Goal: Task Accomplishment & Management: Complete application form

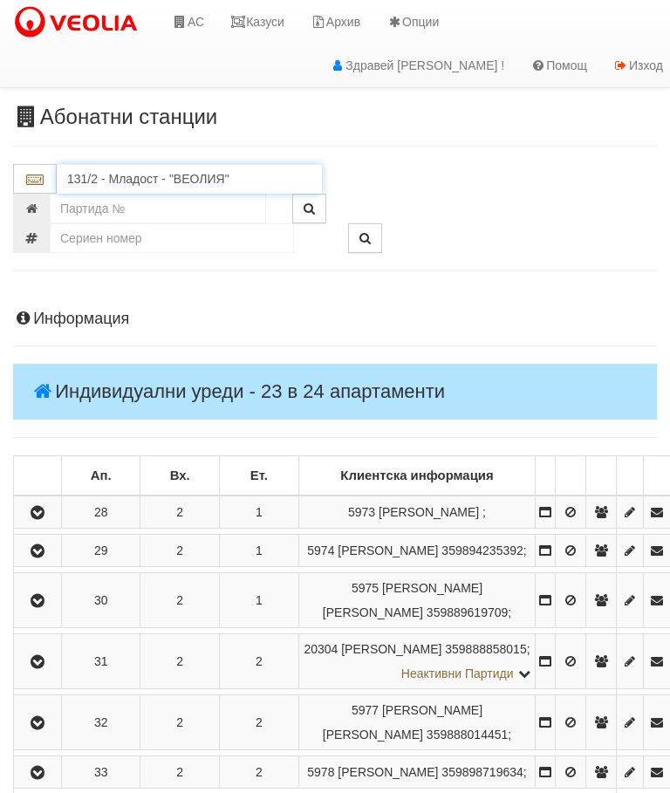
click at [138, 164] on input "131/2 - Младост - "ВЕОЛИЯ"" at bounding box center [189, 179] width 265 height 30
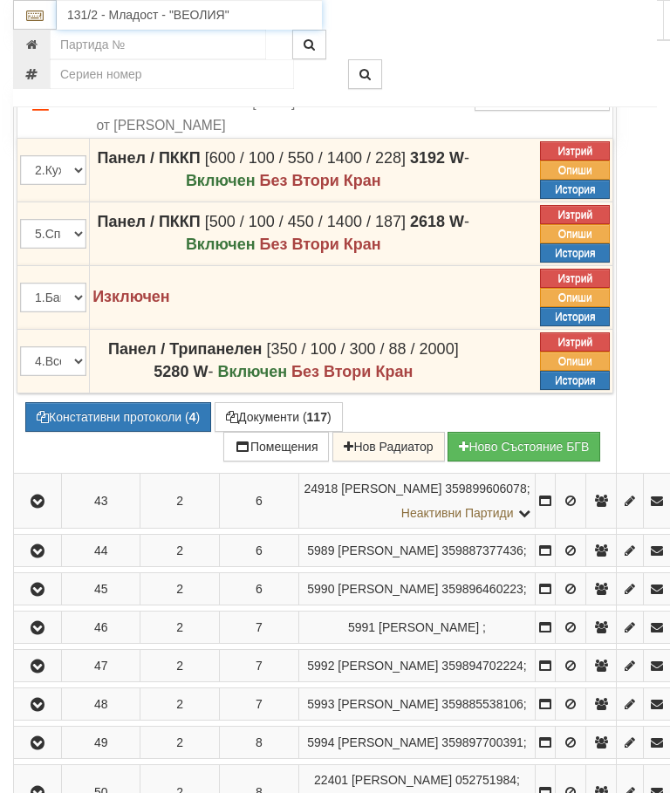
scroll to position [1362, 0]
click at [158, 45] on div "074/1 - Трошево - "ВЕОЛИЯ"" at bounding box center [189, 42] width 260 height 20
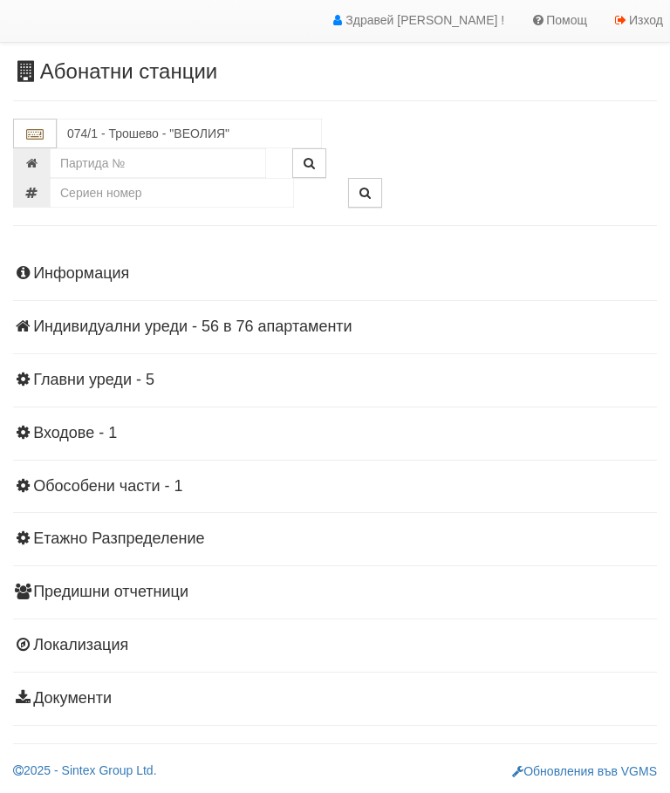
scroll to position [38, 0]
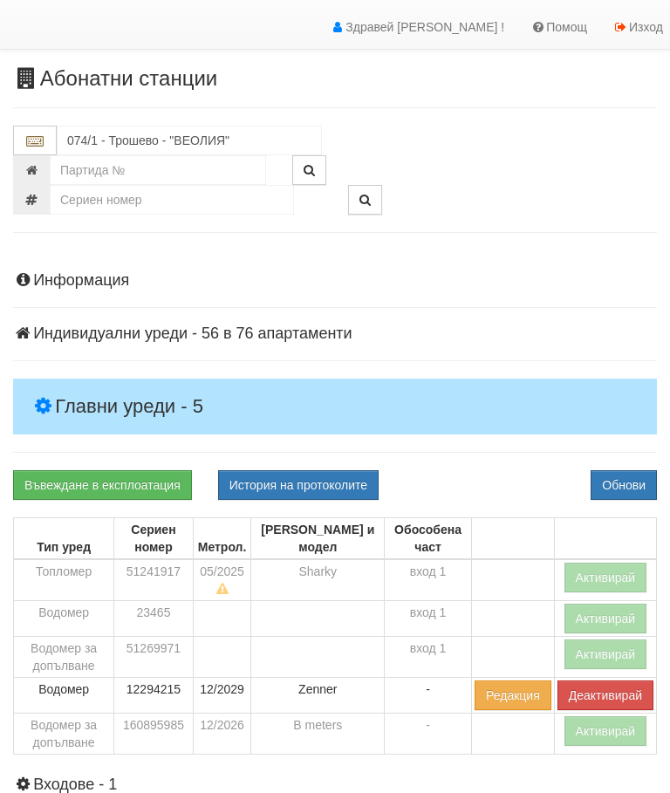
click at [98, 389] on h4 "Главни уреди - 5" at bounding box center [335, 407] width 644 height 56
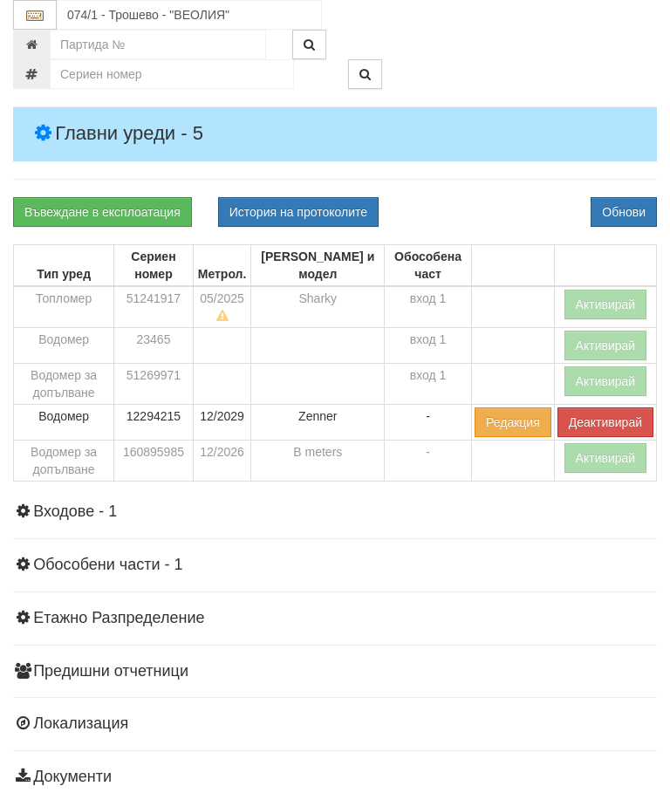
scroll to position [311, 0]
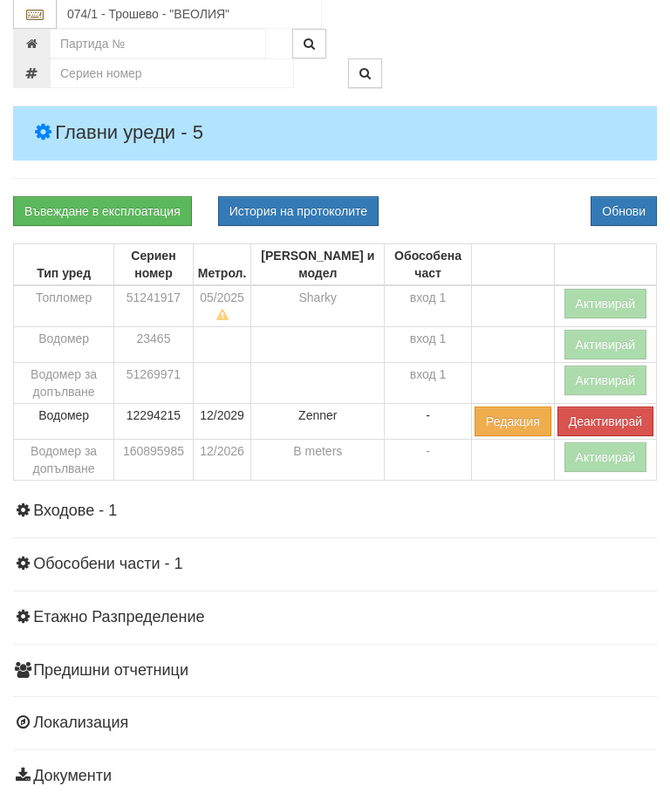
click at [582, 456] on button "Активирай" at bounding box center [605, 458] width 83 height 30
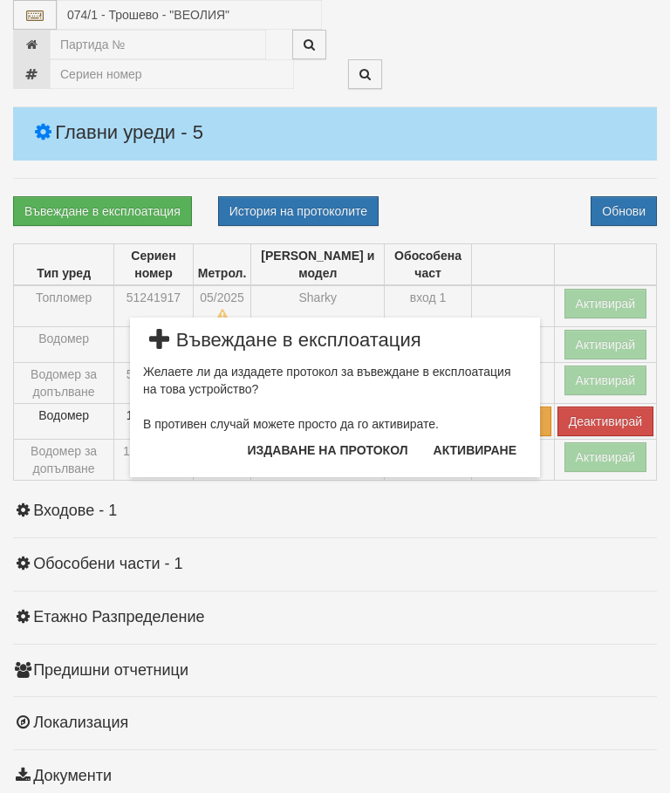
click at [343, 454] on button "Издаване на протокол" at bounding box center [327, 450] width 181 height 28
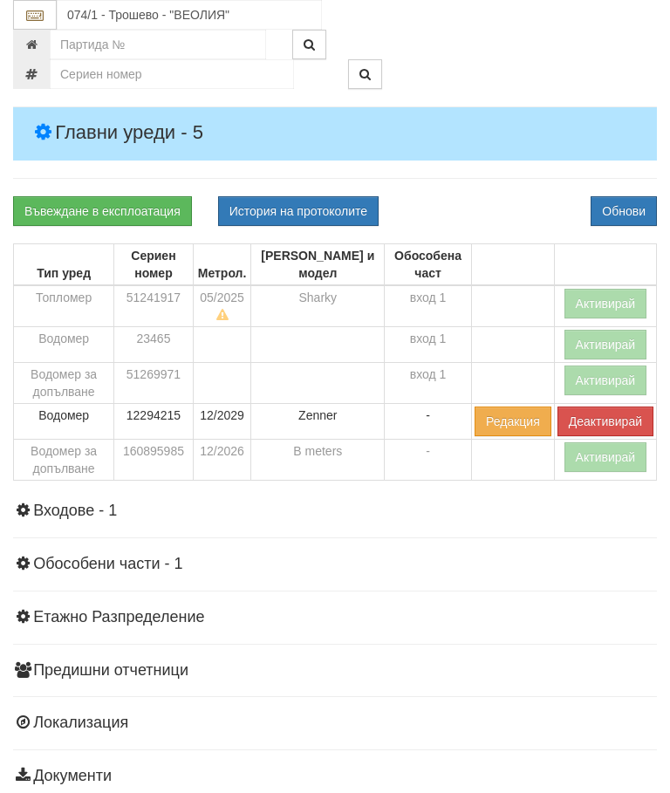
scroll to position [378, 0]
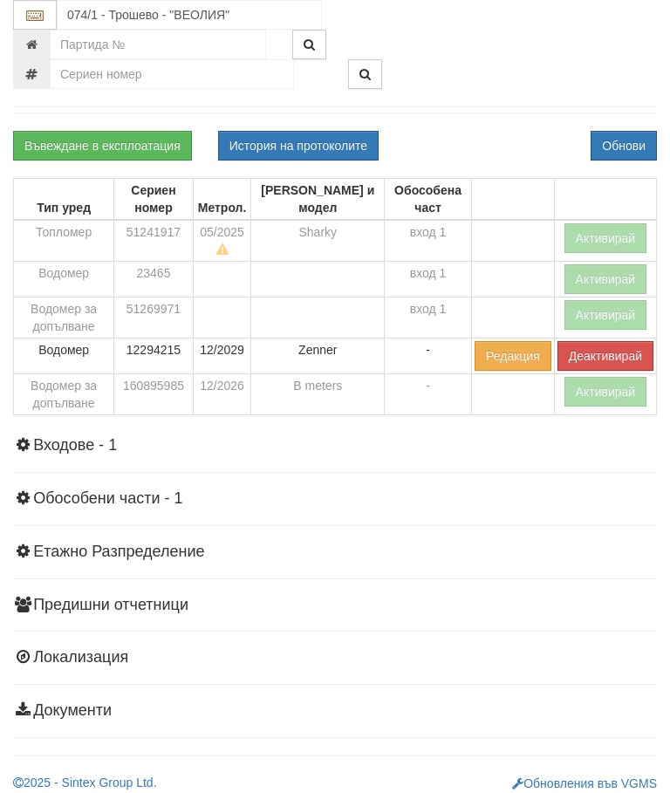
click at [506, 126] on div "Информация Параметри Брой Апартаменти: 76 Ползватели 08/2025 54 % 0 % 153" at bounding box center [335, 324] width 644 height 827
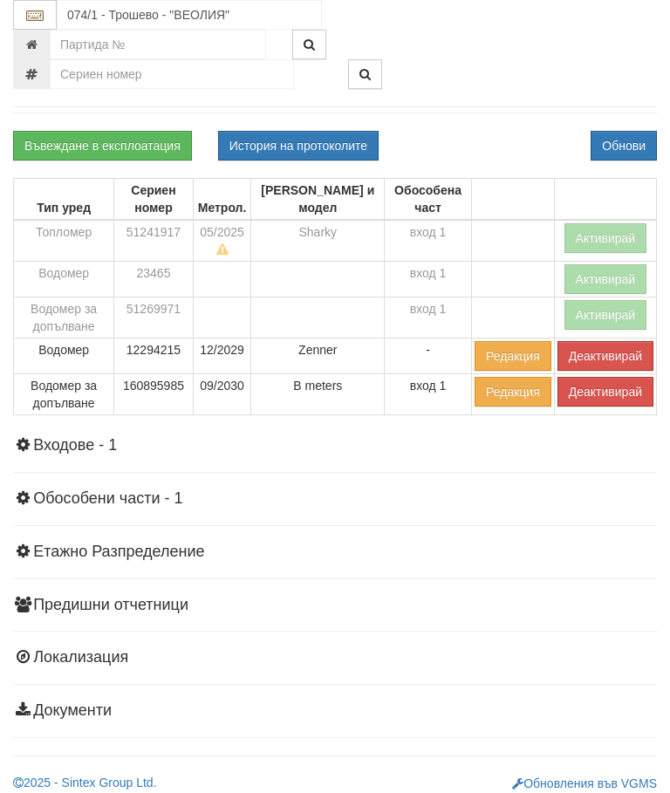
click at [595, 231] on button "Активирай" at bounding box center [605, 238] width 83 height 30
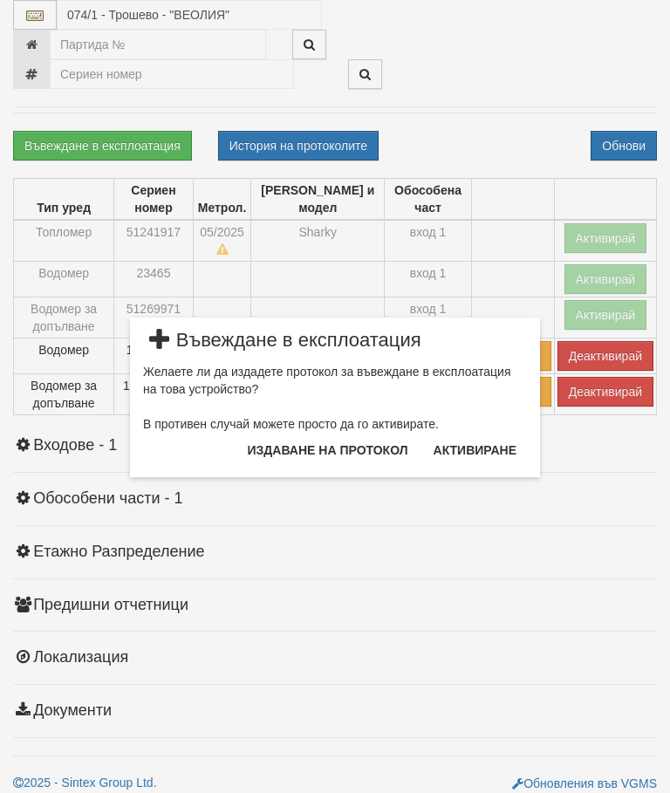
click at [343, 452] on button "Издаване на протокол" at bounding box center [327, 450] width 181 height 28
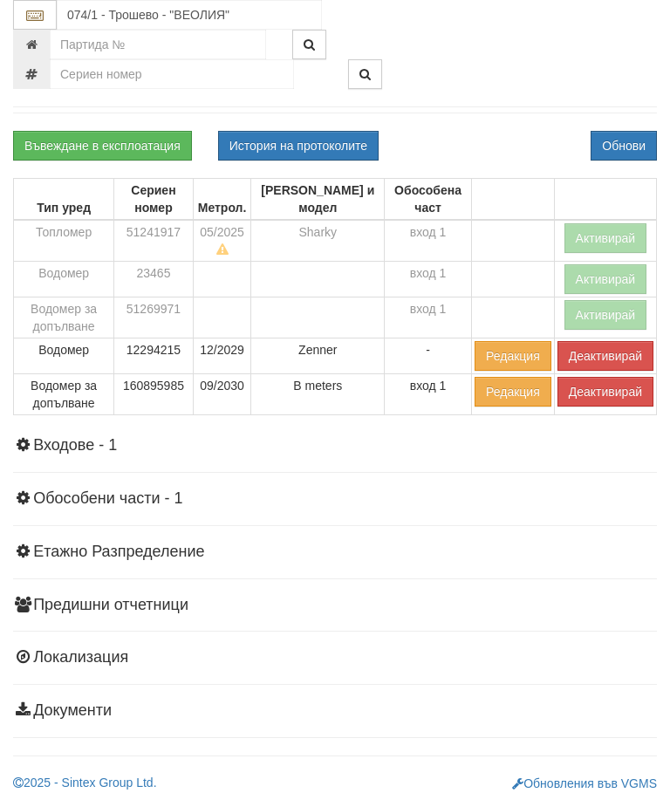
click at [503, 133] on div "Въвеждане в експлоатация История на протоколите Обнови" at bounding box center [335, 146] width 670 height 30
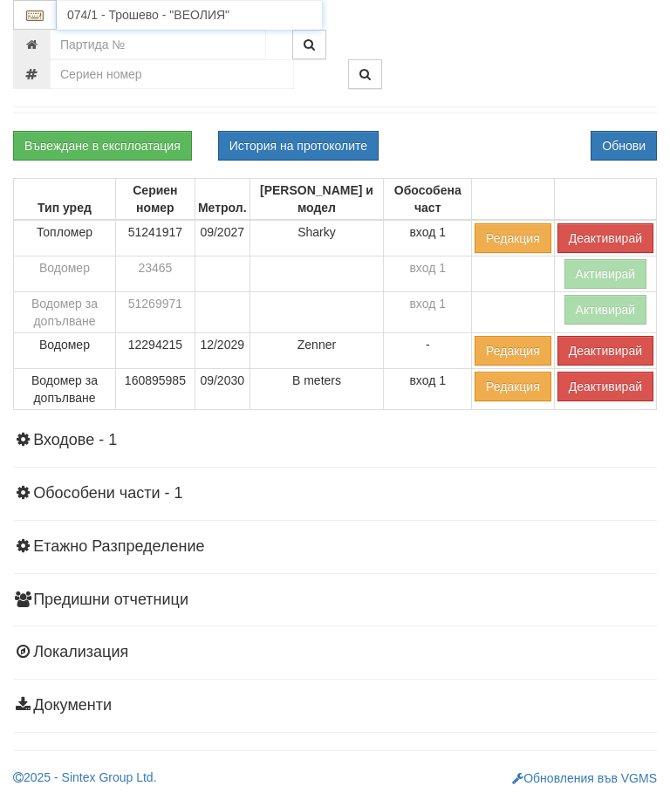
click at [136, 17] on input "074/1 - Трошево - "ВЕОЛИЯ"" at bounding box center [189, 15] width 265 height 30
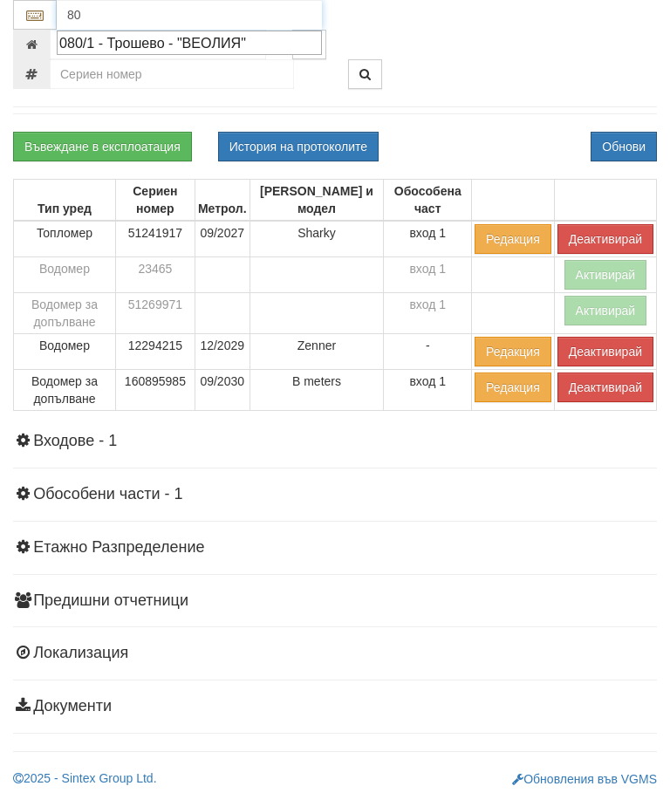
click at [161, 38] on div "080/1 - Трошево - "ВЕОЛИЯ"" at bounding box center [189, 43] width 260 height 20
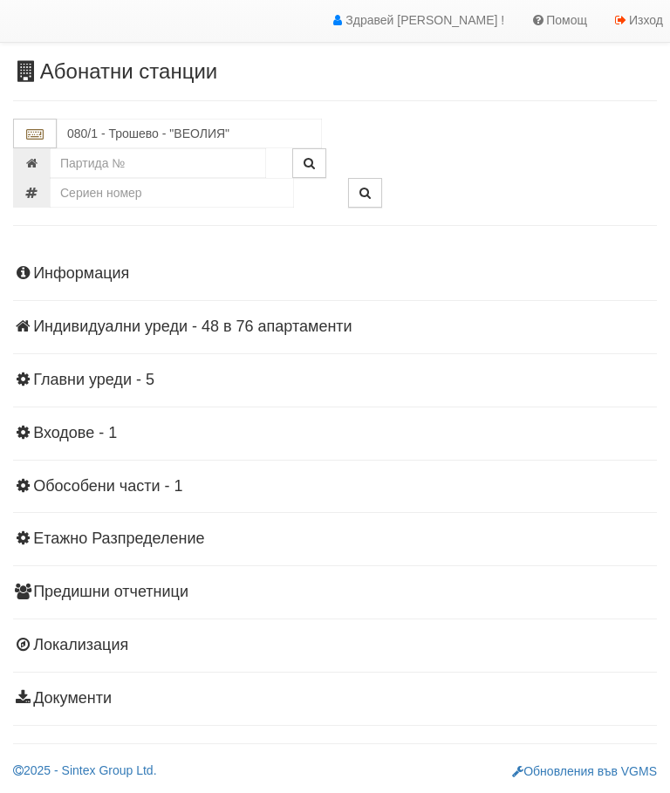
scroll to position [38, 0]
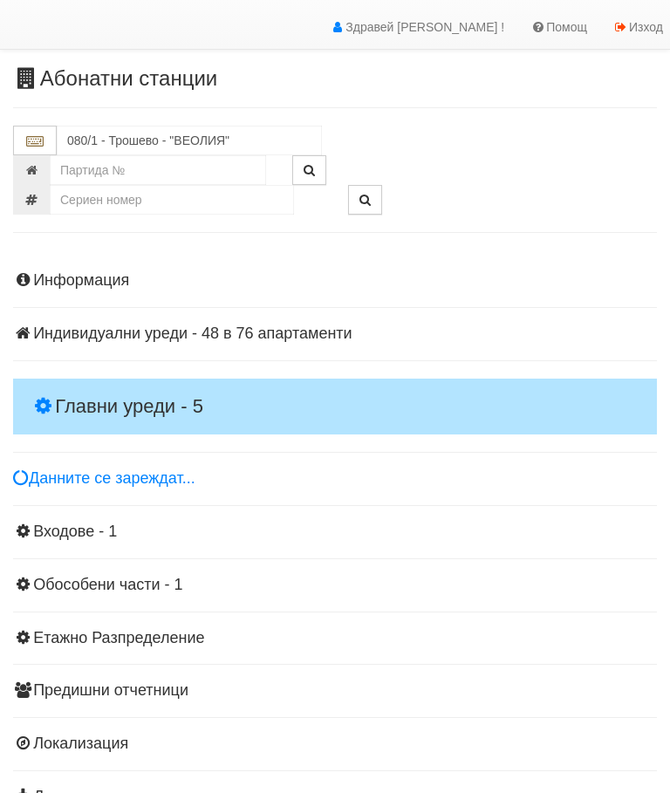
click at [120, 387] on h4 "Главни уреди - 5" at bounding box center [335, 407] width 644 height 56
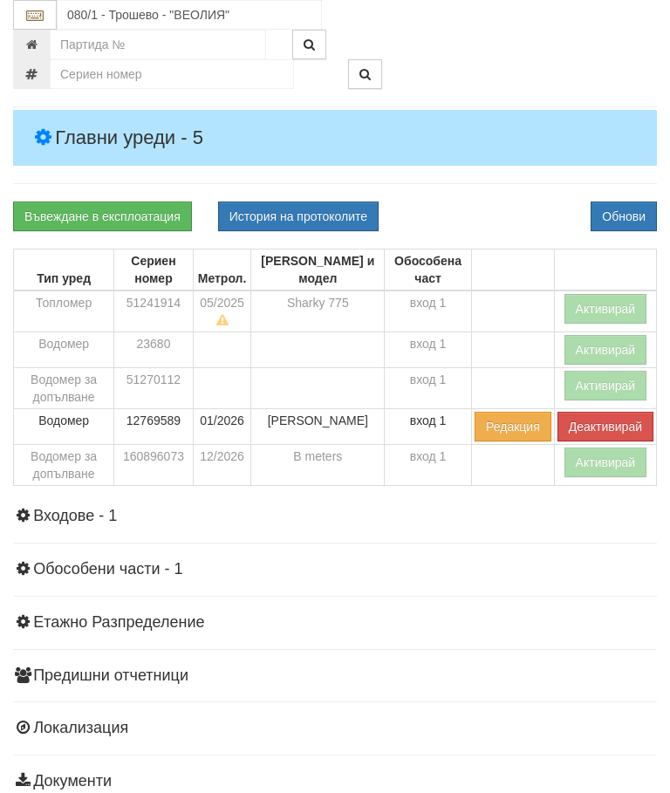
scroll to position [318, 0]
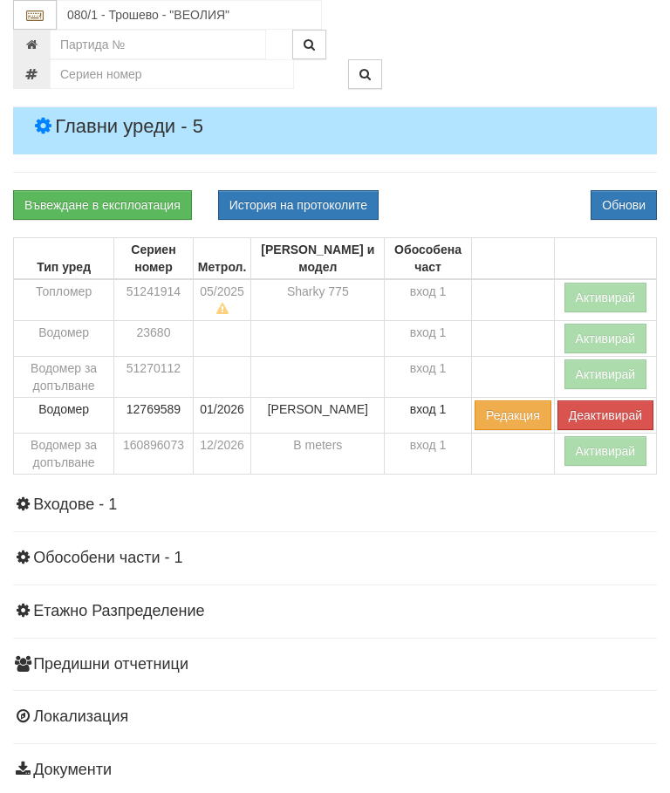
click at [584, 449] on button "Активирай" at bounding box center [605, 451] width 83 height 30
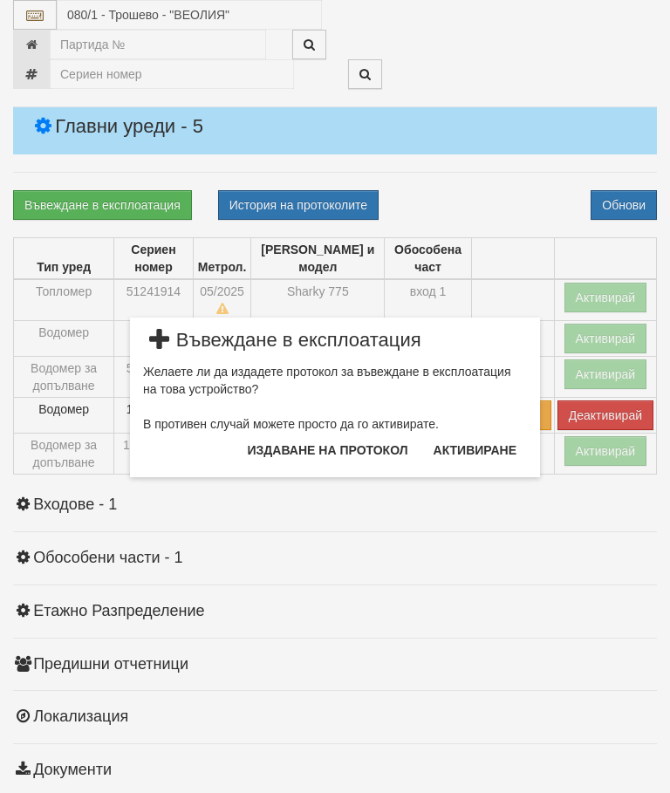
click at [347, 452] on button "Издаване на протокол" at bounding box center [327, 450] width 181 height 28
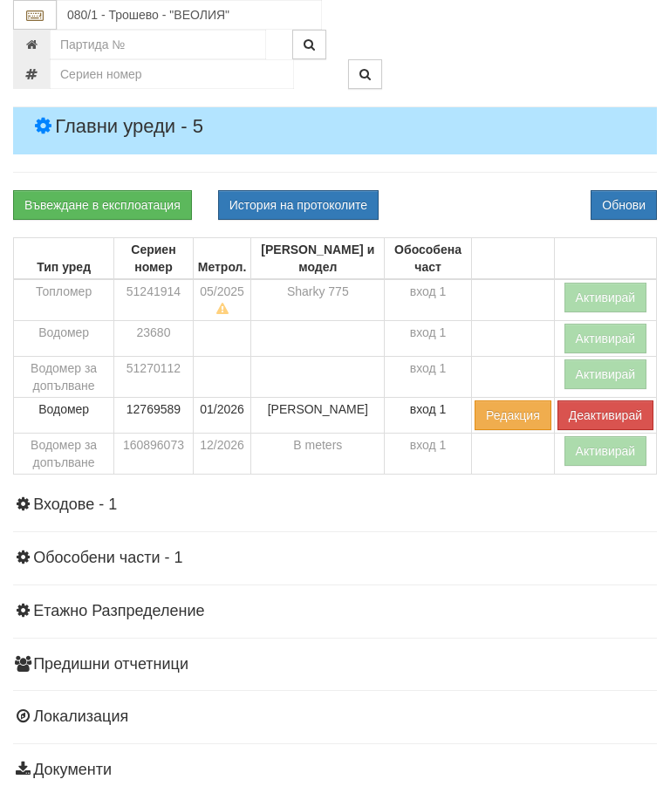
scroll to position [384, 0]
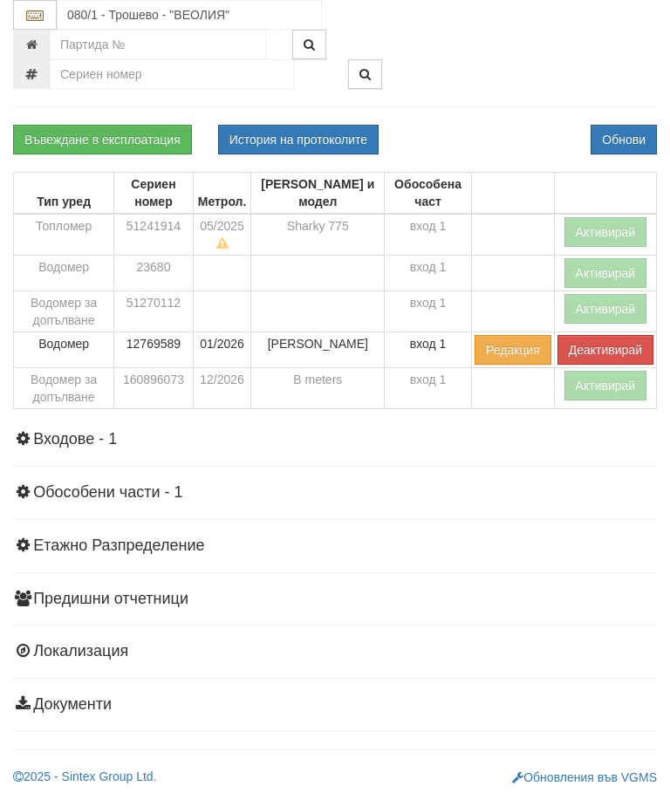
click at [492, 122] on div "Информация Параметри Брой Апартаменти: 76 Ползватели 08/2025 49 % 0 % 139" at bounding box center [335, 318] width 644 height 827
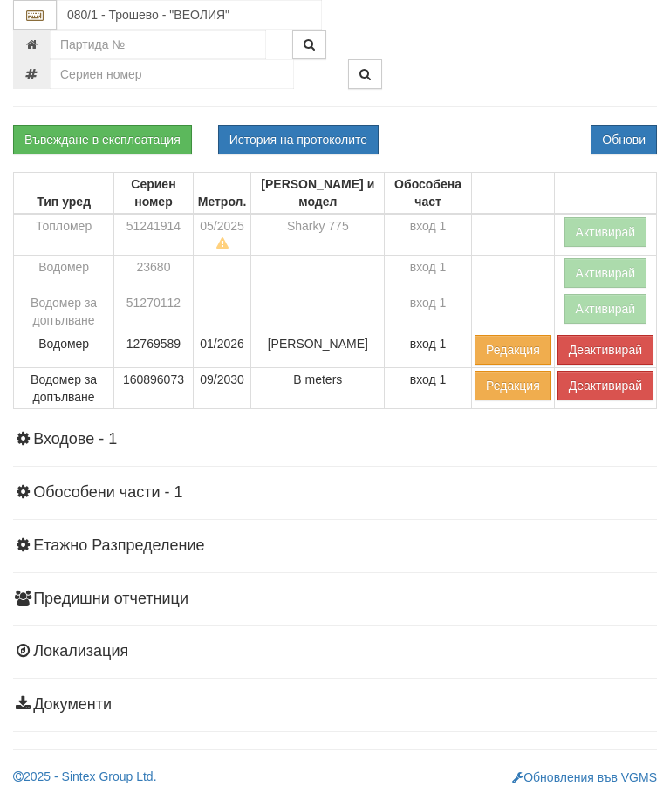
click at [592, 224] on button "Активирай" at bounding box center [605, 232] width 83 height 30
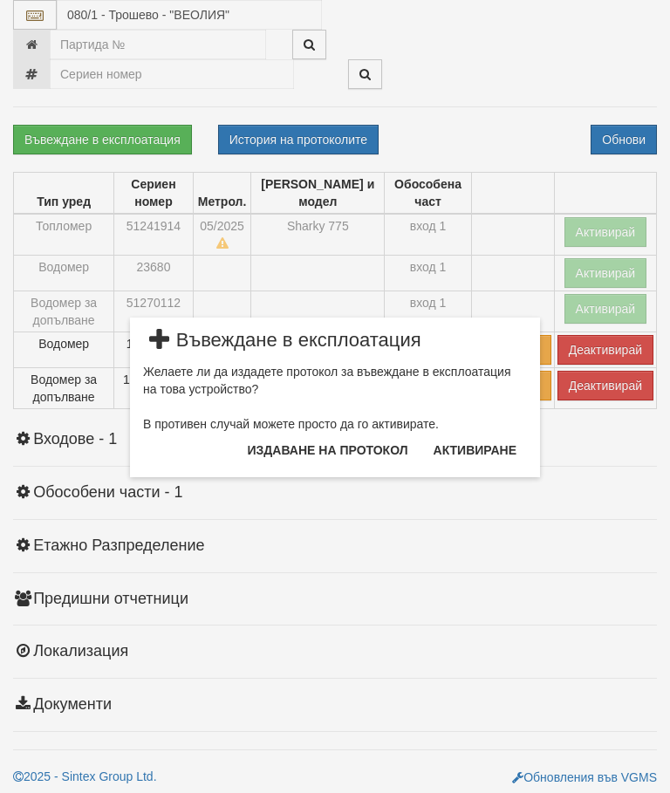
click at [346, 450] on button "Издаване на протокол" at bounding box center [327, 450] width 181 height 28
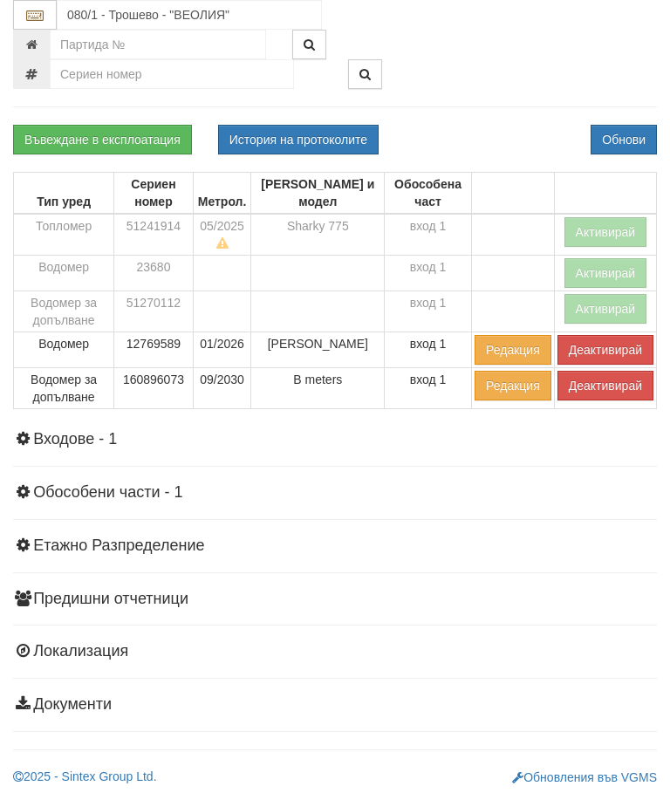
click at [483, 119] on div "Информация Параметри Брой Апартаменти: 76 Ползватели 08/2025 49 % 0 % 139" at bounding box center [335, 318] width 644 height 827
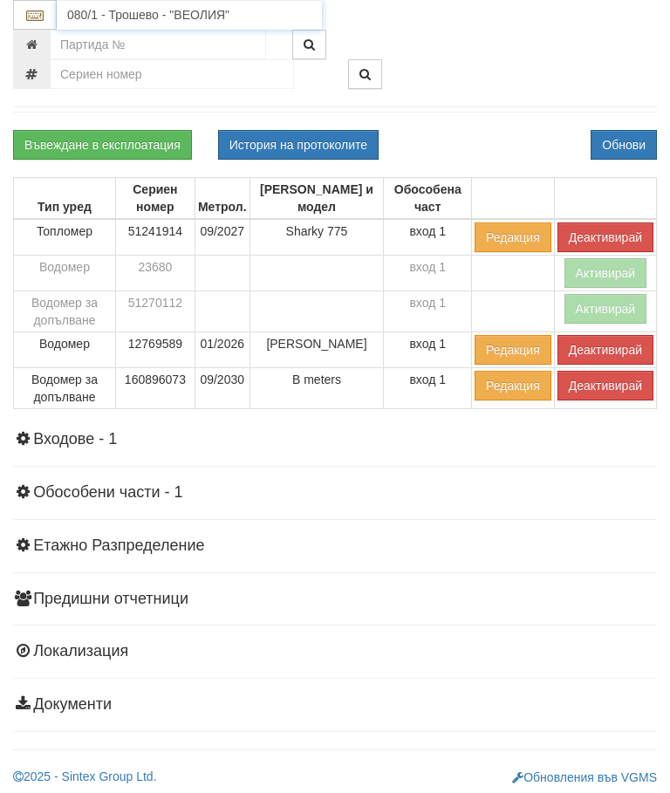
click at [135, 14] on input "080/1 - Трошево - "ВЕОЛИЯ"" at bounding box center [189, 15] width 265 height 30
click at [173, 44] on div "081/1 - Трошево - "ВЕОЛИЯ"" at bounding box center [189, 42] width 260 height 20
type input "081/1 - Трошево - "ВЕОЛИЯ""
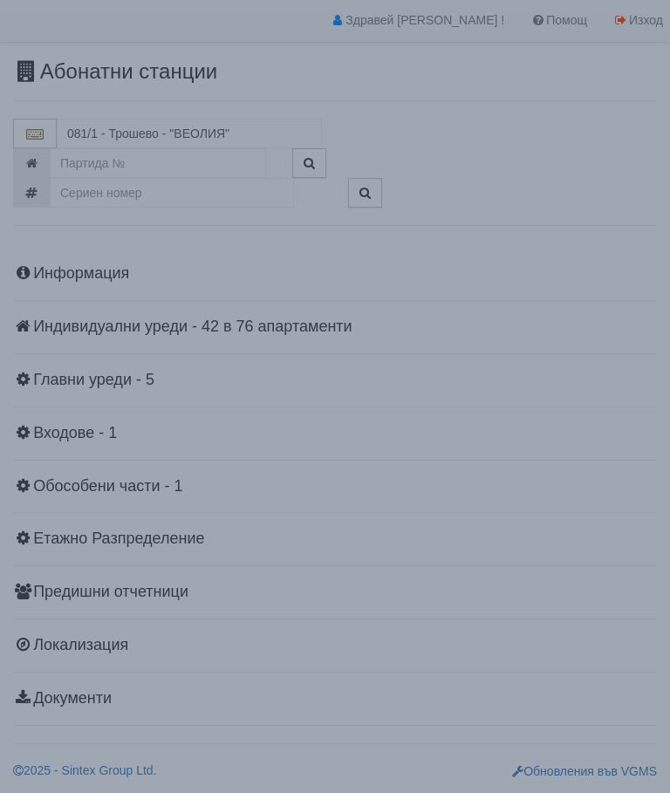
scroll to position [38, 0]
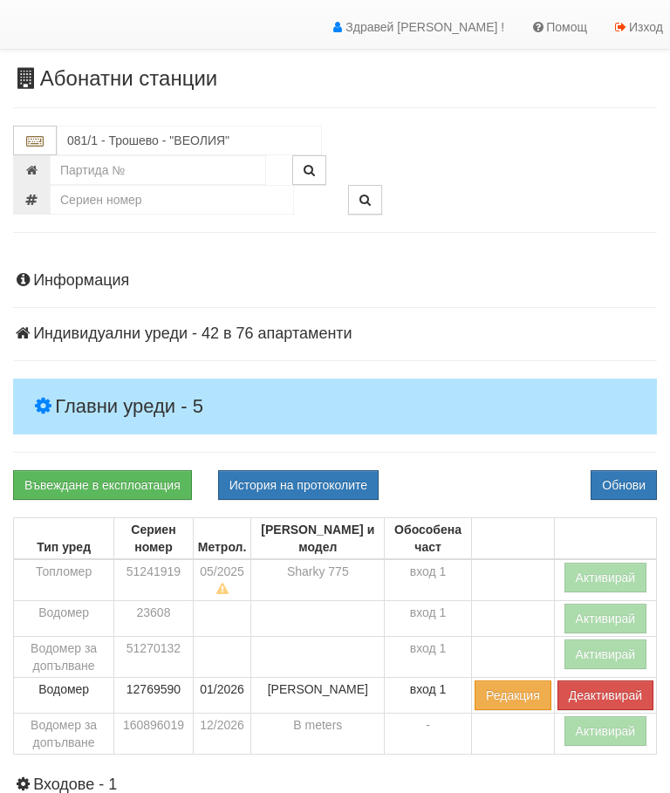
click at [106, 387] on h4 "Главни уреди - 5" at bounding box center [335, 407] width 644 height 56
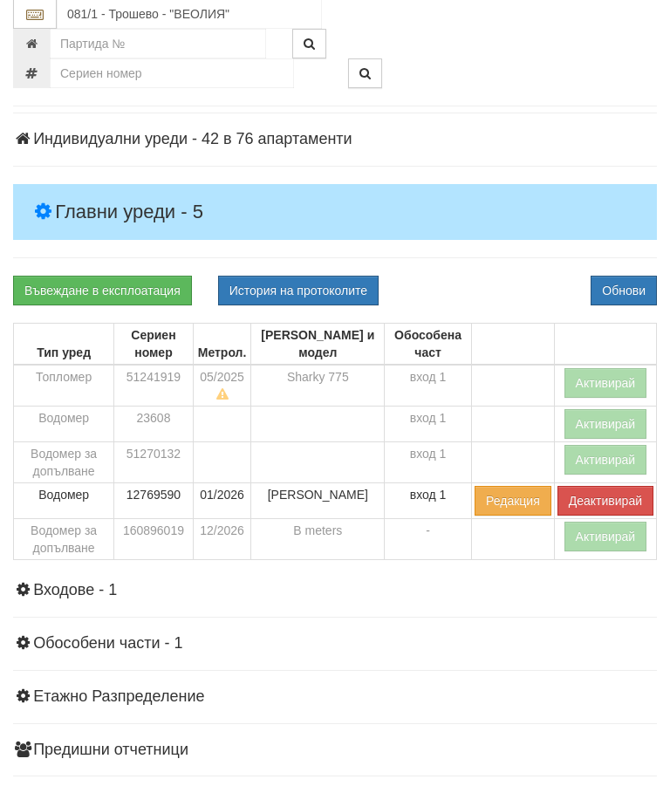
scroll to position [236, 0]
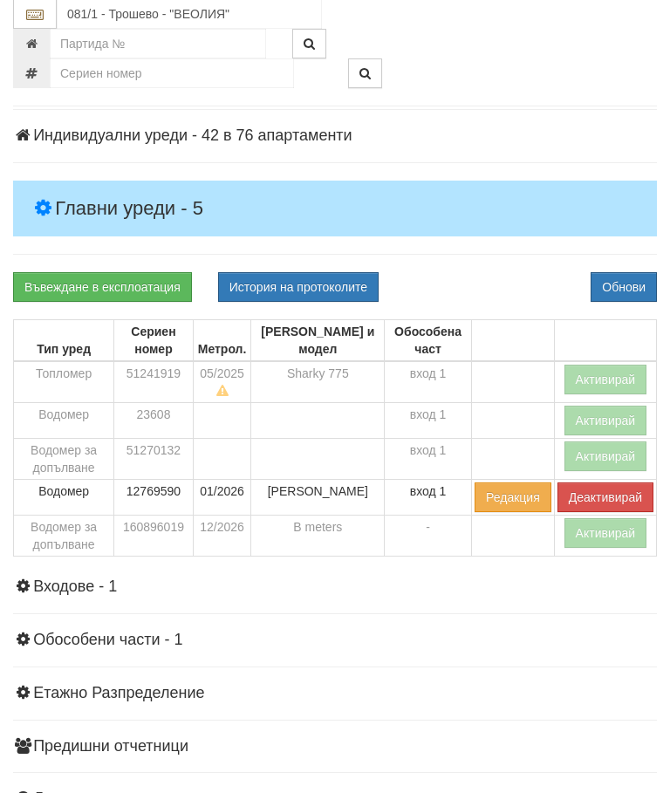
click at [605, 377] on button "Активирай" at bounding box center [605, 380] width 83 height 30
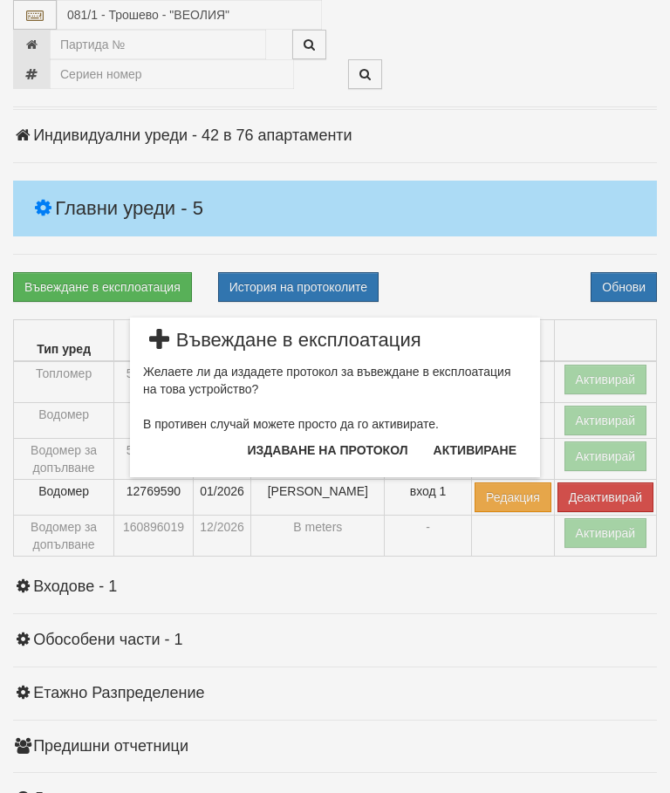
click at [359, 446] on button "Издаване на протокол" at bounding box center [327, 450] width 181 height 28
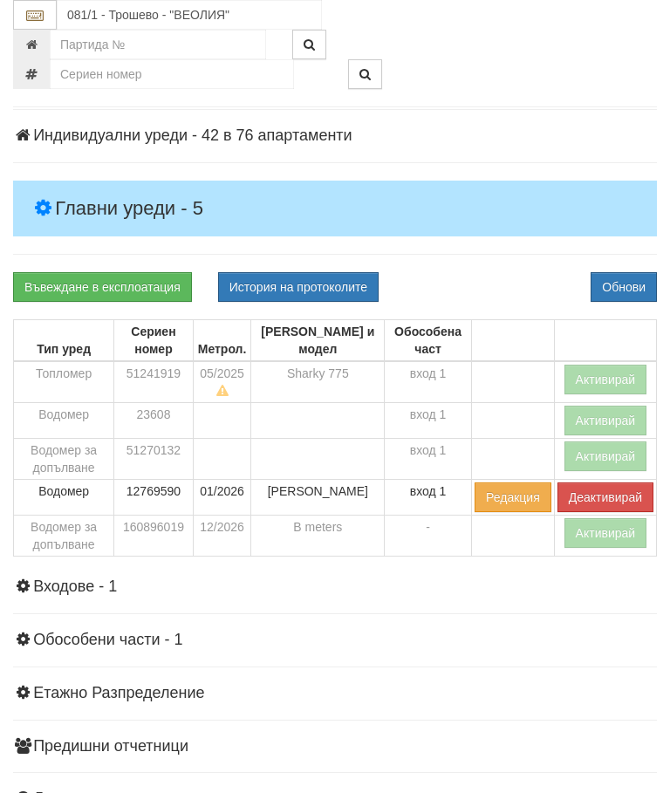
scroll to position [302, 0]
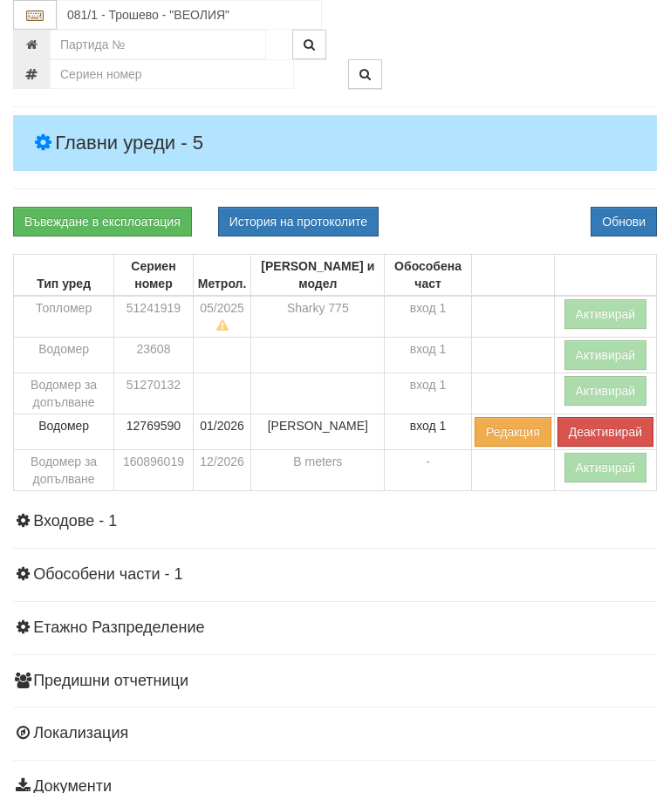
click at [503, 183] on div "Информация Параметри Брой Апартаменти: 76 Ползватели 08/2025 38 % 0 % 143" at bounding box center [335, 400] width 644 height 827
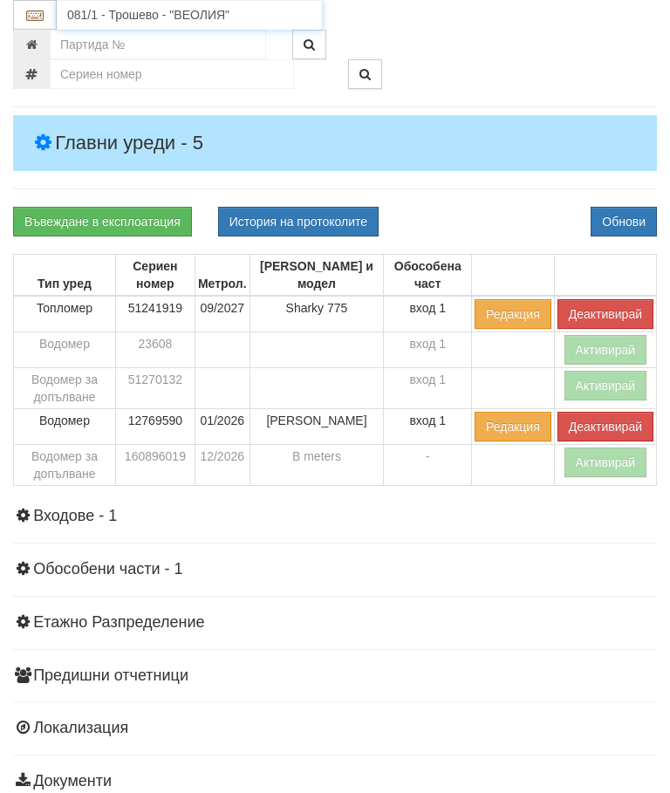
click at [138, 16] on input "081/1 - Трошево - "ВЕОЛИЯ"" at bounding box center [189, 15] width 265 height 30
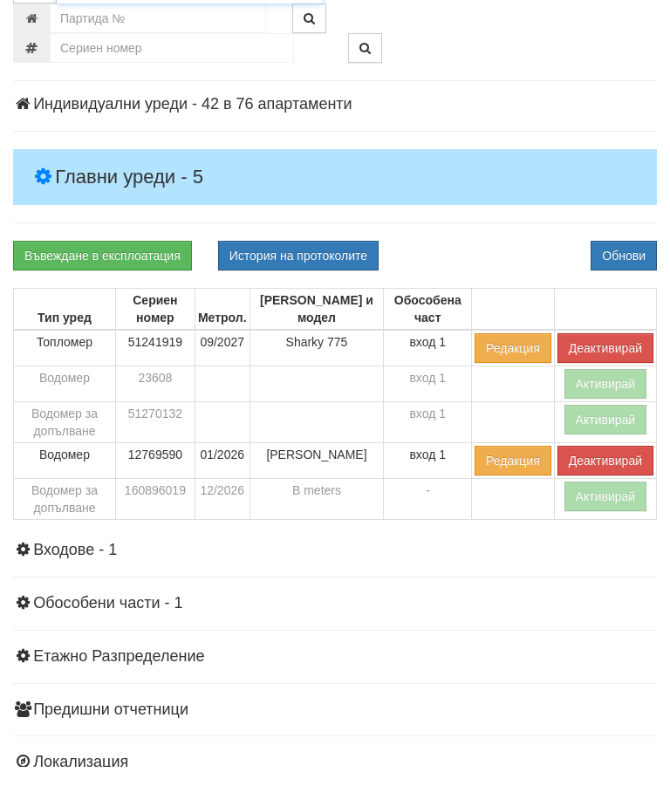
scroll to position [219, 0]
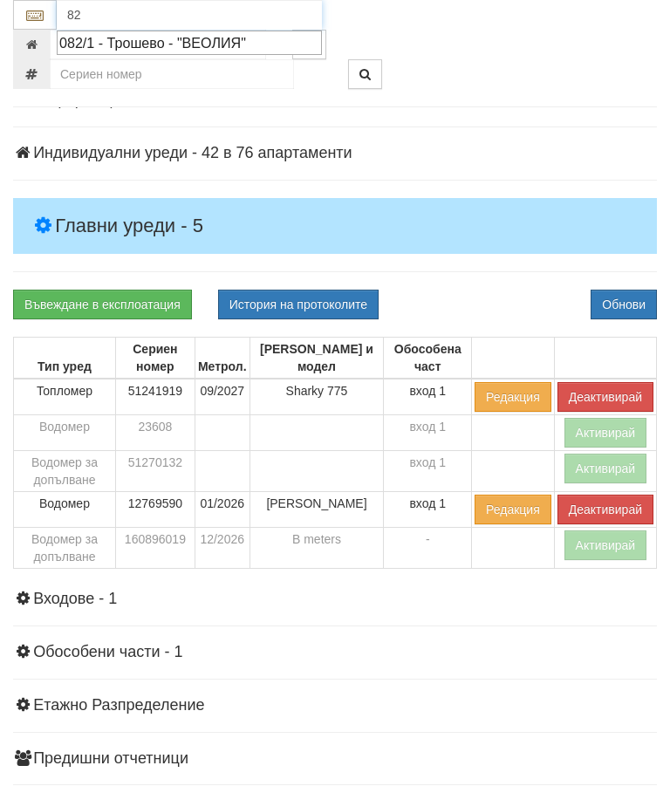
click at [166, 41] on div "082/1 - Трошево - "ВЕОЛИЯ"" at bounding box center [189, 43] width 260 height 20
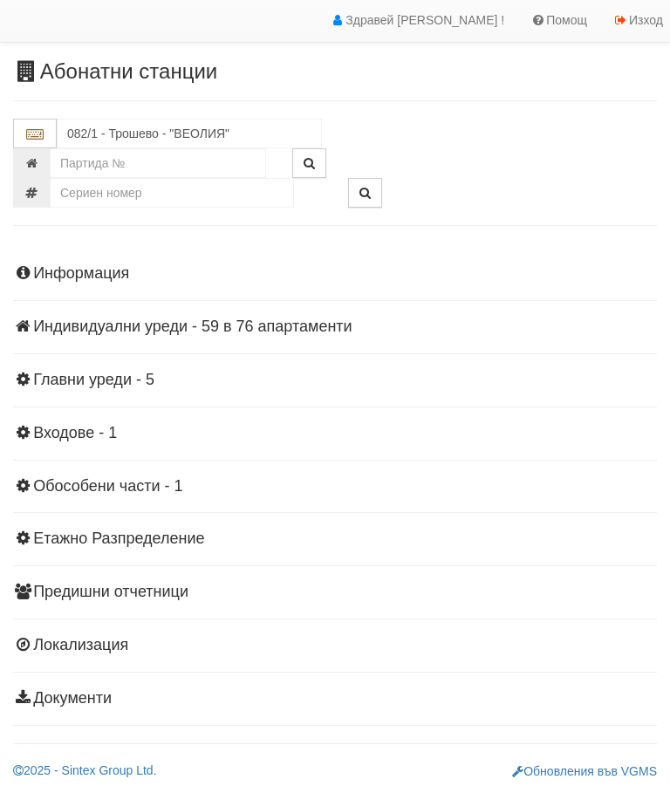
scroll to position [38, 0]
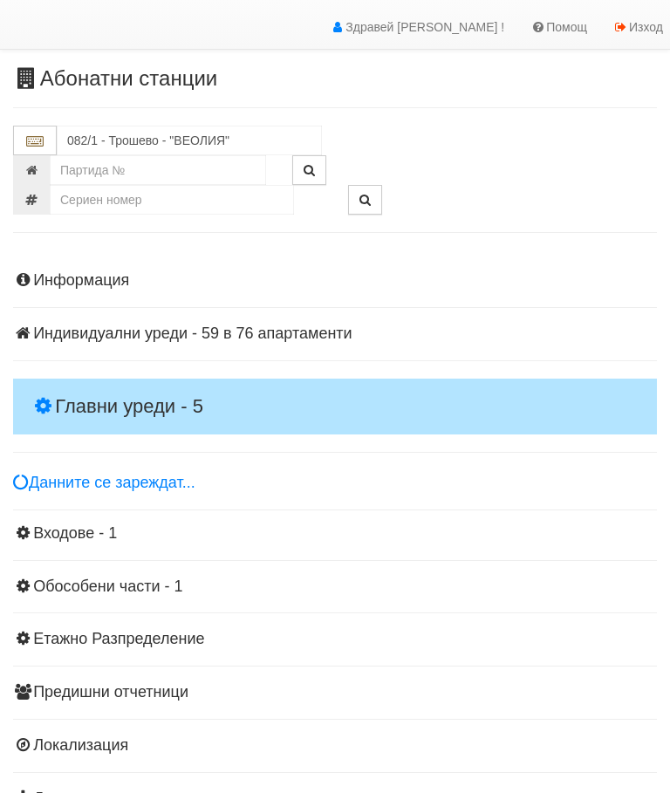
click at [116, 379] on h4 "Главни уреди - 5" at bounding box center [335, 407] width 644 height 56
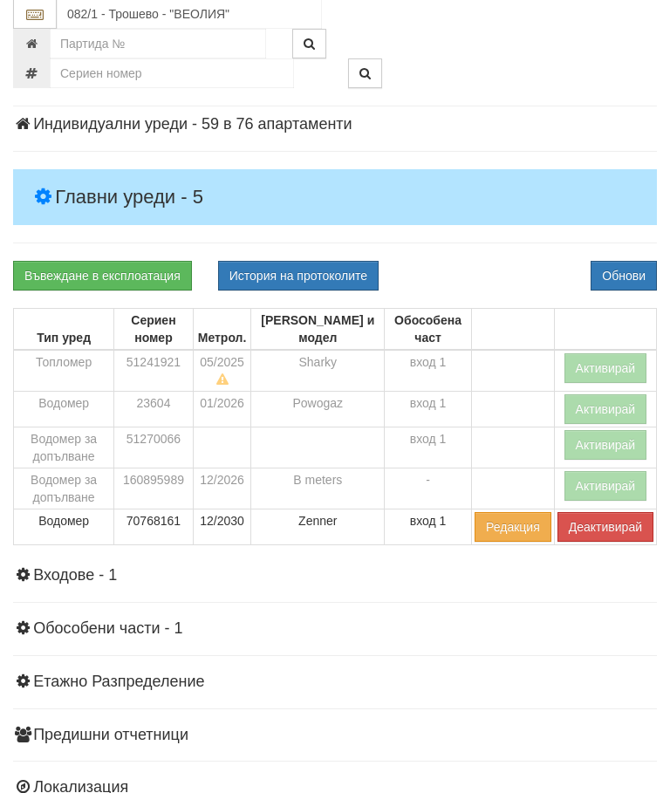
scroll to position [249, 1]
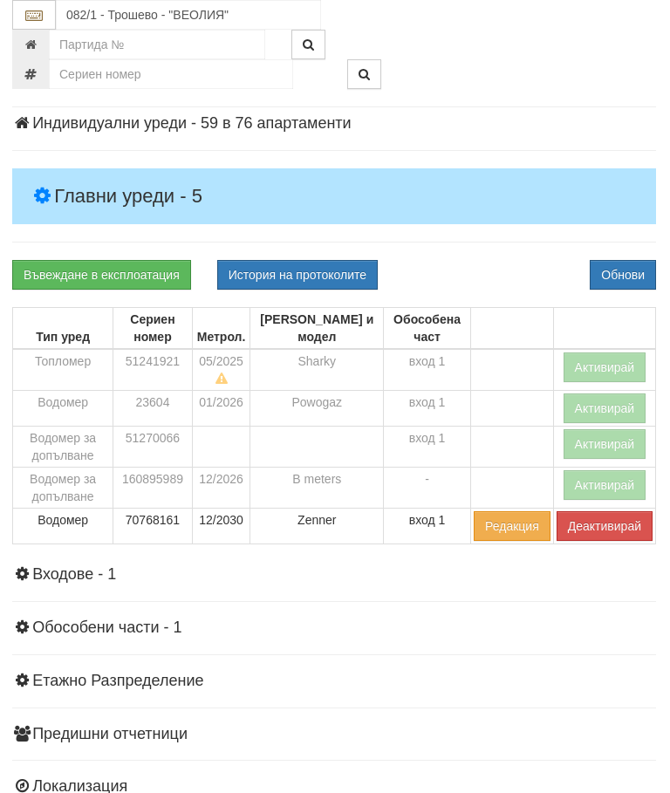
click at [591, 358] on button "Активирай" at bounding box center [604, 367] width 83 height 30
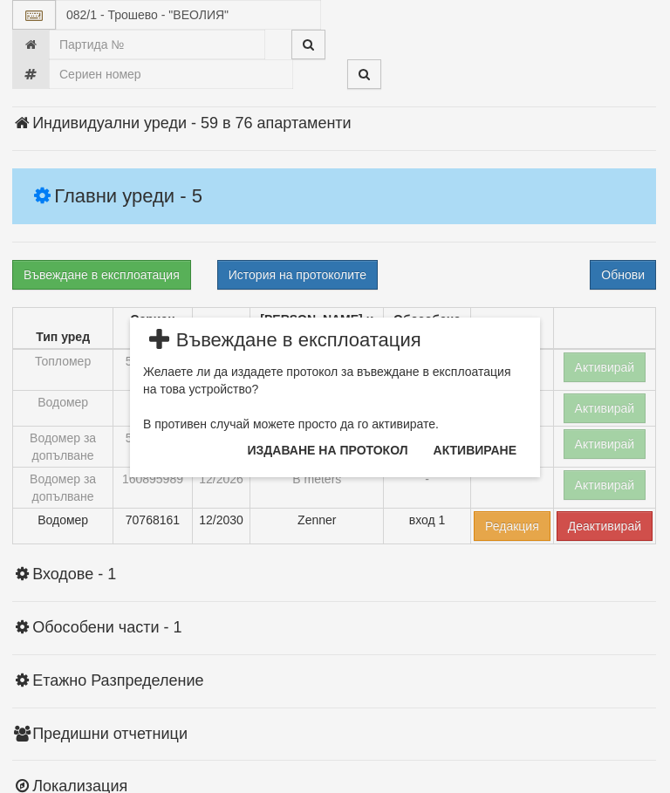
click at [367, 447] on button "Издаване на протокол" at bounding box center [327, 450] width 181 height 28
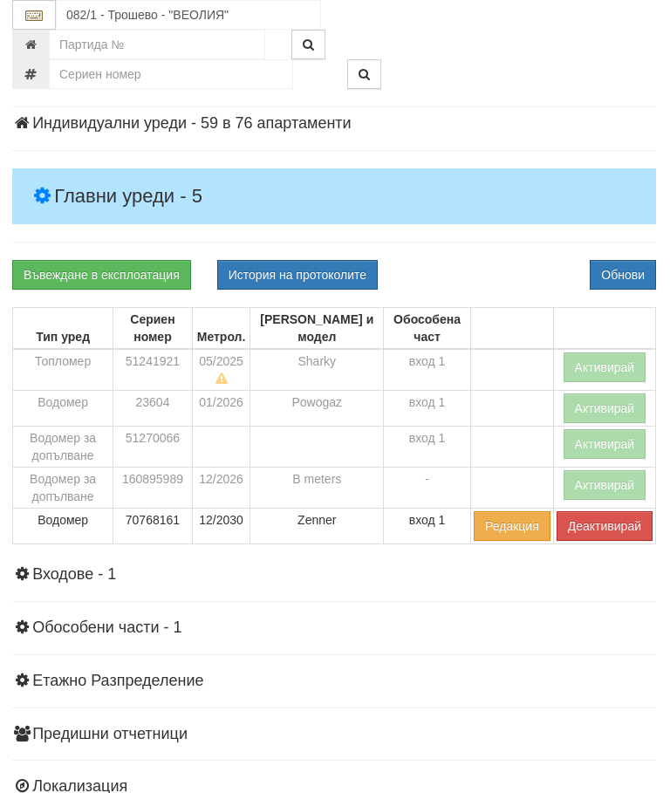
scroll to position [314, 1]
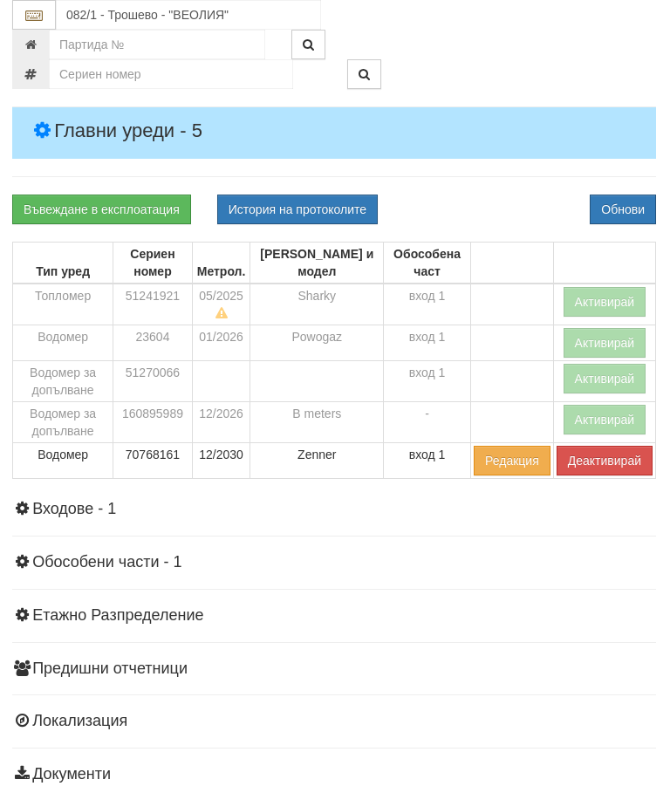
click at [484, 196] on div "Въвеждане в експлоатация История на протоколите Обнови" at bounding box center [334, 210] width 670 height 30
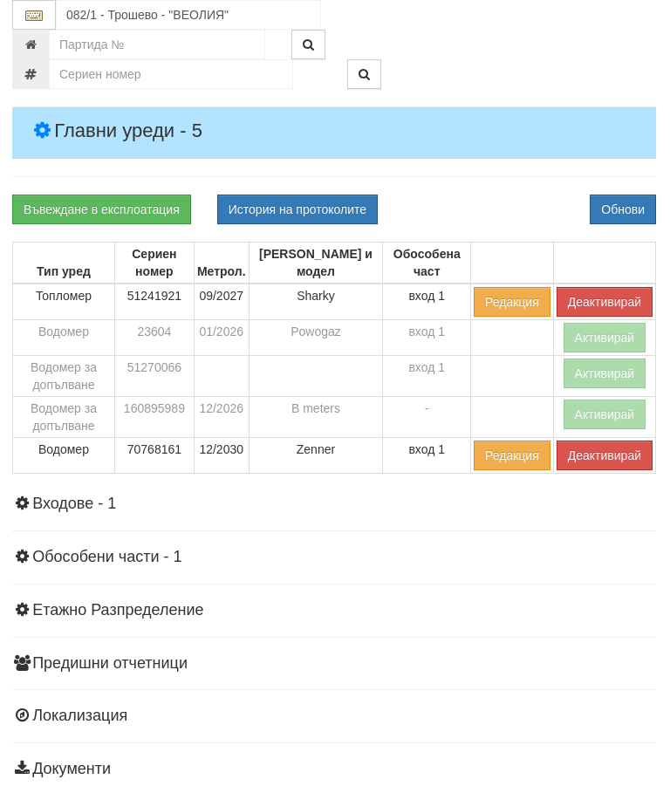
click at [585, 406] on button "Активирай" at bounding box center [604, 414] width 83 height 30
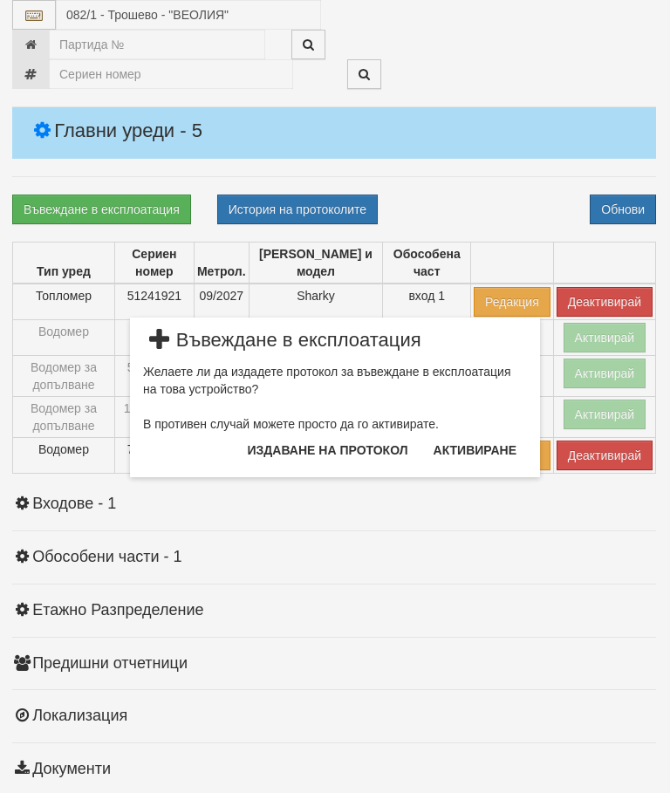
click at [369, 440] on button "Издаване на протокол" at bounding box center [327, 450] width 181 height 28
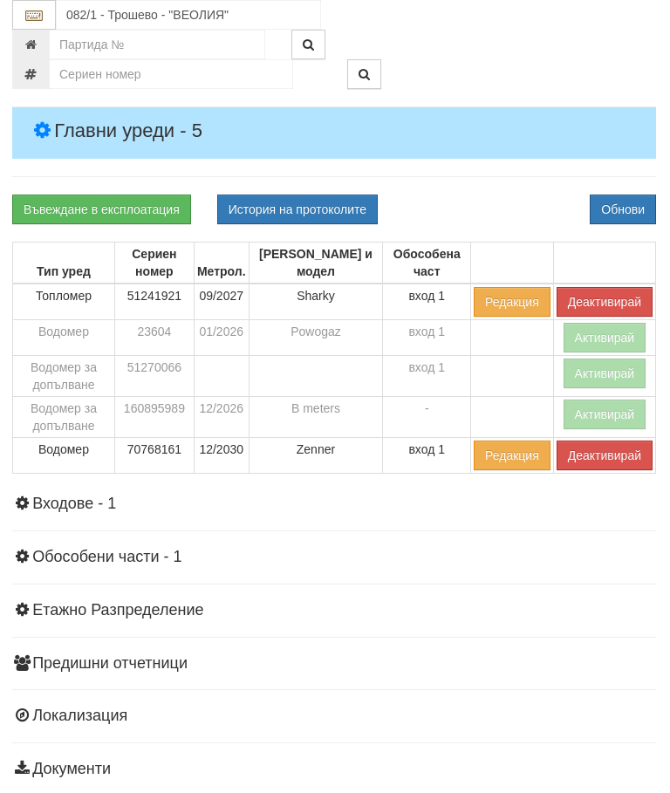
click at [508, 176] on hr at bounding box center [334, 176] width 644 height 1
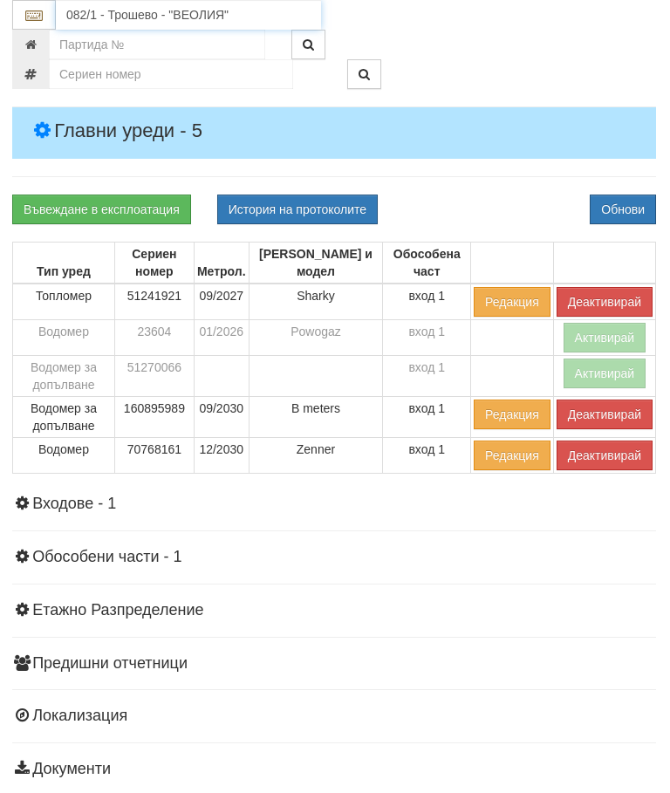
click at [147, 9] on input "082/1 - Трошево - "ВЕОЛИЯ"" at bounding box center [188, 15] width 265 height 30
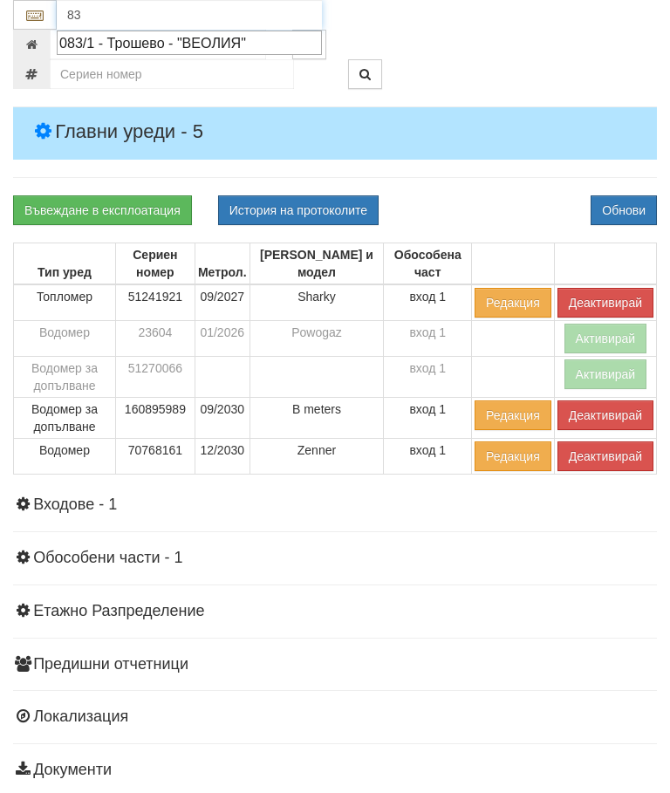
click at [265, 48] on div "083/1 - Трошево - "ВЕОЛИЯ"" at bounding box center [189, 43] width 260 height 20
type input "083/1 - Трошево - "ВЕОЛИЯ""
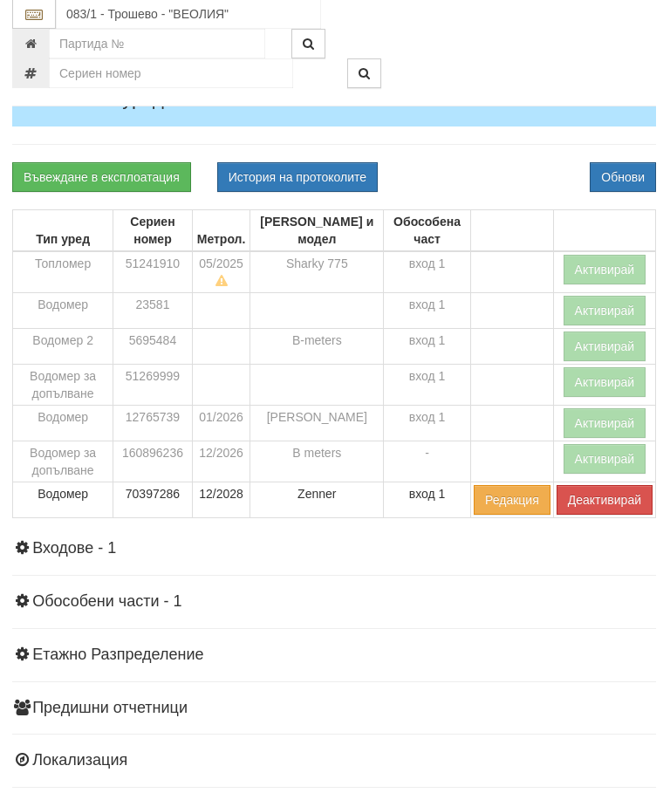
scroll to position [346, 1]
click at [605, 260] on button "Активирай" at bounding box center [604, 270] width 83 height 30
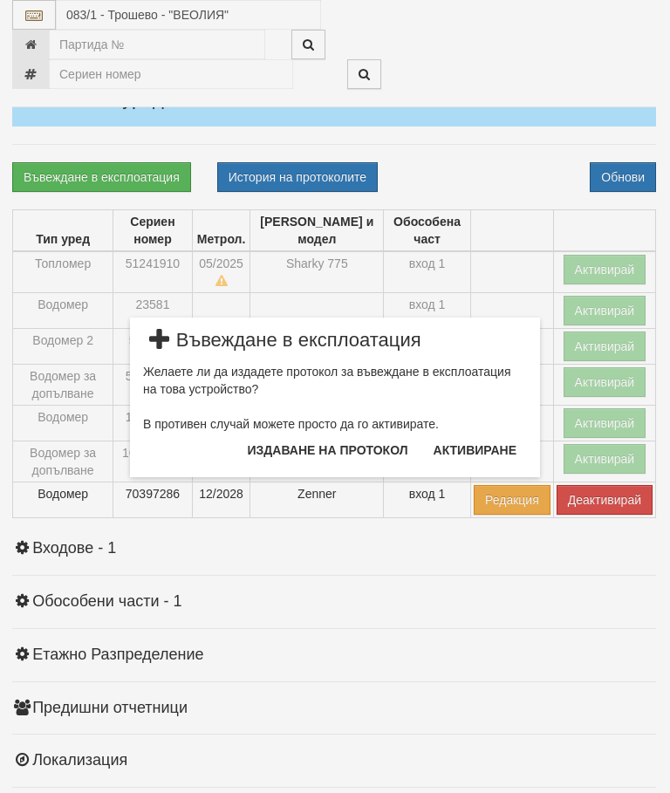
click at [340, 447] on button "Издаване на протокол" at bounding box center [327, 450] width 181 height 28
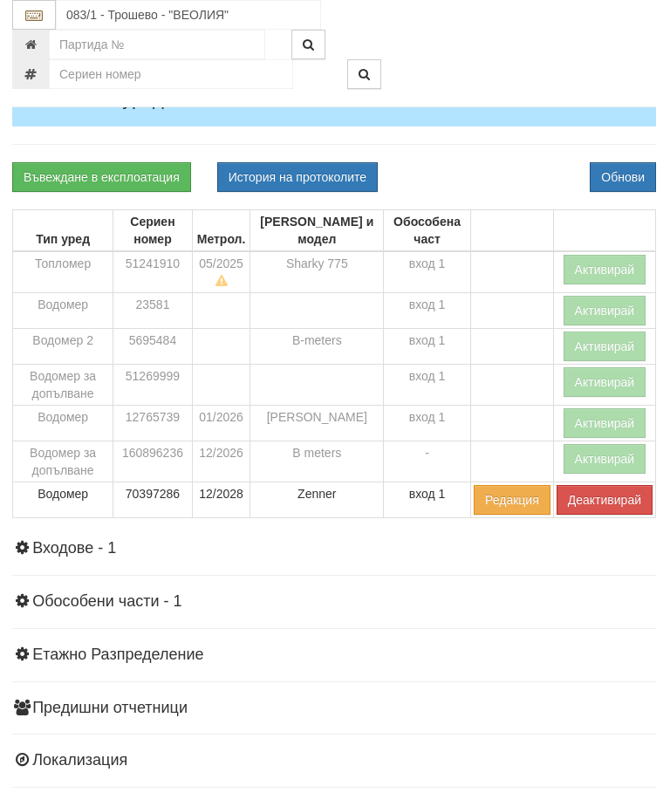
scroll to position [412, 1]
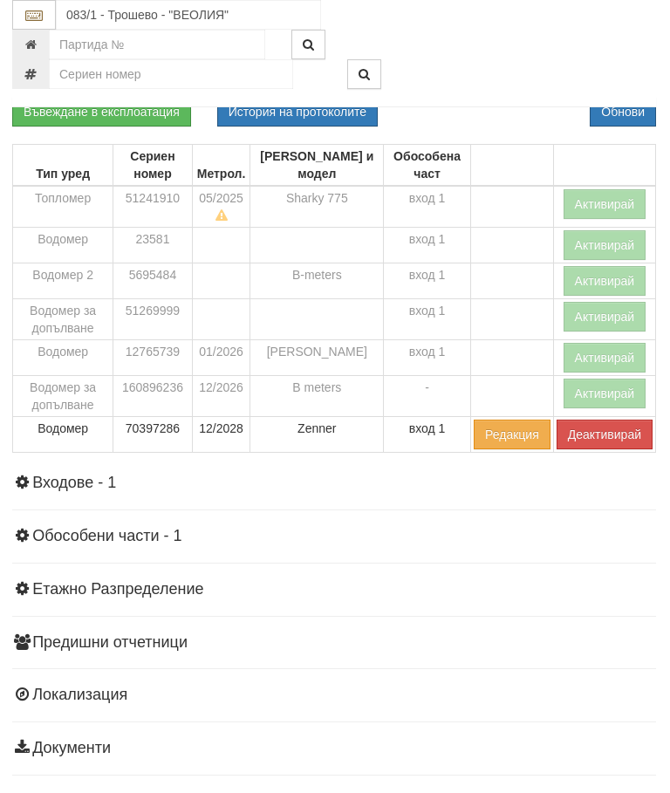
click at [499, 65] on div at bounding box center [501, 74] width 335 height 30
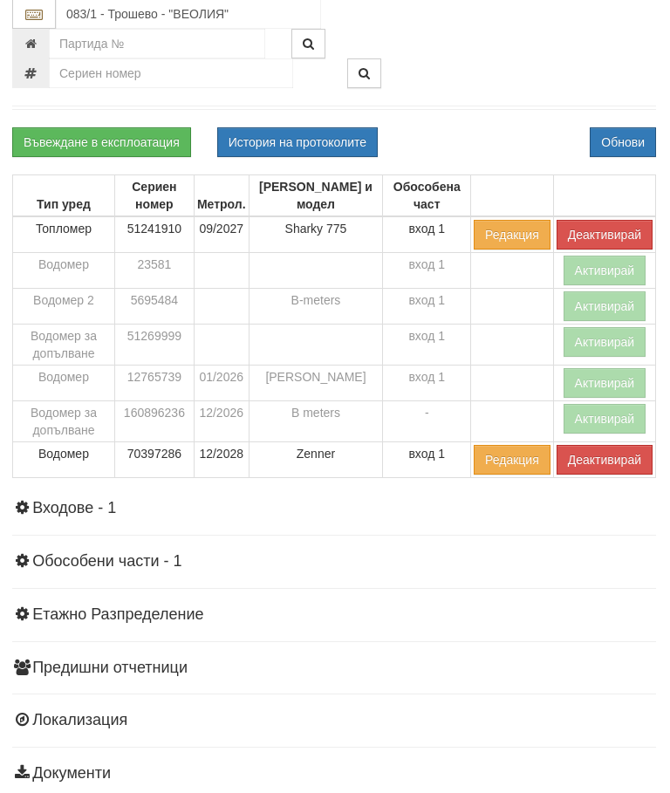
scroll to position [381, 1]
click at [587, 416] on button "Активирай" at bounding box center [604, 419] width 83 height 30
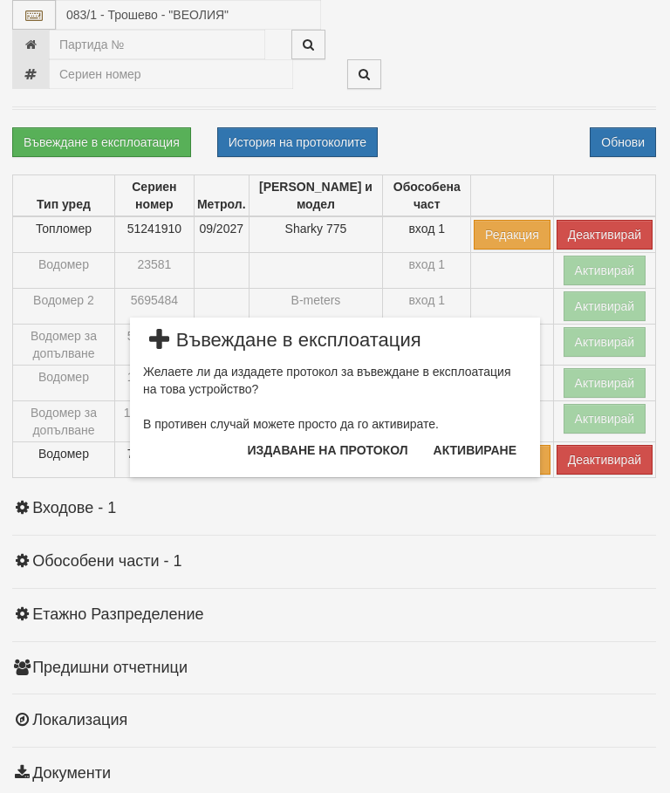
click at [358, 445] on button "Издаване на протокол" at bounding box center [327, 450] width 181 height 28
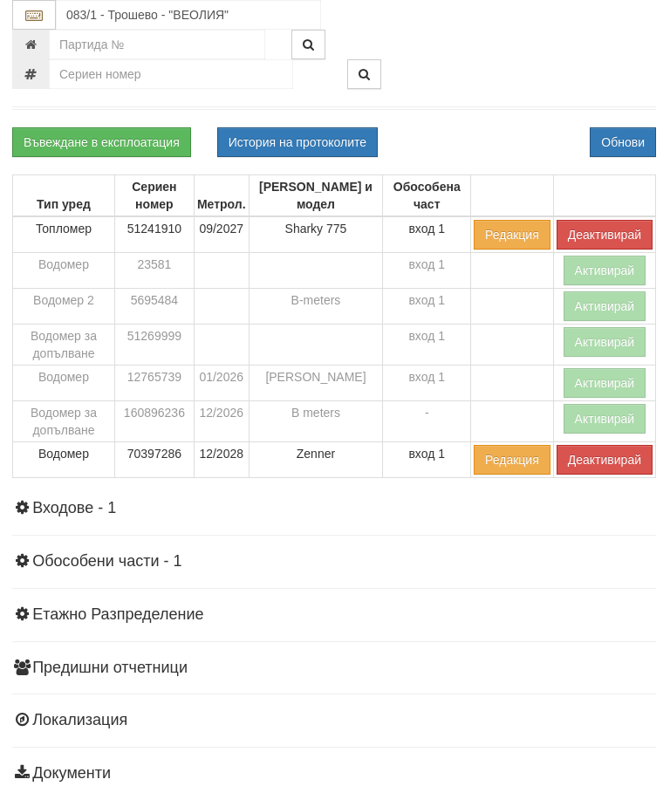
click at [492, 125] on div "Информация Параметри Брой Апартаменти: 75 Ползватели 08/2025 56 % 0 % 159" at bounding box center [334, 354] width 644 height 893
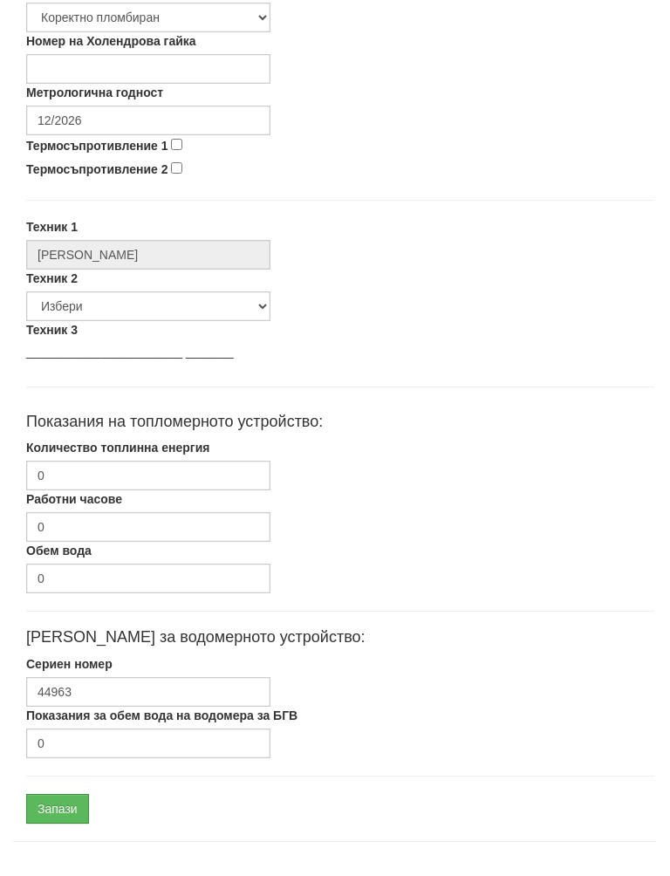
scroll to position [744, 0]
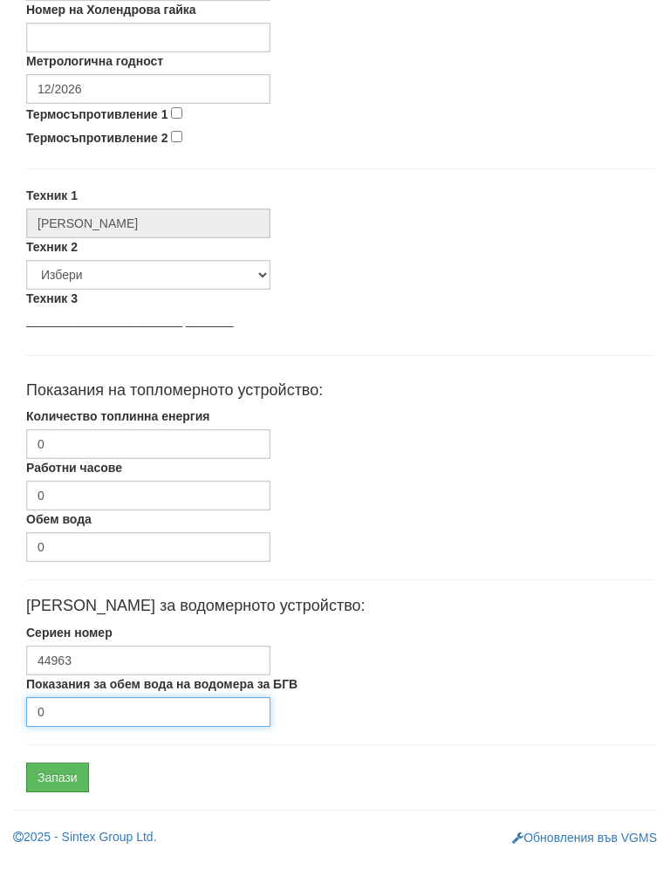
click at [93, 714] on input "0" at bounding box center [148, 729] width 244 height 30
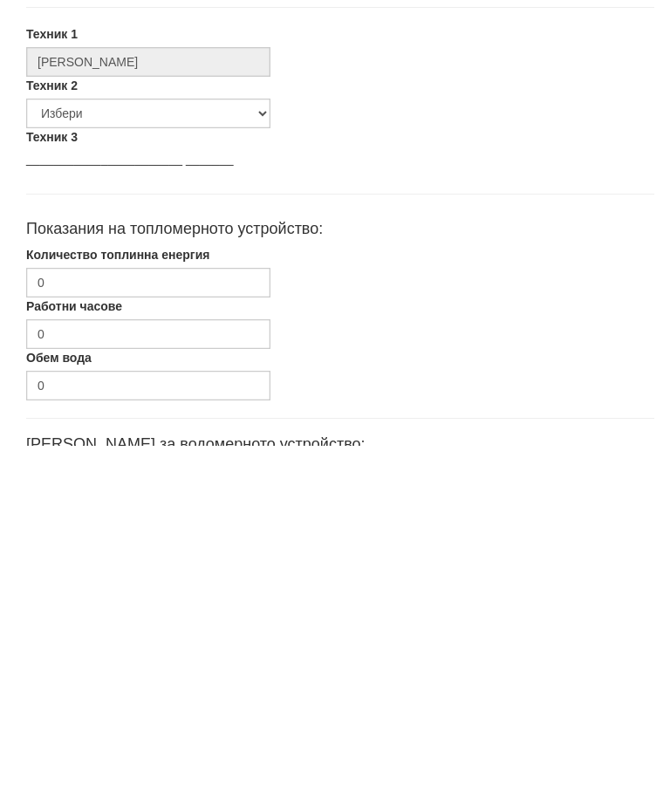
scroll to position [563, 0]
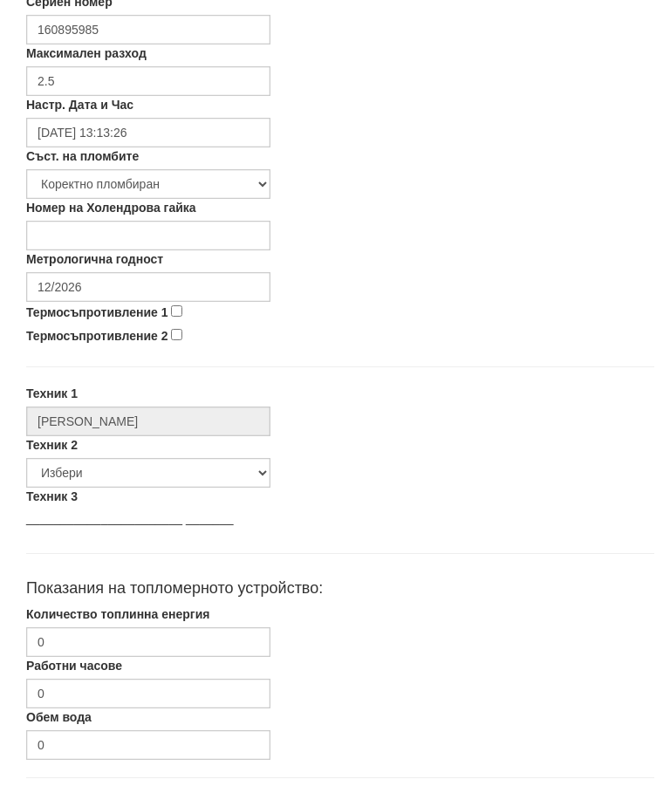
type input "41"
click at [140, 292] on input "12/2026" at bounding box center [148, 287] width 244 height 30
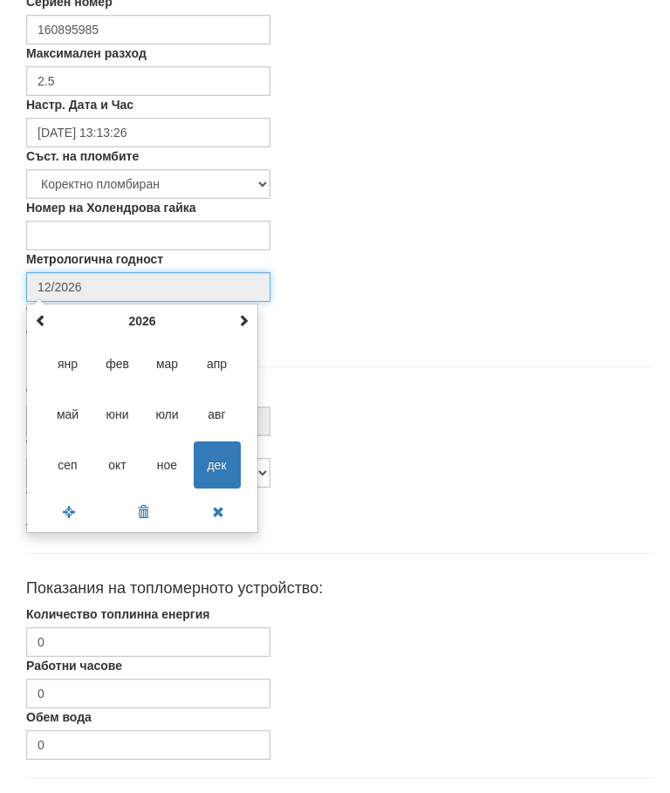
click at [248, 322] on span at bounding box center [243, 320] width 12 height 12
click at [247, 322] on span at bounding box center [243, 320] width 12 height 12
click at [244, 321] on span at bounding box center [243, 320] width 12 height 12
click at [246, 316] on span at bounding box center [243, 320] width 12 height 12
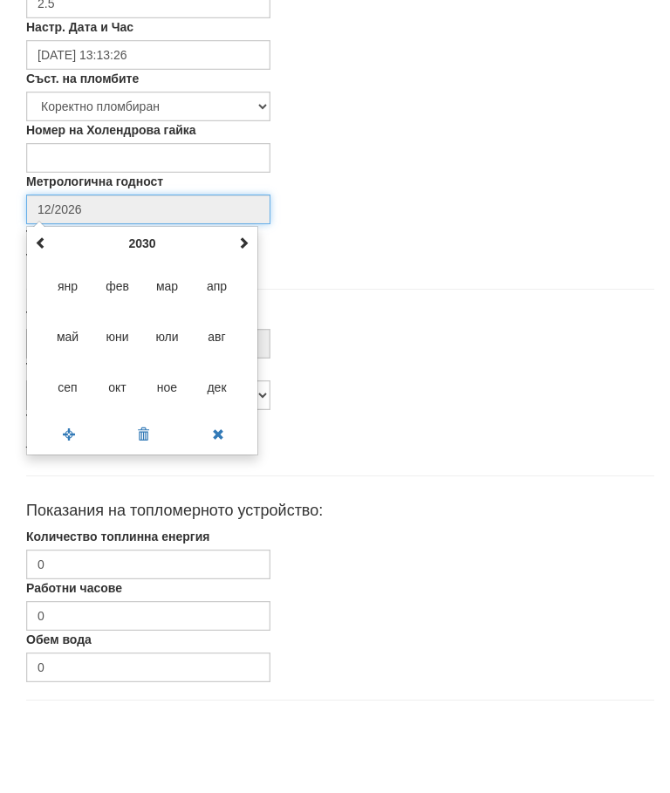
click at [73, 441] on span "сеп" at bounding box center [67, 464] width 47 height 47
type input "09/2030"
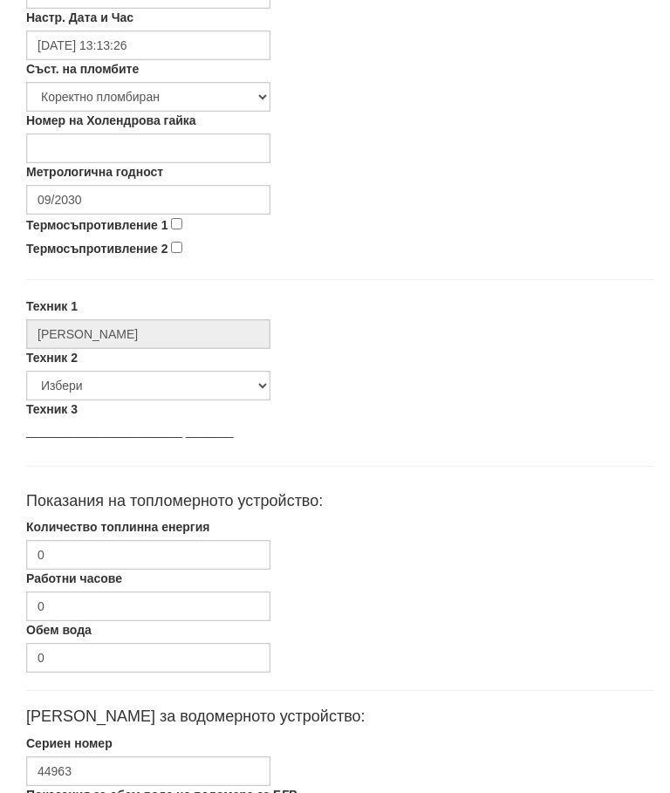
scroll to position [761, 0]
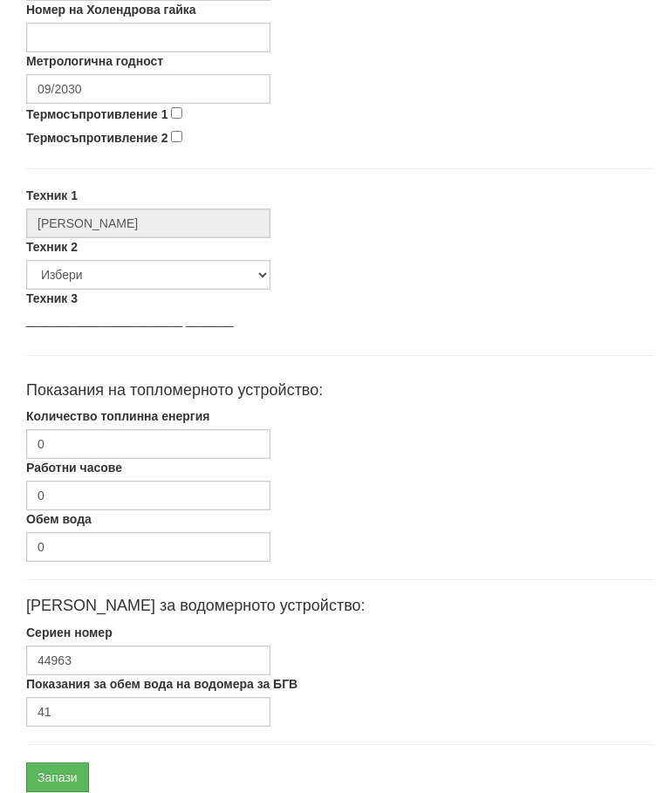
click at [57, 773] on input "Запази" at bounding box center [57, 777] width 63 height 30
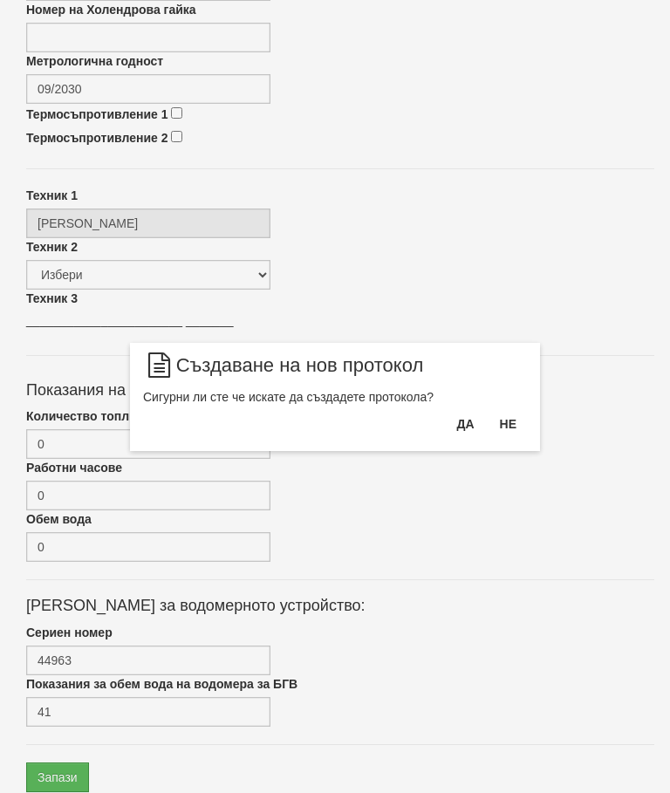
click at [456, 421] on button "Да" at bounding box center [465, 424] width 38 height 28
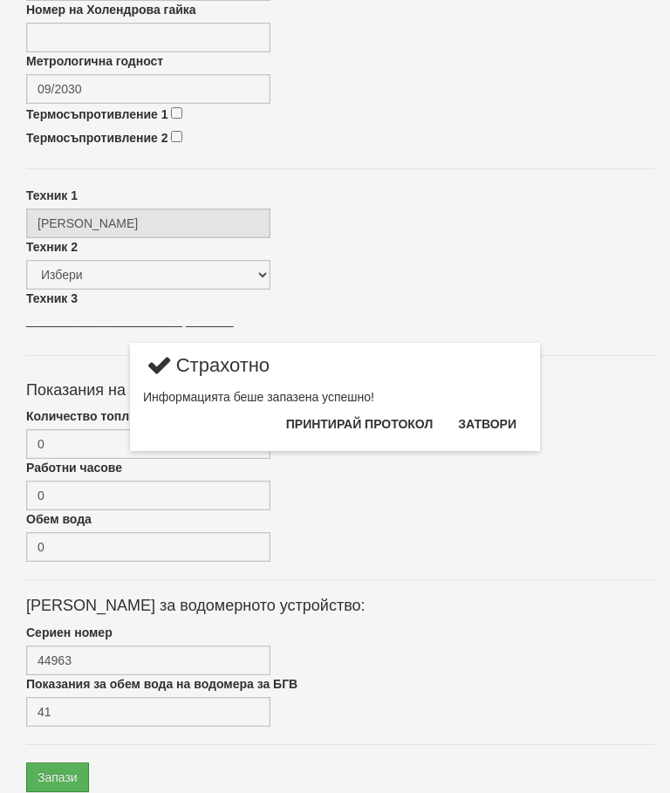
click at [493, 424] on button "Затвори" at bounding box center [486, 424] width 79 height 28
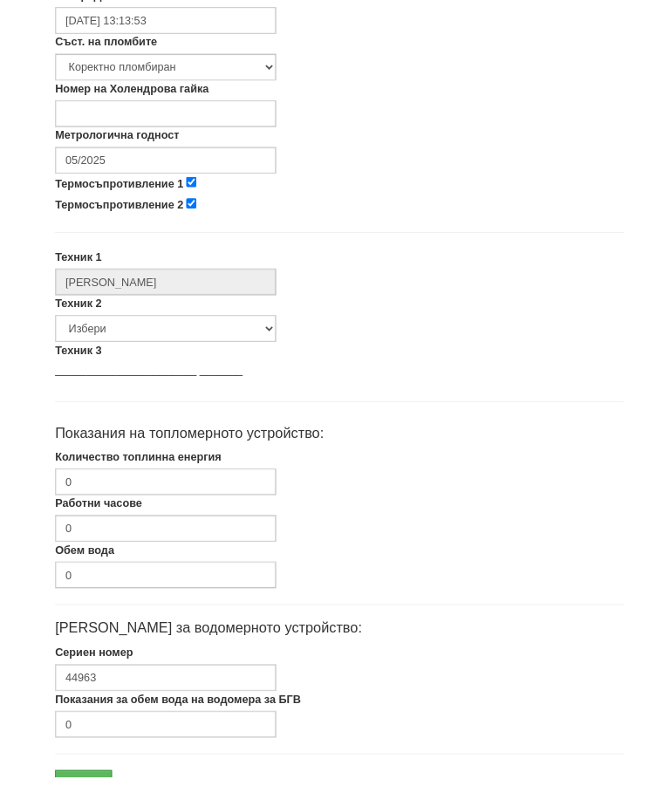
scroll to position [744, 0]
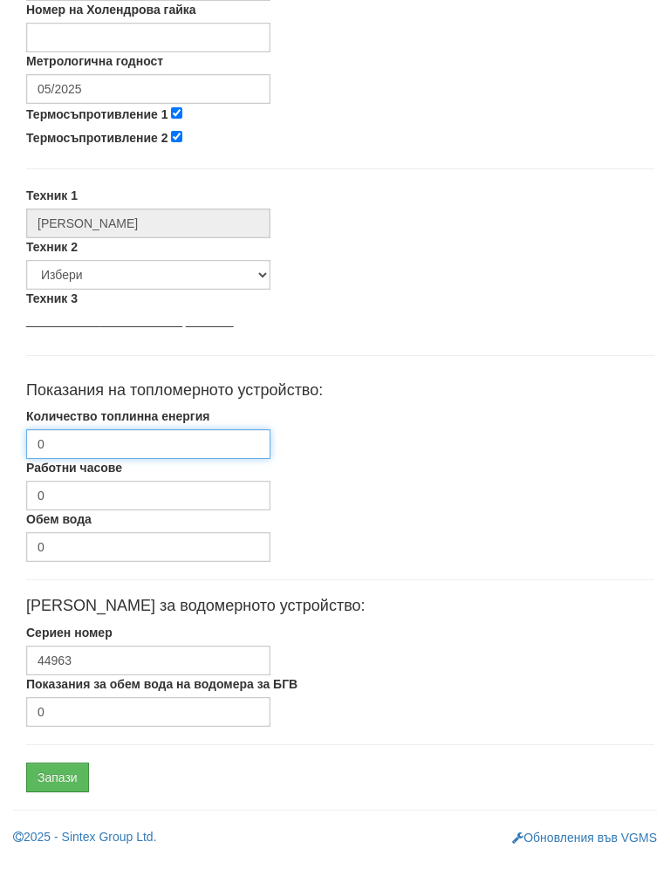
click at [129, 447] on input "0" at bounding box center [148, 462] width 244 height 30
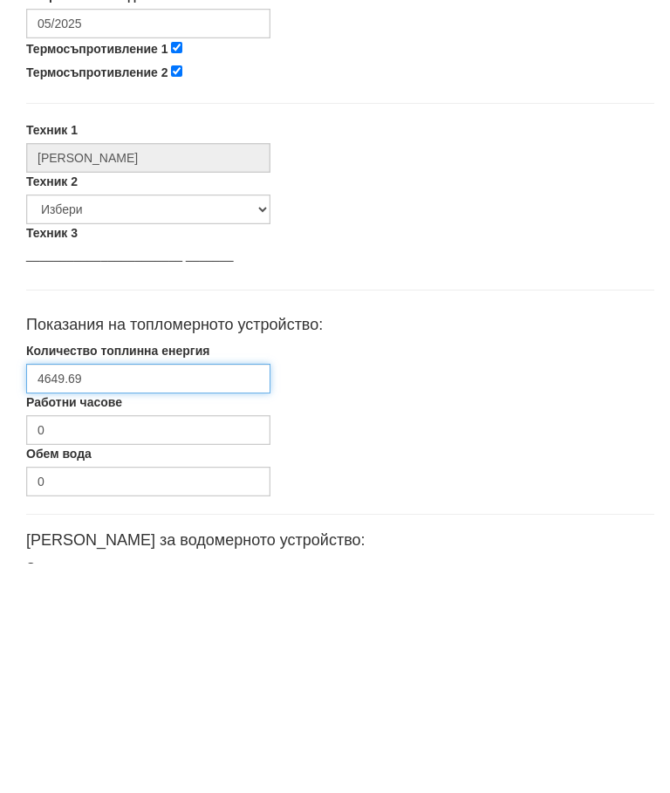
scroll to position [570, 0]
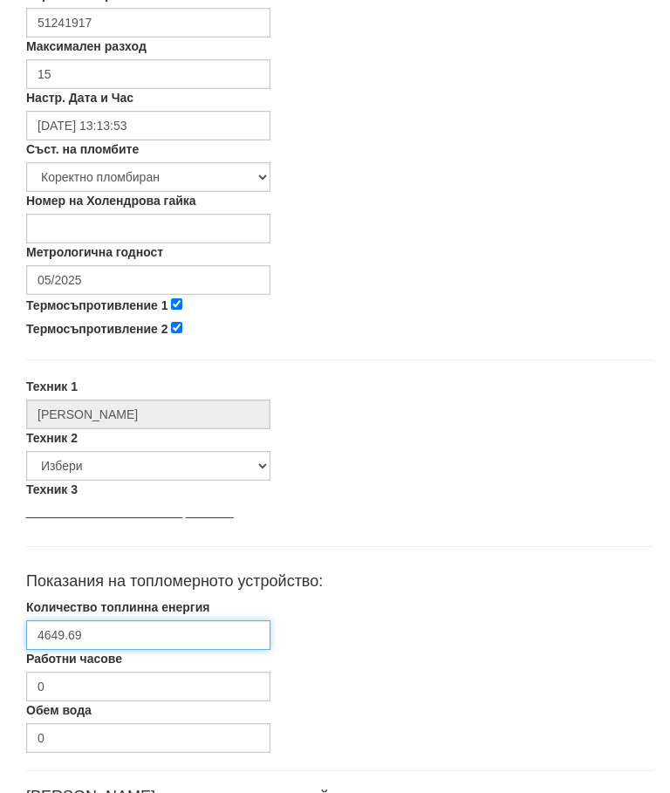
type input "4649.69"
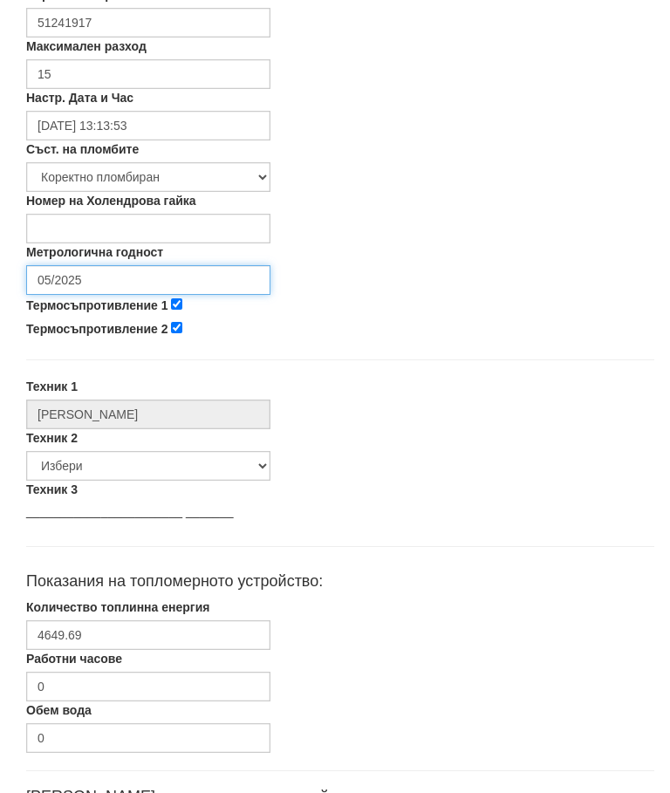
click at [130, 283] on input "05/2025" at bounding box center [148, 280] width 244 height 30
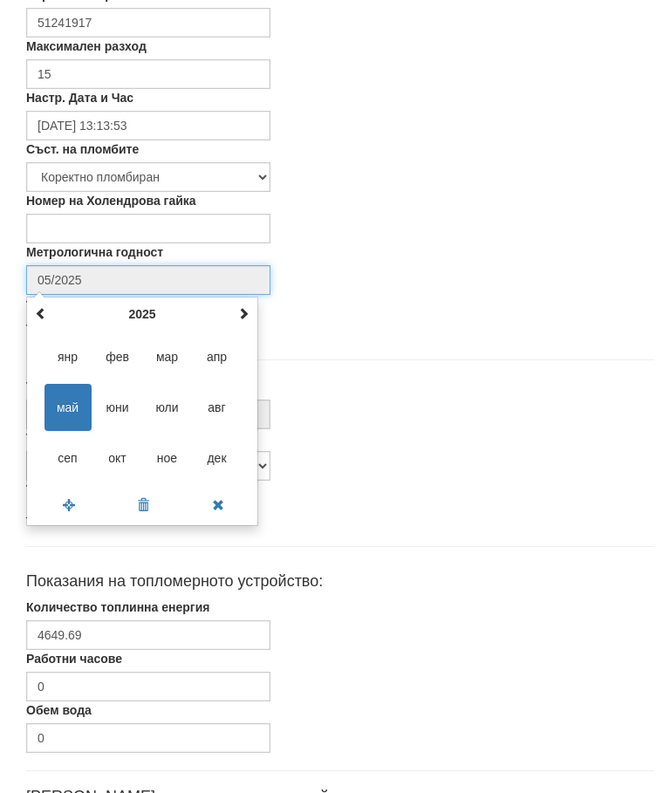
click at [243, 315] on span at bounding box center [243, 313] width 12 height 12
click at [241, 316] on span at bounding box center [243, 313] width 12 height 12
click at [67, 454] on span "сеп" at bounding box center [67, 457] width 47 height 47
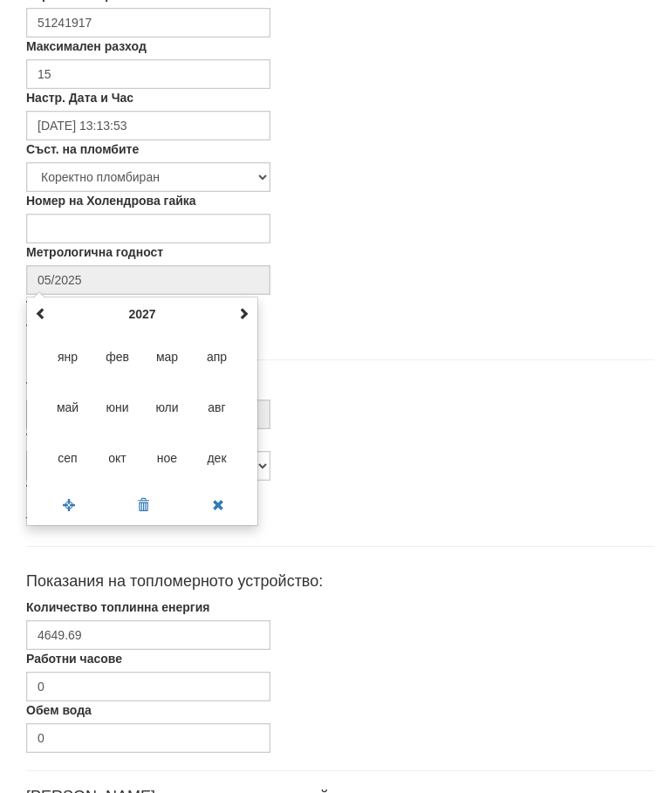
type input "09/2027"
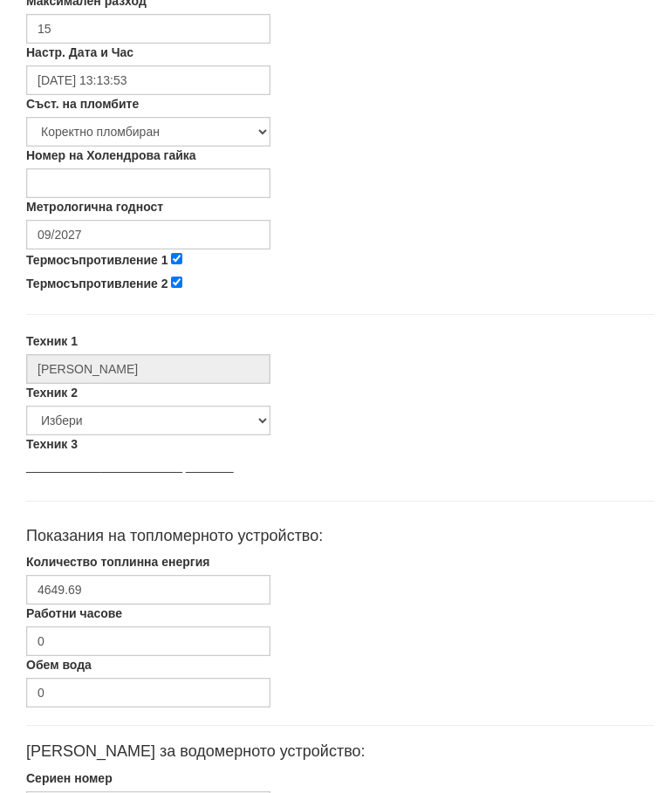
scroll to position [761, 0]
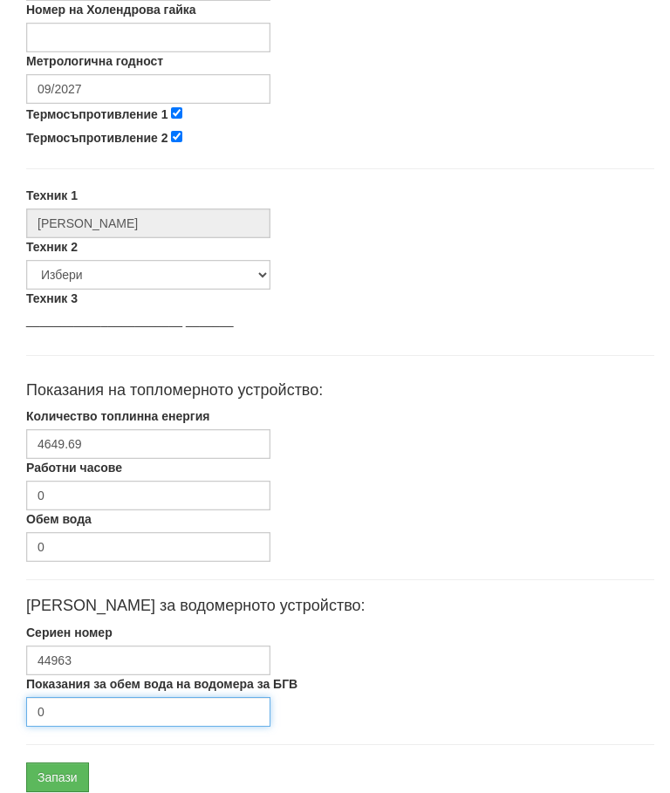
click at [91, 707] on input "0" at bounding box center [148, 712] width 244 height 30
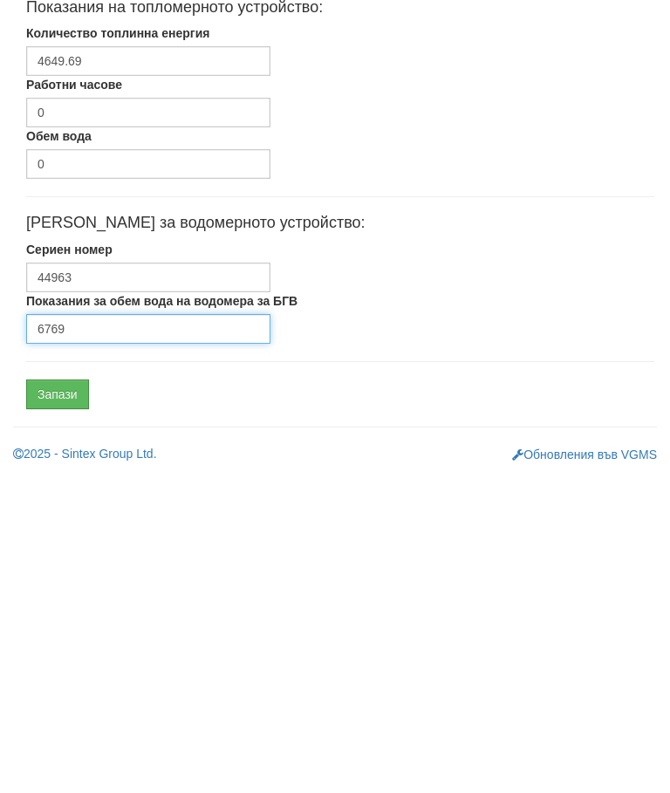
type input "6769"
click at [64, 697] on input "Запази" at bounding box center [57, 712] width 63 height 30
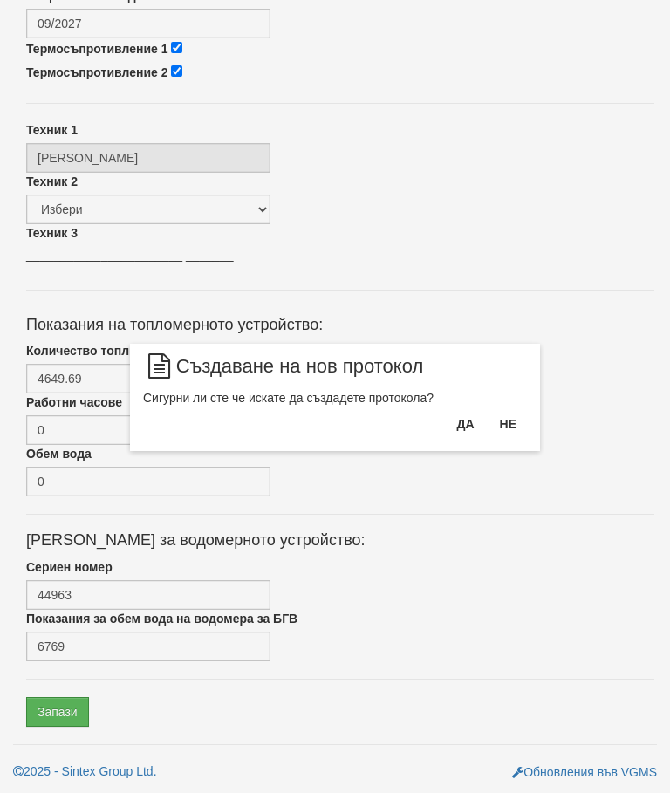
click at [462, 421] on button "Да" at bounding box center [465, 424] width 38 height 28
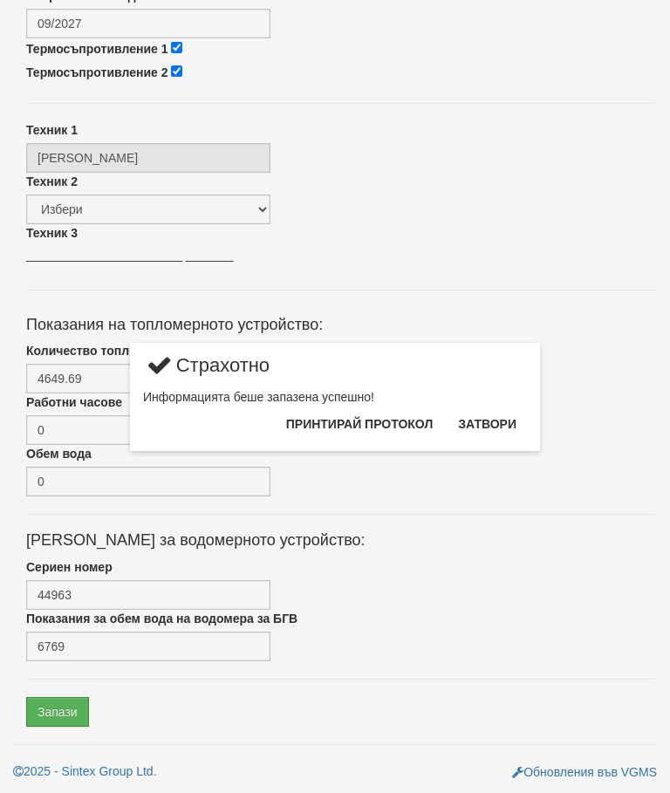
click at [487, 414] on button "Затвори" at bounding box center [486, 424] width 79 height 28
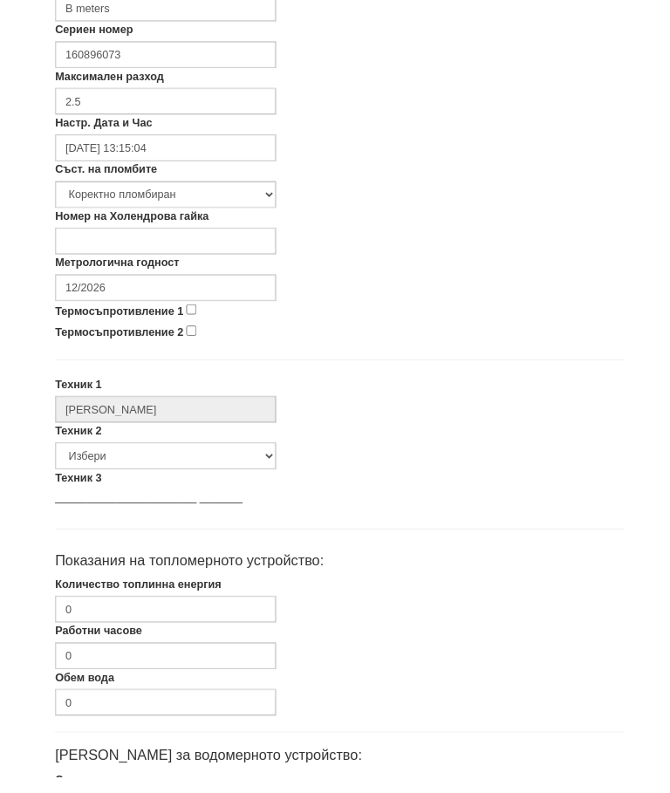
scroll to position [517, 0]
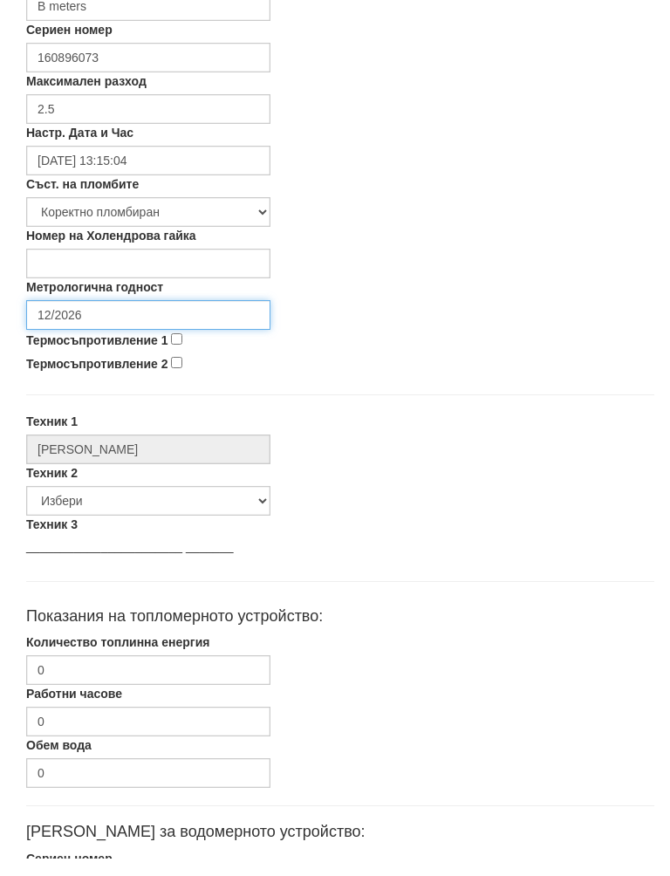
click at [135, 318] on input "12/2026" at bounding box center [148, 333] width 244 height 30
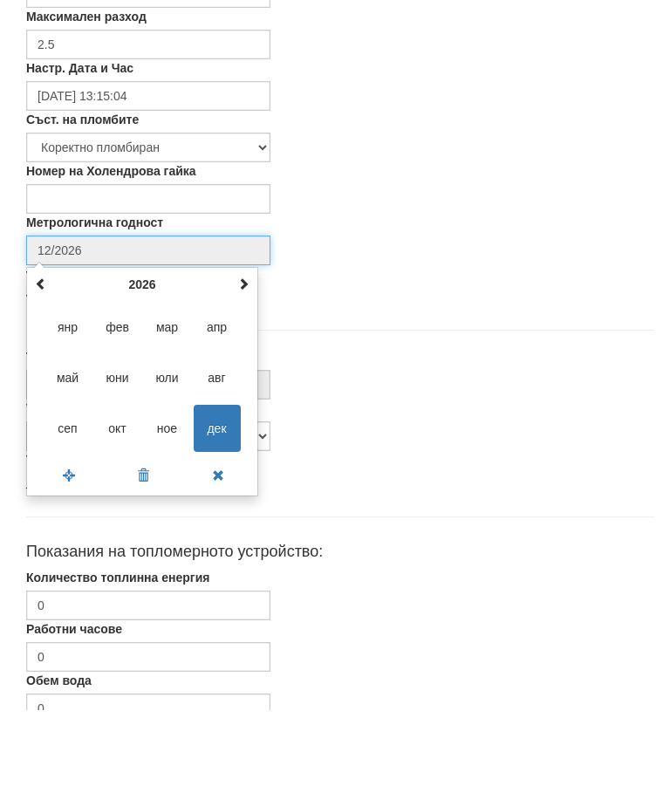
click at [246, 360] on span at bounding box center [243, 366] width 12 height 12
click at [248, 360] on span at bounding box center [243, 366] width 12 height 12
click at [245, 360] on span at bounding box center [243, 366] width 12 height 12
click at [246, 360] on span at bounding box center [243, 366] width 12 height 12
click at [75, 488] on span "сеп" at bounding box center [67, 511] width 47 height 47
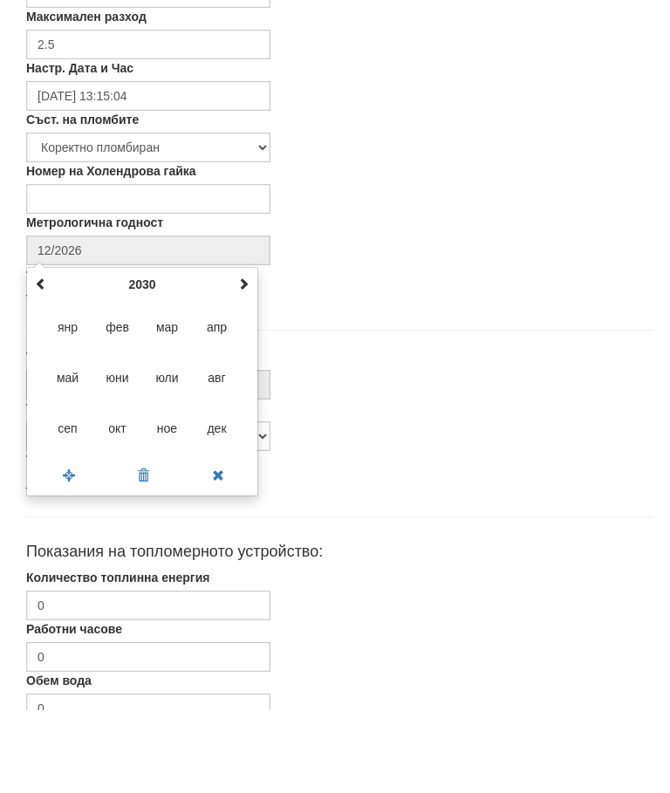
type input "09/2030"
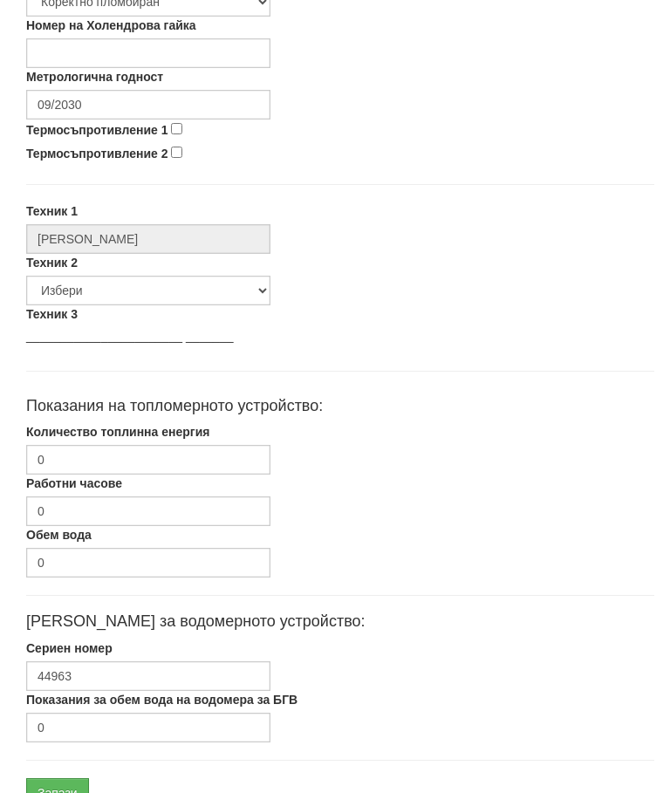
scroll to position [761, 0]
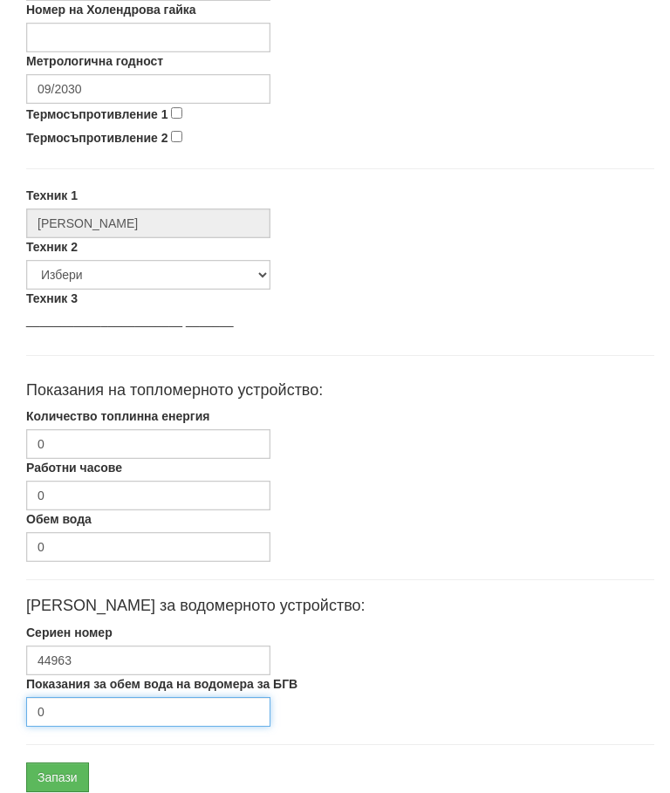
click at [83, 719] on input "0" at bounding box center [148, 712] width 244 height 30
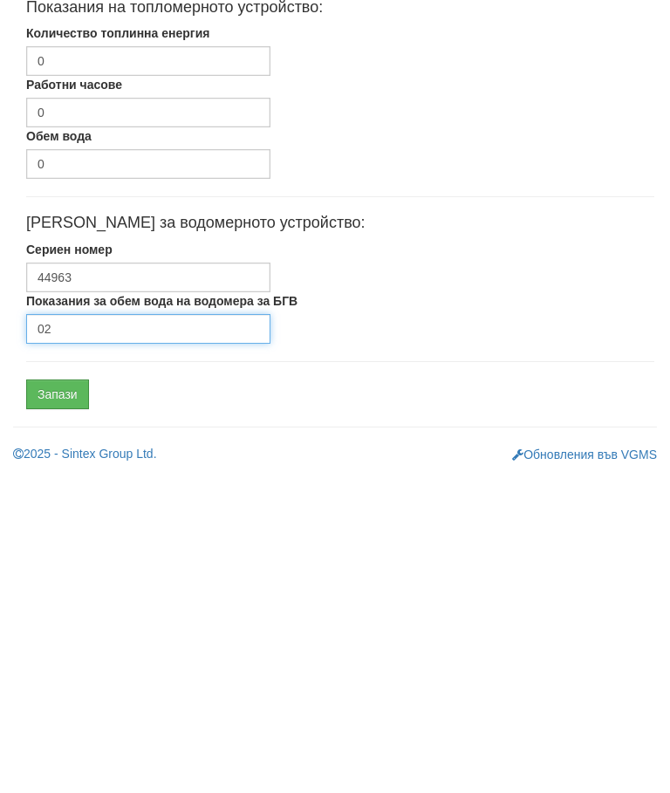
type input "0"
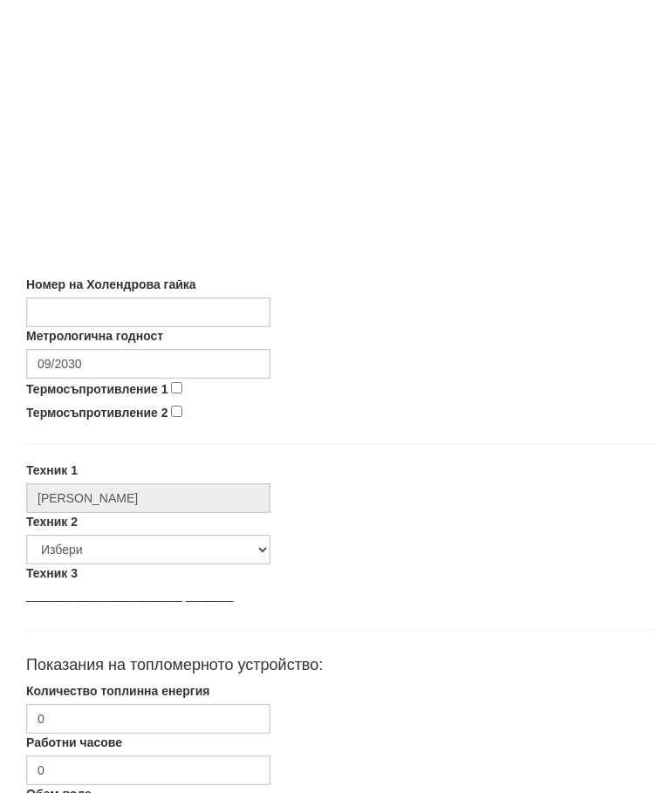
scroll to position [827, 6]
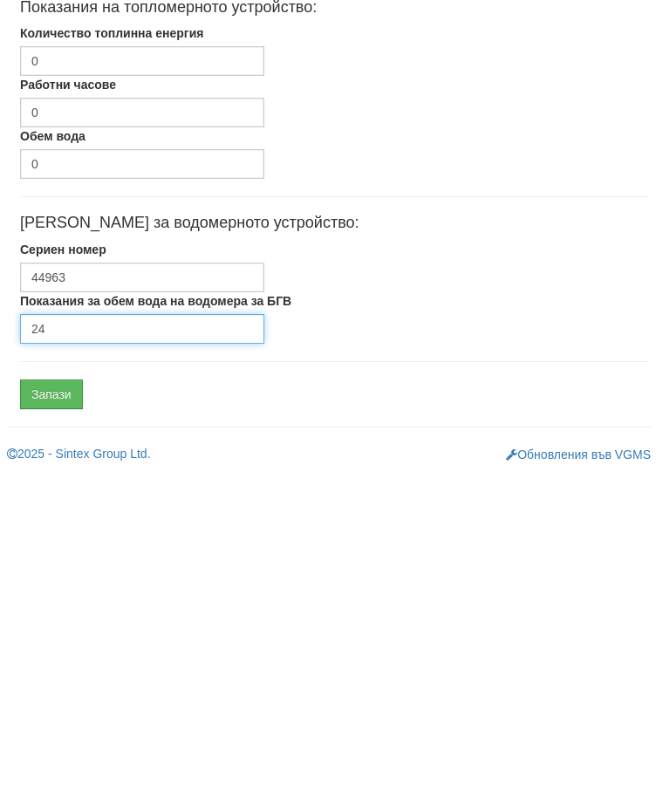
type input "24"
click at [62, 697] on input "Запази" at bounding box center [51, 712] width 63 height 30
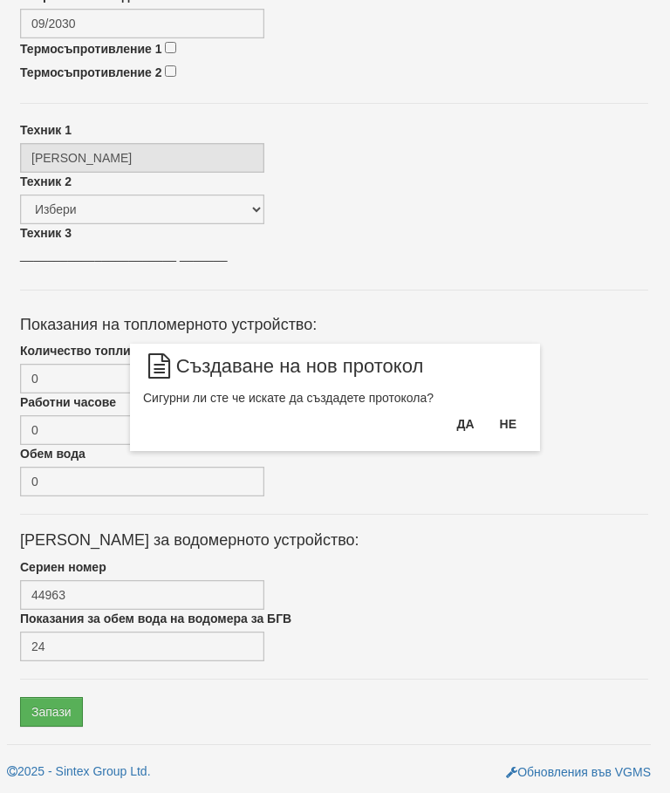
click at [465, 424] on button "Да" at bounding box center [465, 424] width 38 height 28
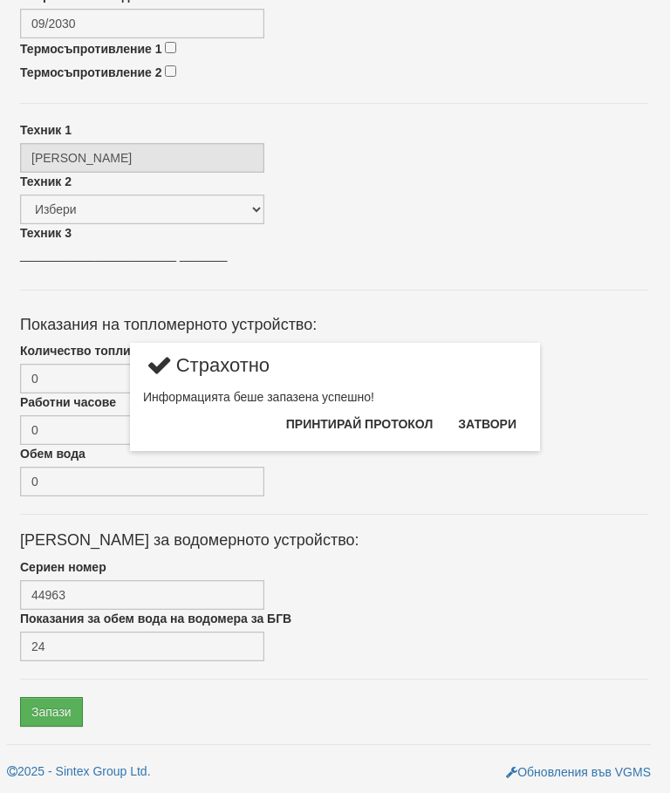
click at [481, 426] on button "Затвори" at bounding box center [486, 424] width 79 height 28
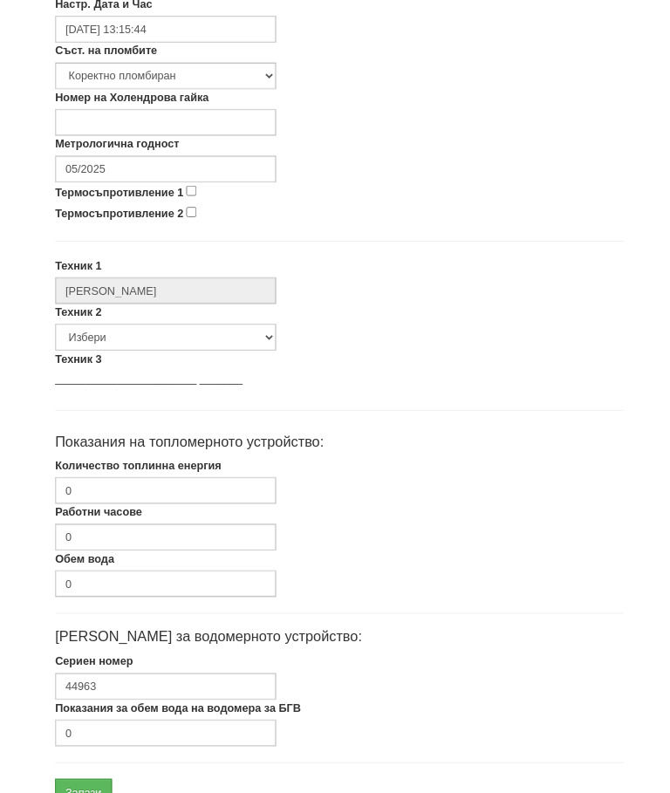
scroll to position [645, 0]
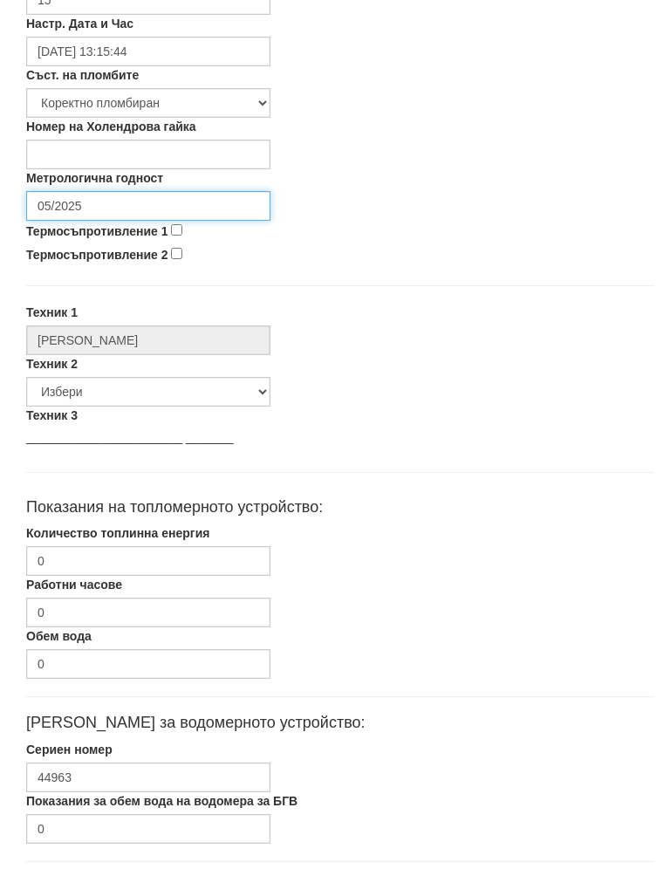
click at [135, 200] on input "05/2025" at bounding box center [148, 206] width 244 height 30
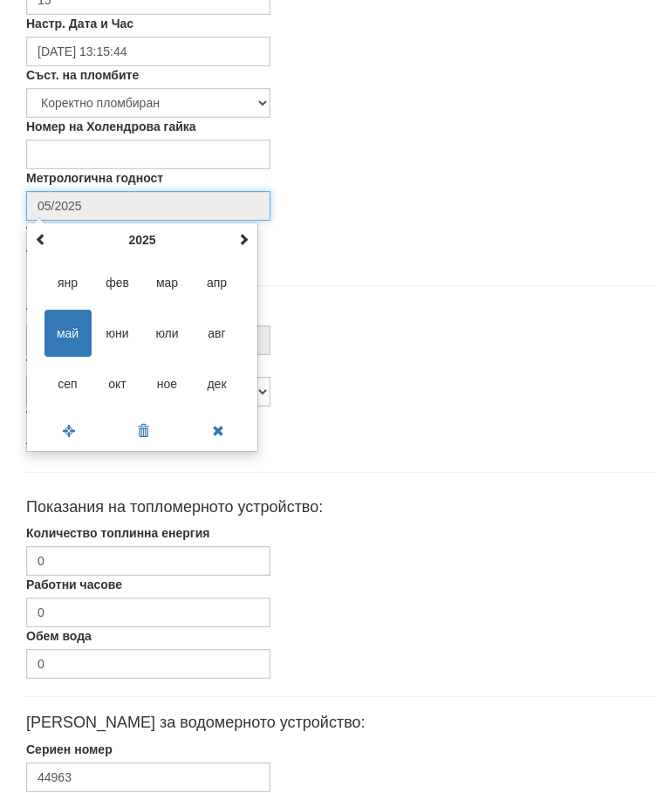
click at [249, 241] on th at bounding box center [243, 240] width 21 height 26
click at [251, 239] on th at bounding box center [243, 240] width 21 height 26
click at [69, 381] on span "сеп" at bounding box center [67, 383] width 47 height 47
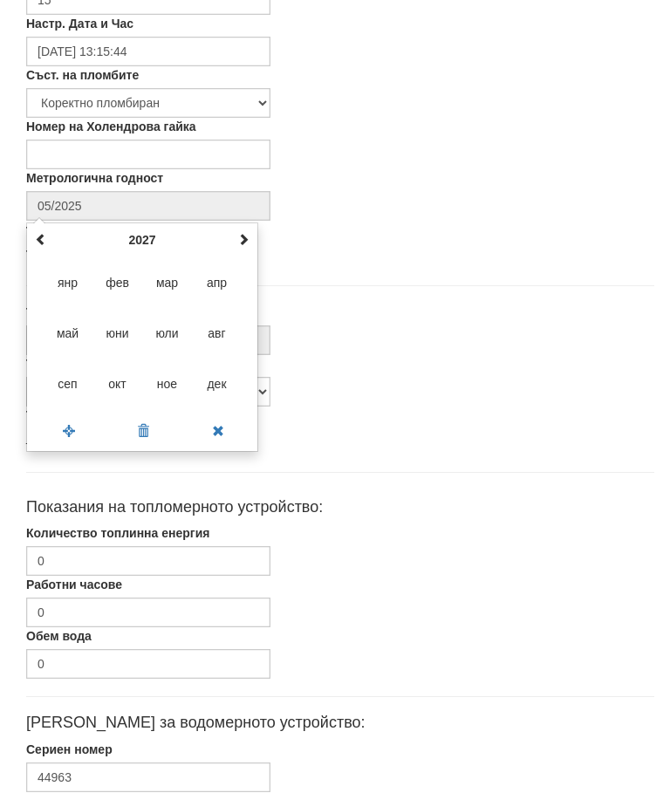
type input "09/2027"
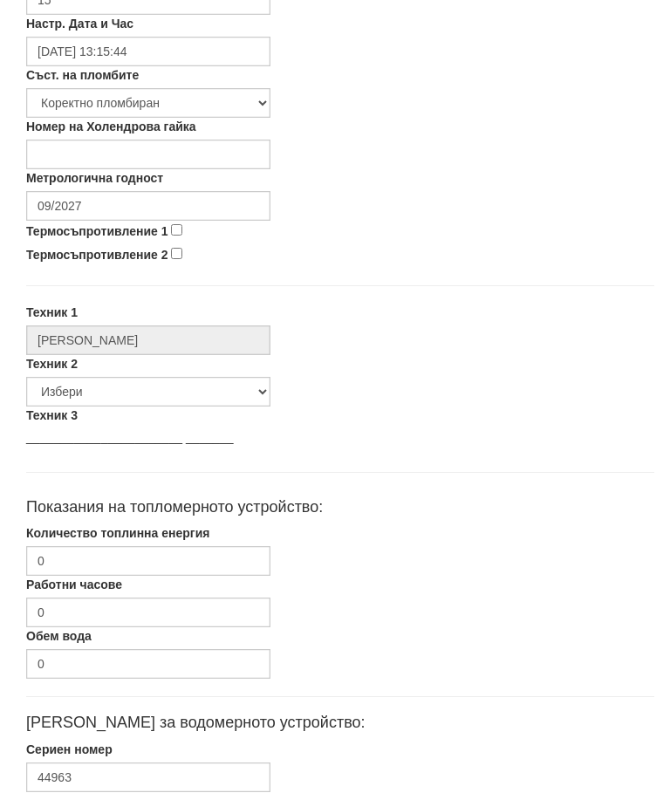
scroll to position [761, 0]
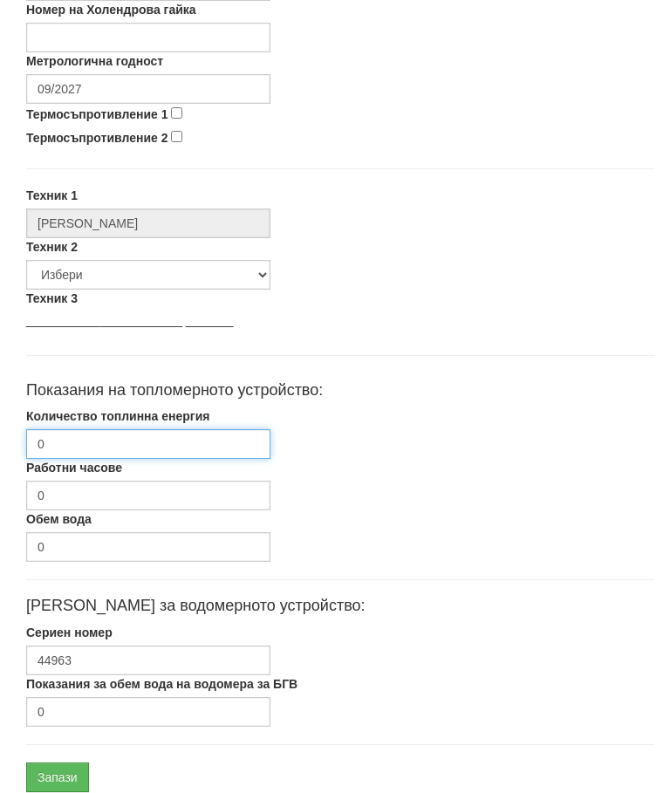
click at [120, 447] on input "0" at bounding box center [148, 444] width 244 height 30
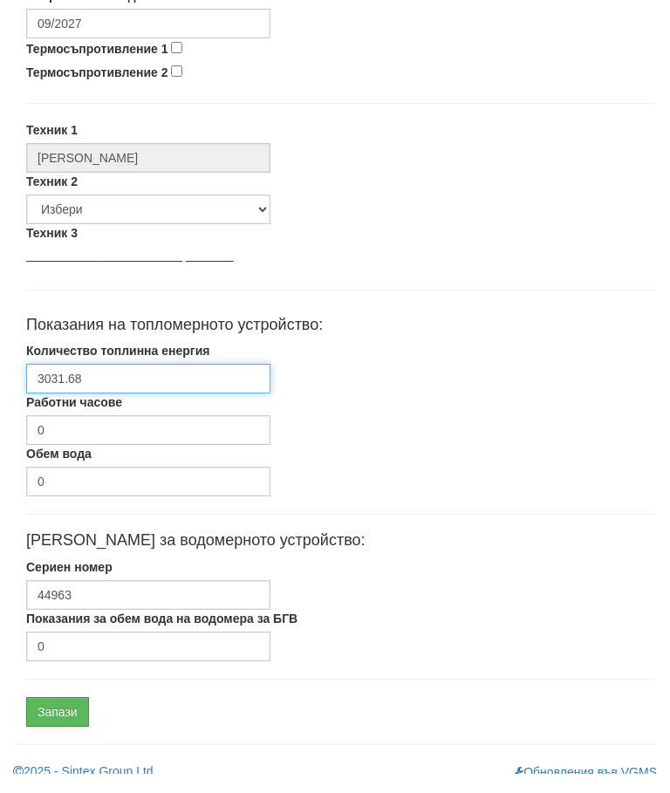
scroll to position [827, 0]
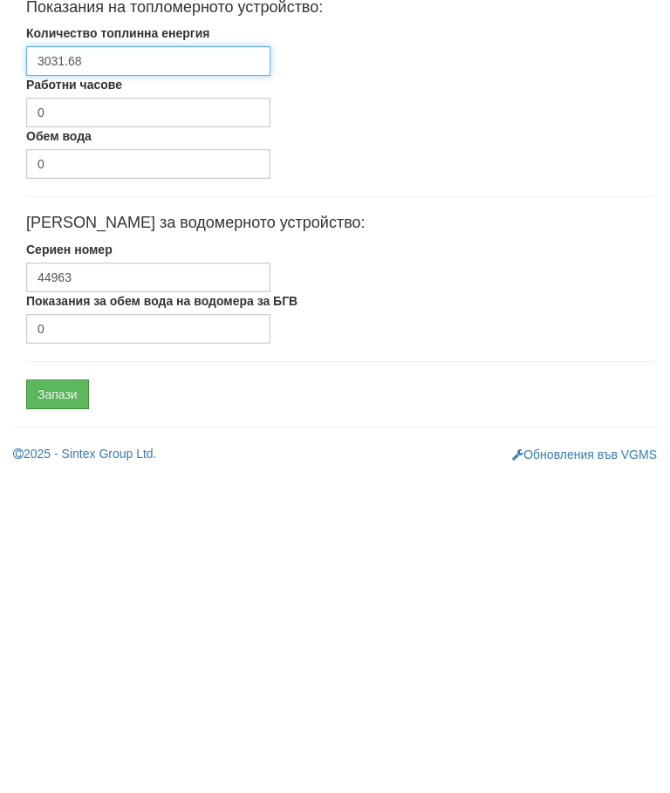
type input "3031.68"
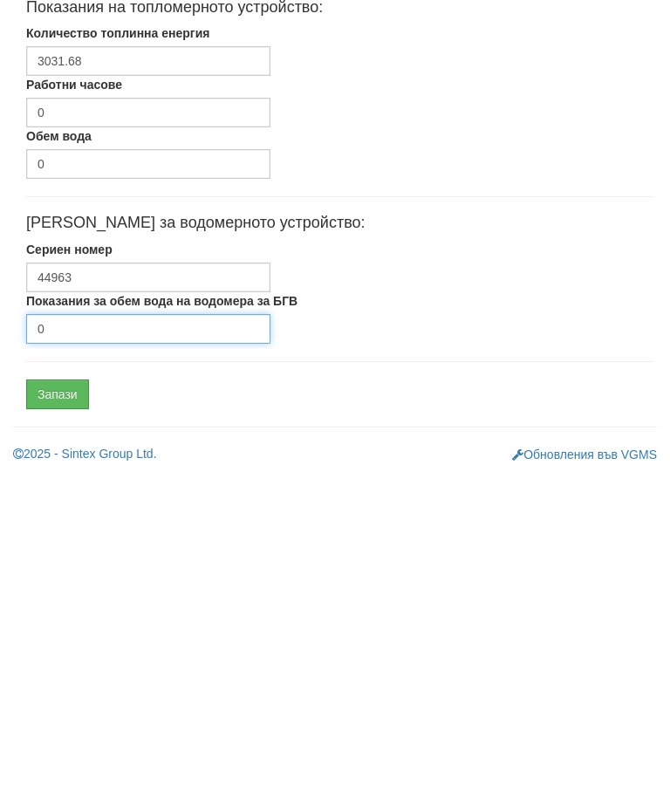
click at [106, 632] on input "0" at bounding box center [148, 647] width 244 height 30
type input "4338"
click at [61, 697] on input "Запази" at bounding box center [57, 712] width 63 height 30
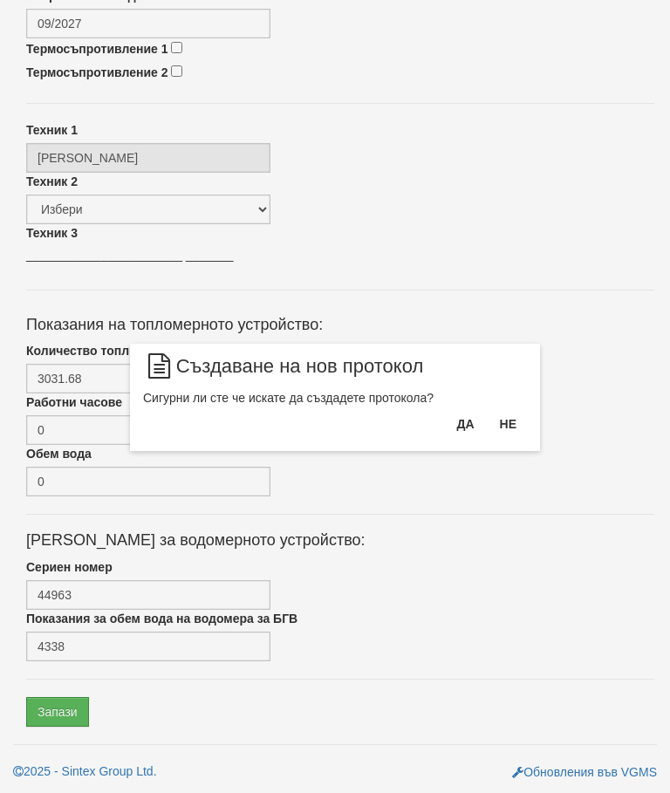
click at [456, 416] on button "Да" at bounding box center [465, 424] width 38 height 28
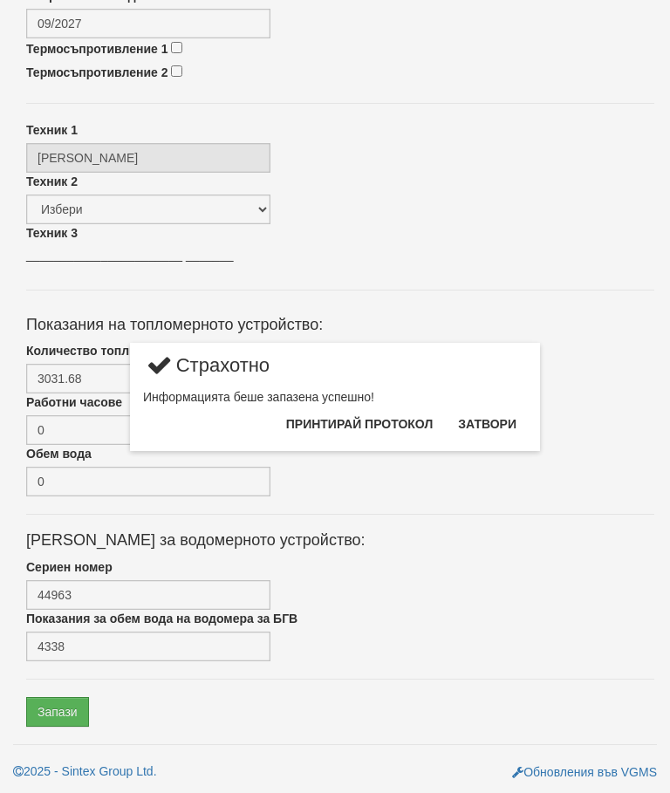
click at [484, 423] on button "Затвори" at bounding box center [486, 424] width 79 height 28
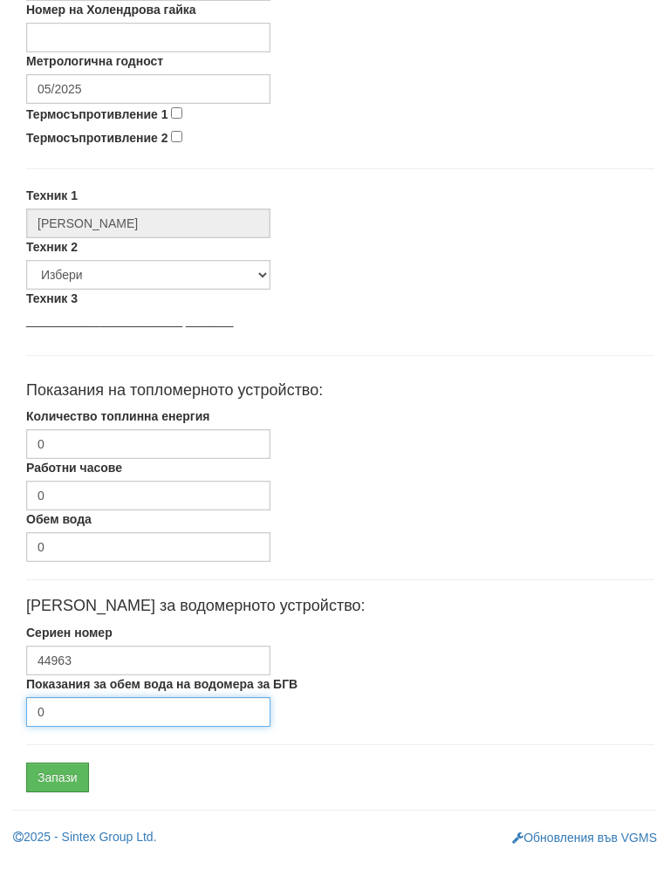
click at [105, 714] on input "0" at bounding box center [148, 729] width 244 height 30
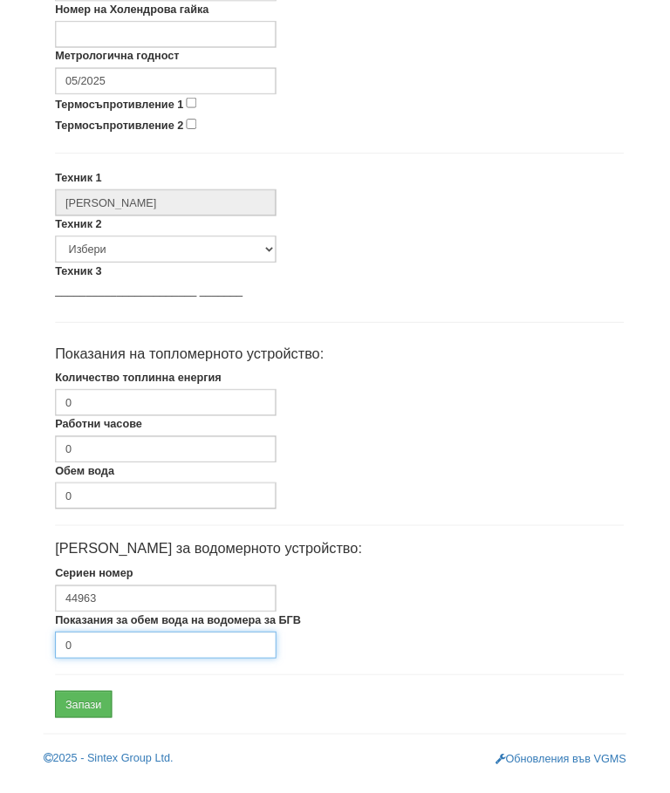
scroll to position [827, 0]
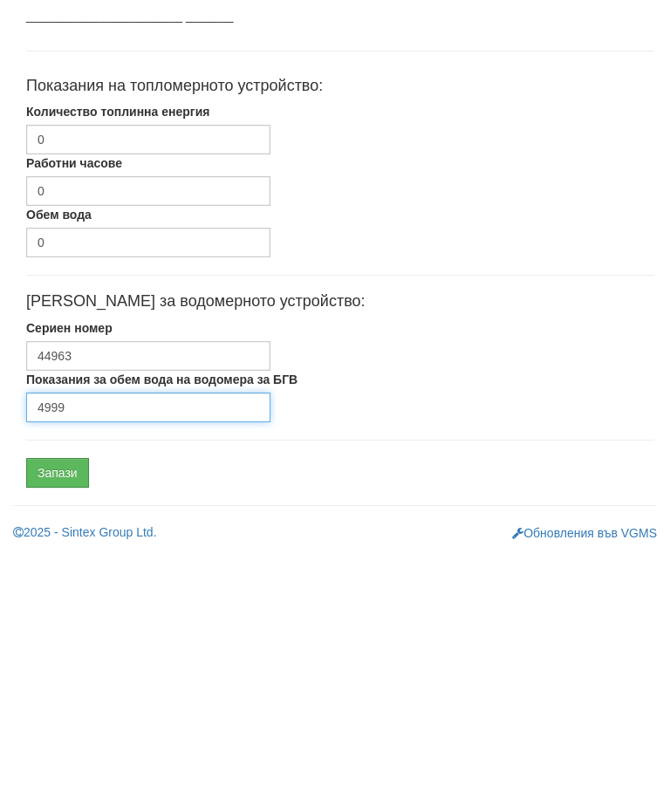
type input "4999"
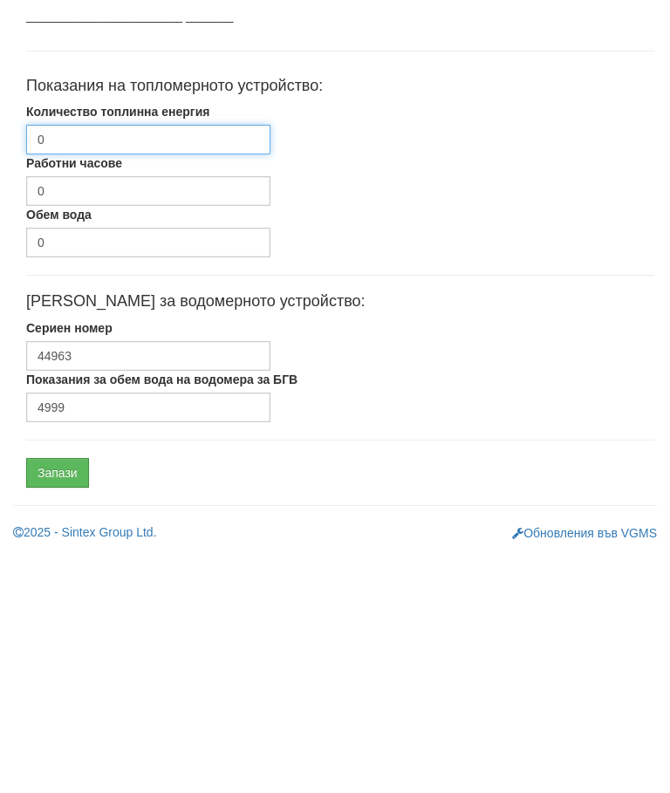
click at [151, 364] on input "0" at bounding box center [148, 379] width 244 height 30
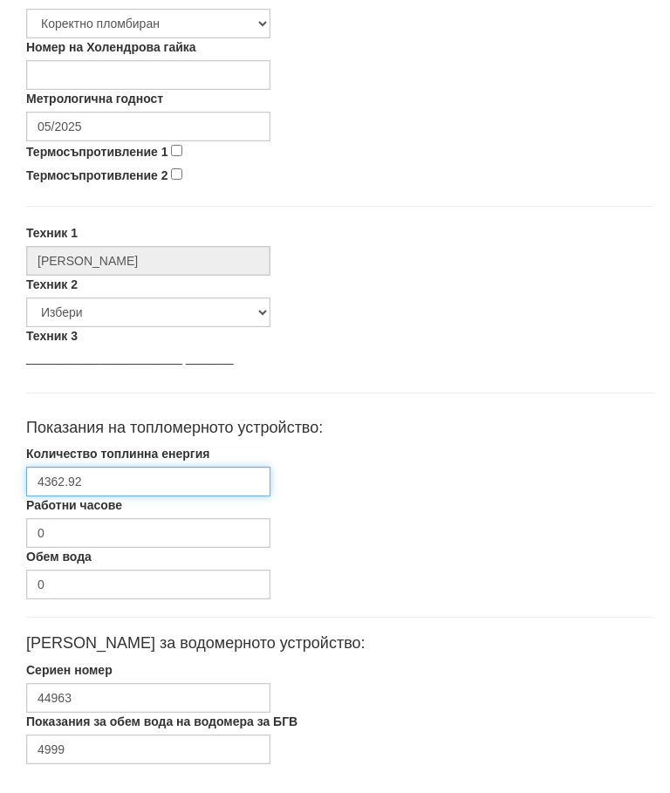
scroll to position [680, 0]
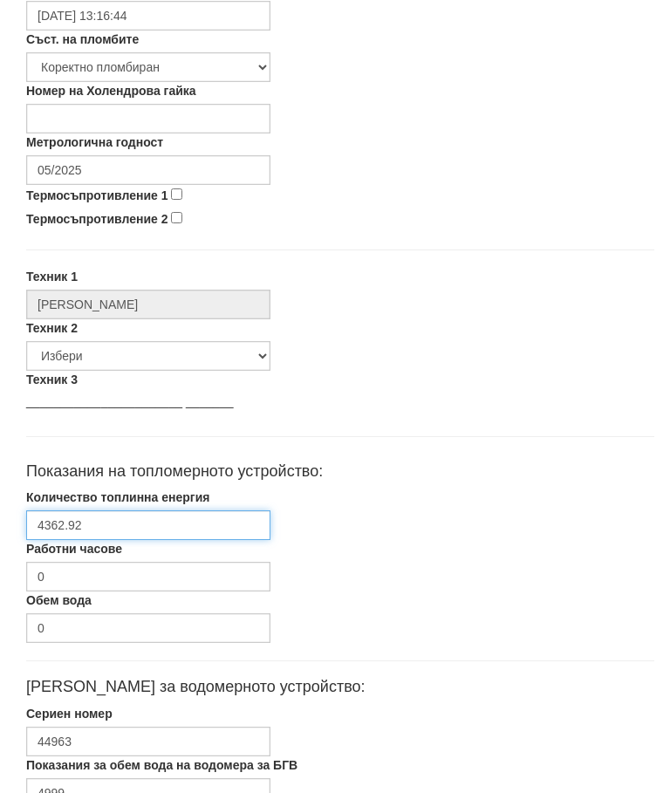
type input "4362.92"
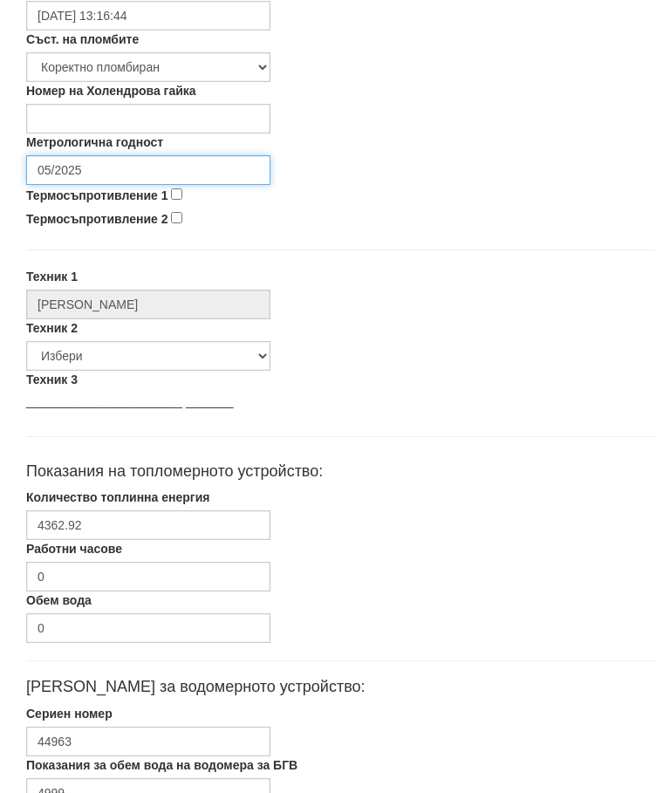
click at [122, 162] on input "05/2025" at bounding box center [148, 170] width 244 height 30
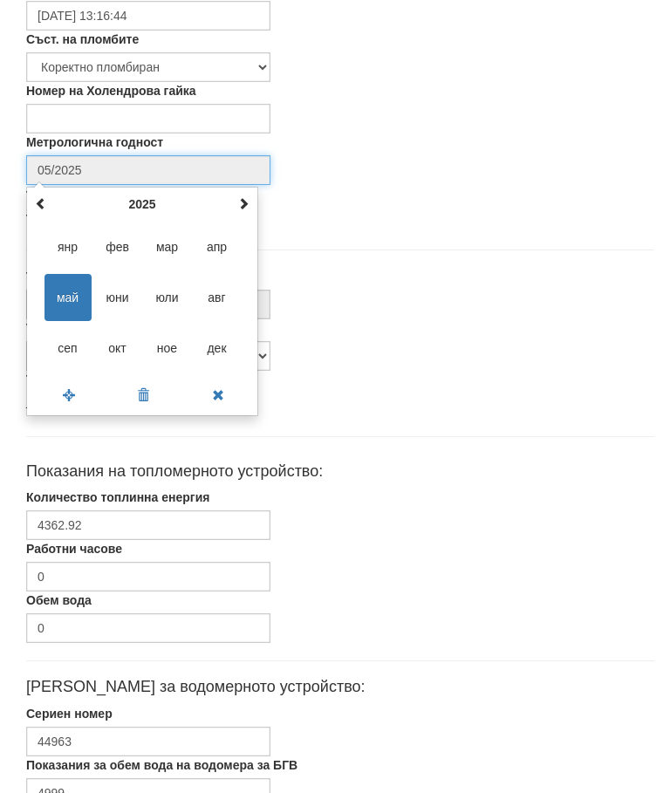
click at [249, 205] on th at bounding box center [243, 204] width 21 height 26
click at [249, 200] on th at bounding box center [243, 204] width 21 height 26
click at [72, 347] on span "сеп" at bounding box center [67, 347] width 47 height 47
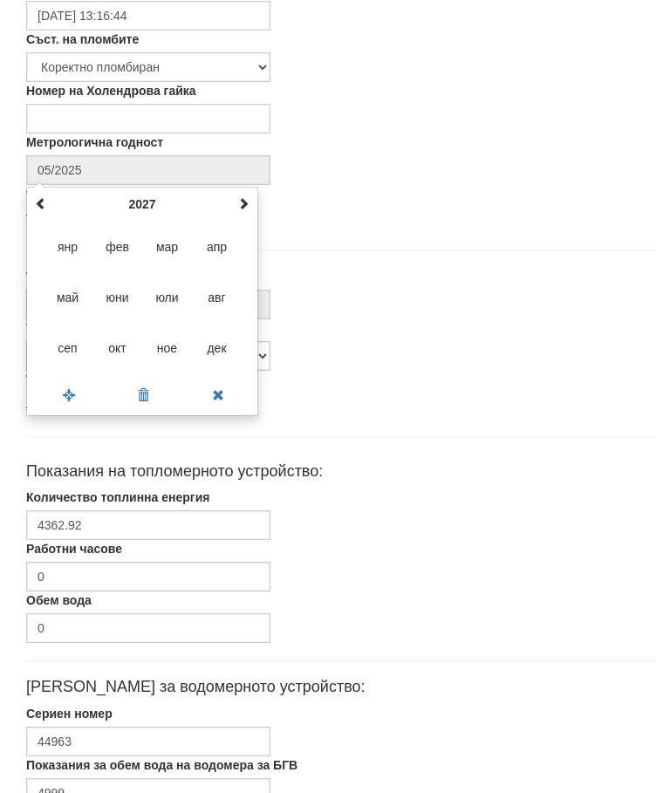
type input "09/2027"
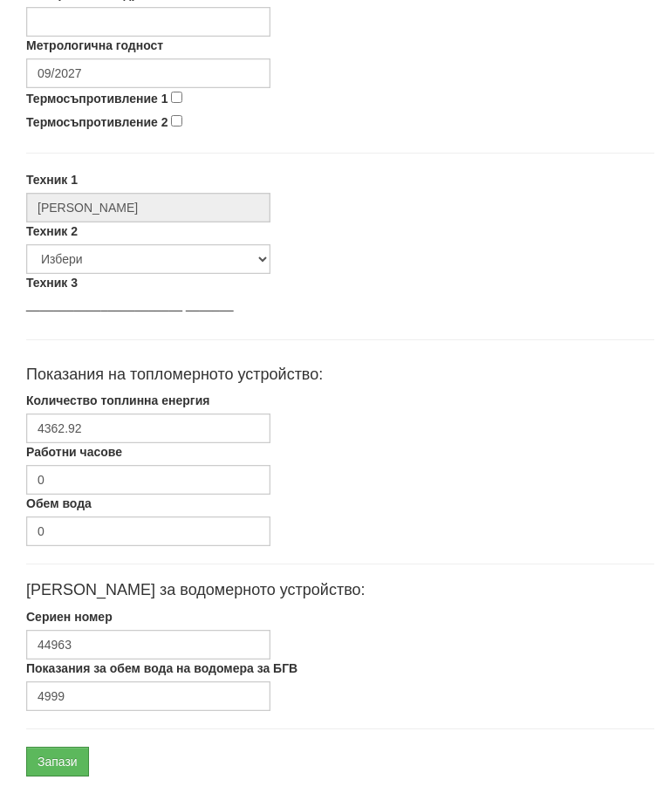
scroll to position [827, 0]
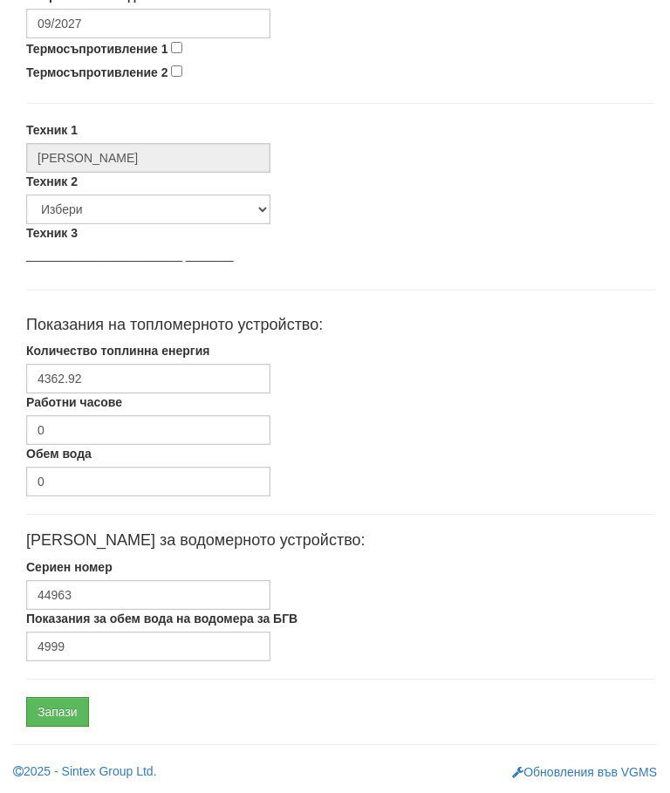
click at [57, 711] on input "Запази" at bounding box center [57, 712] width 63 height 30
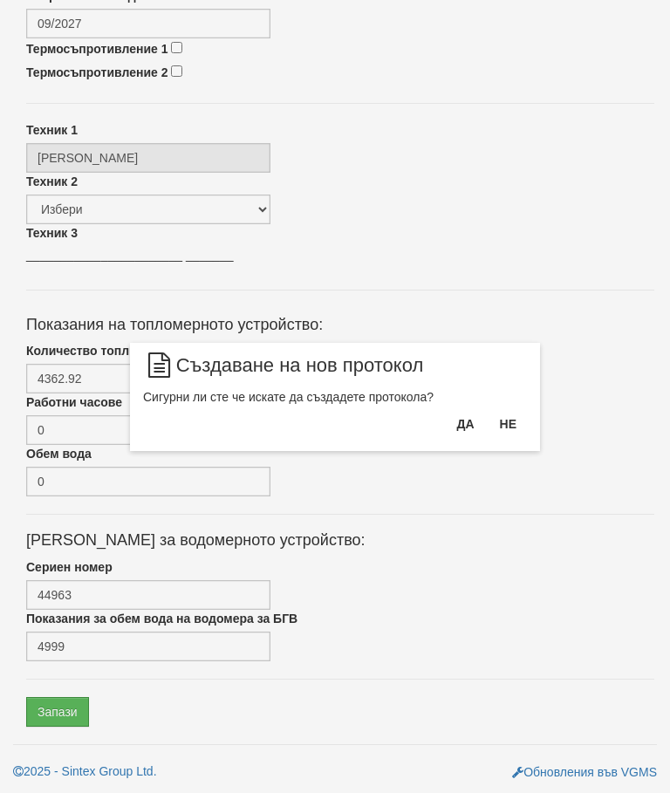
click at [454, 421] on button "Да" at bounding box center [465, 424] width 38 height 28
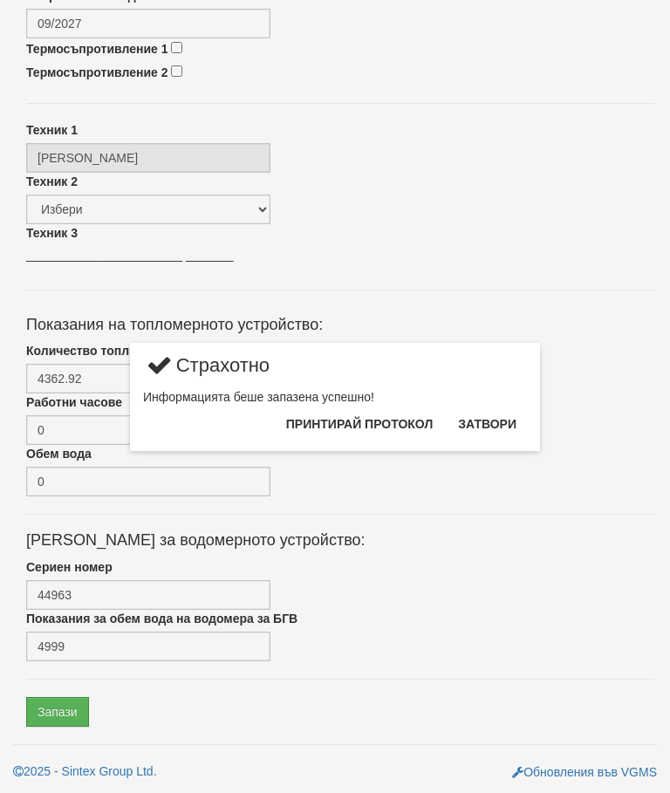
click at [491, 420] on button "Затвори" at bounding box center [486, 424] width 79 height 28
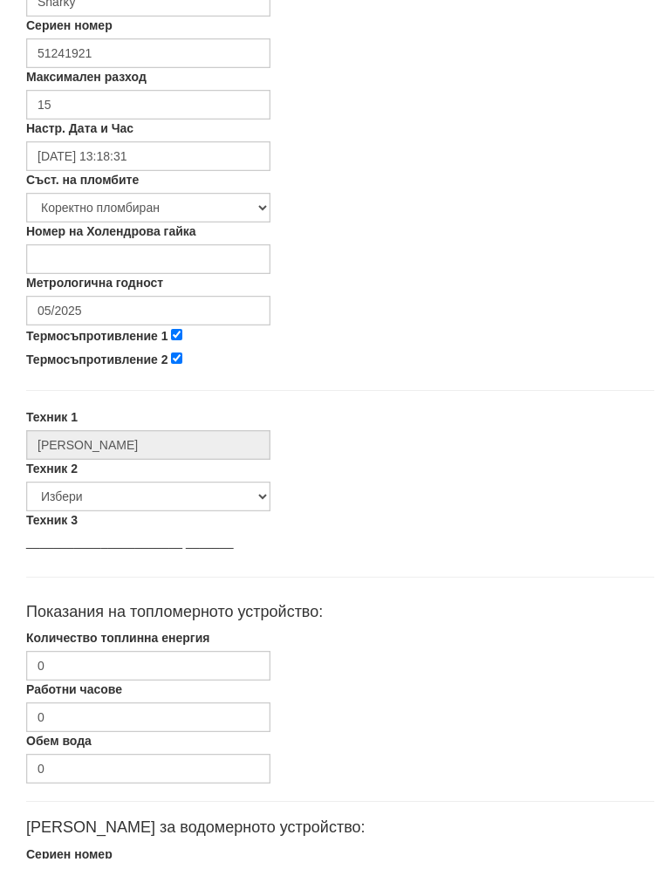
scroll to position [537, 0]
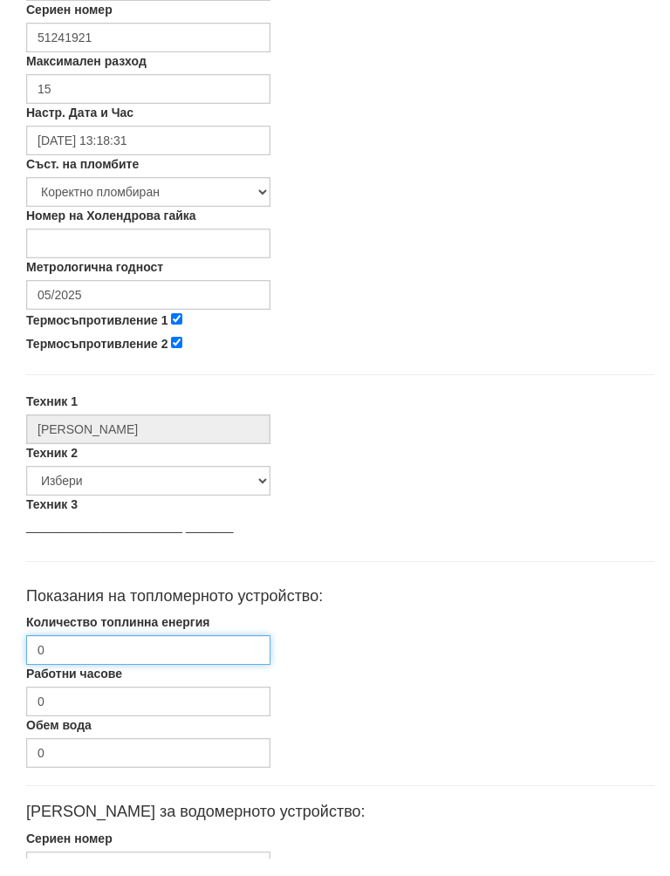
click at [132, 653] on input "0" at bounding box center [148, 668] width 244 height 30
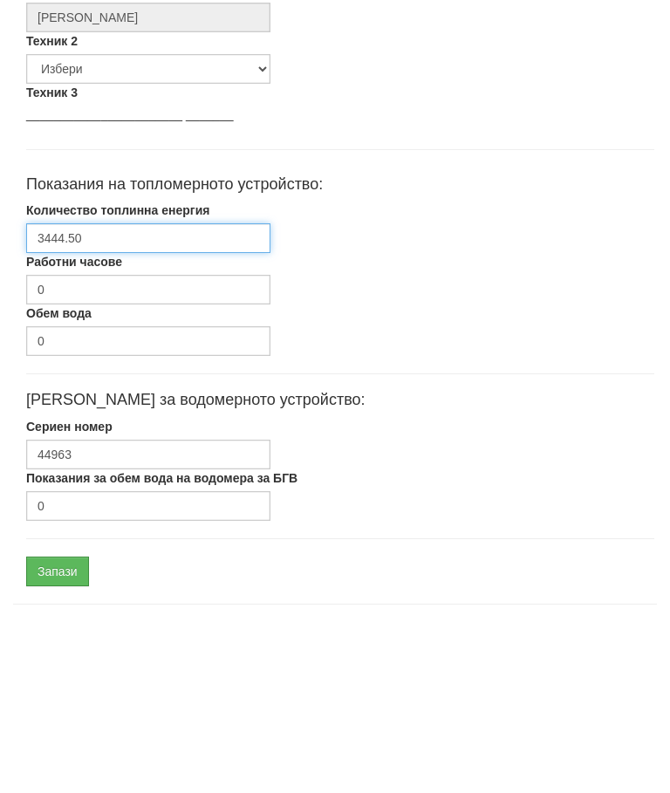
scroll to position [827, 0]
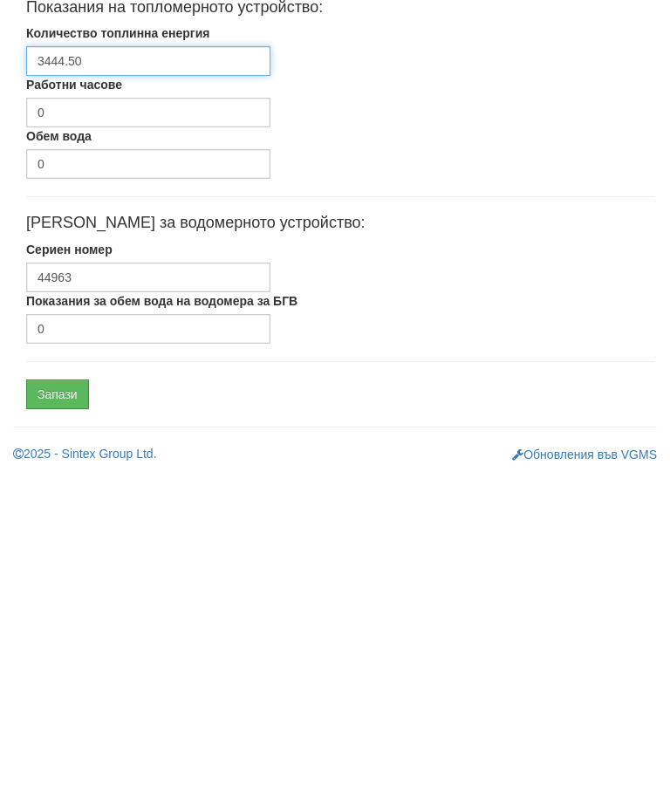
type input "3444.50"
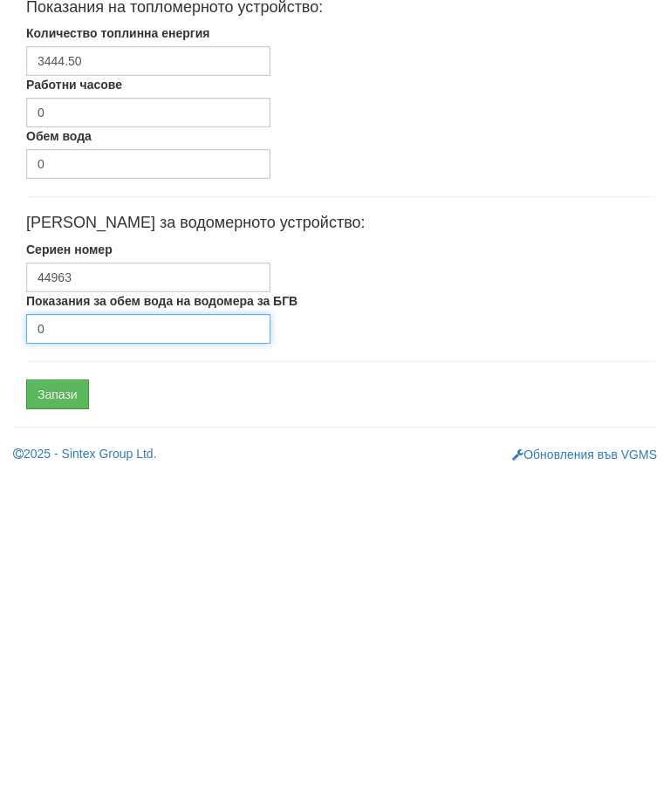
click at [117, 632] on input "0" at bounding box center [148, 647] width 244 height 30
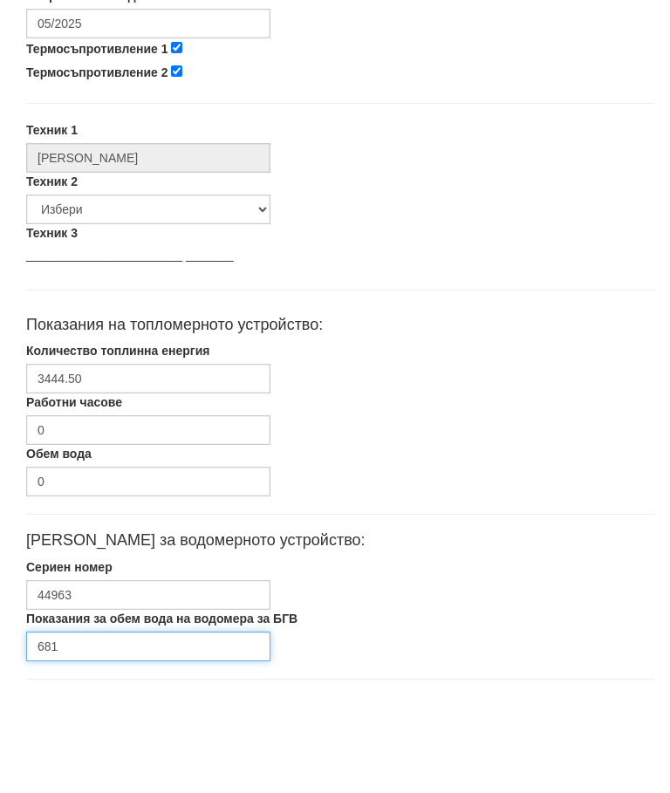
scroll to position [723, 0]
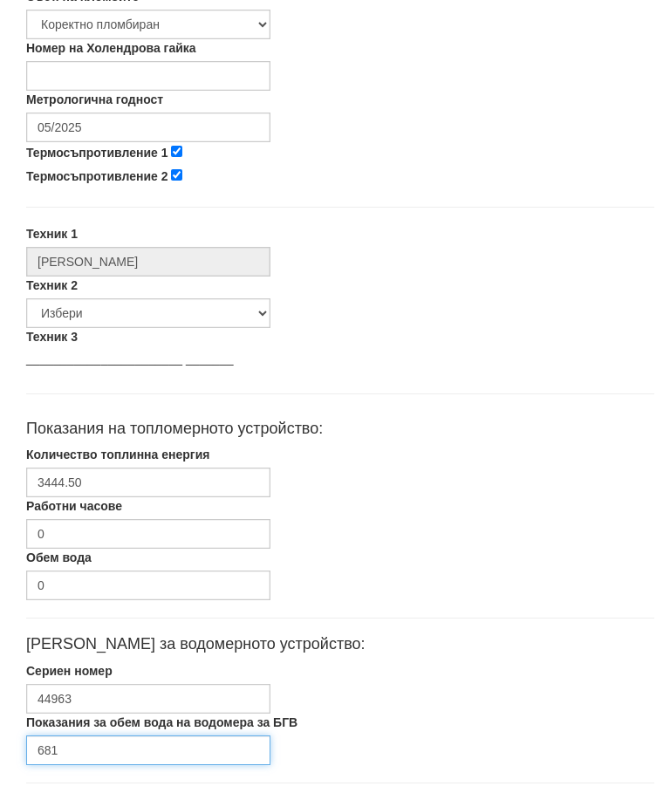
type input "681"
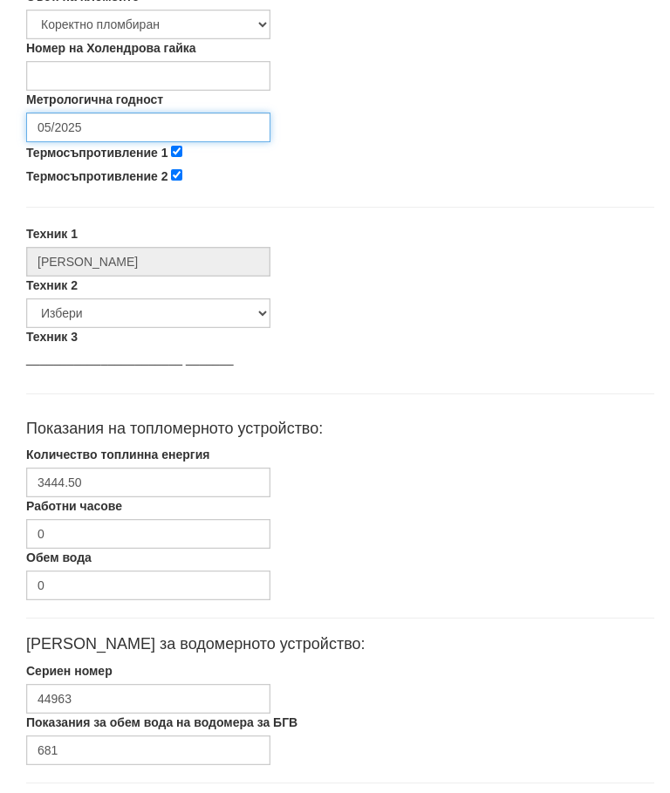
click at [132, 126] on input "05/2025" at bounding box center [148, 128] width 244 height 30
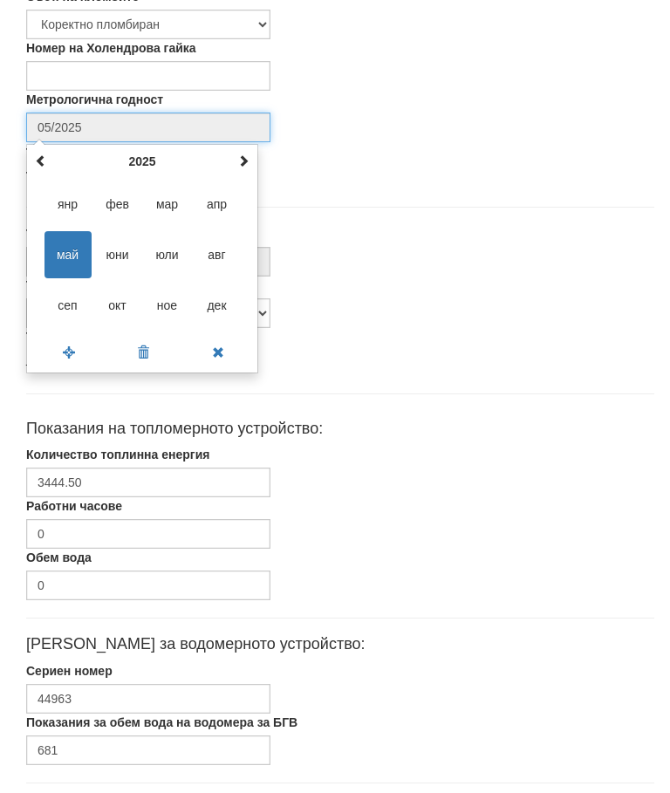
click at [243, 160] on span at bounding box center [243, 160] width 12 height 12
click at [245, 157] on span at bounding box center [243, 160] width 12 height 12
click at [72, 309] on span "сеп" at bounding box center [67, 305] width 47 height 47
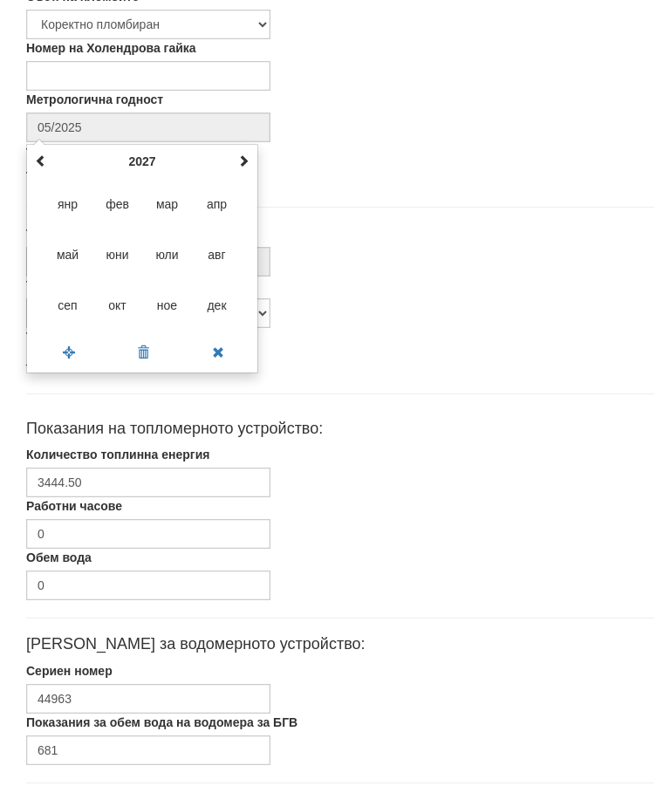
type input "09/2027"
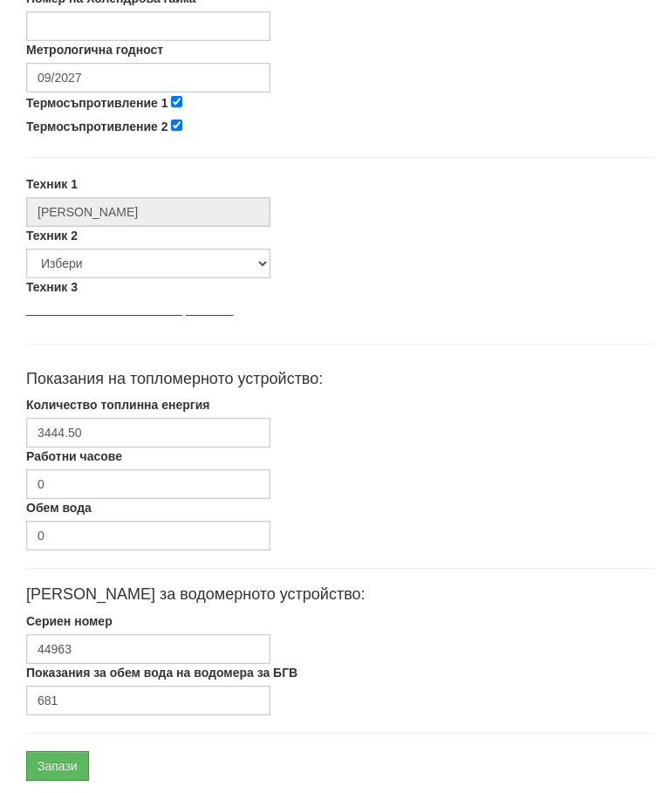
scroll to position [827, 0]
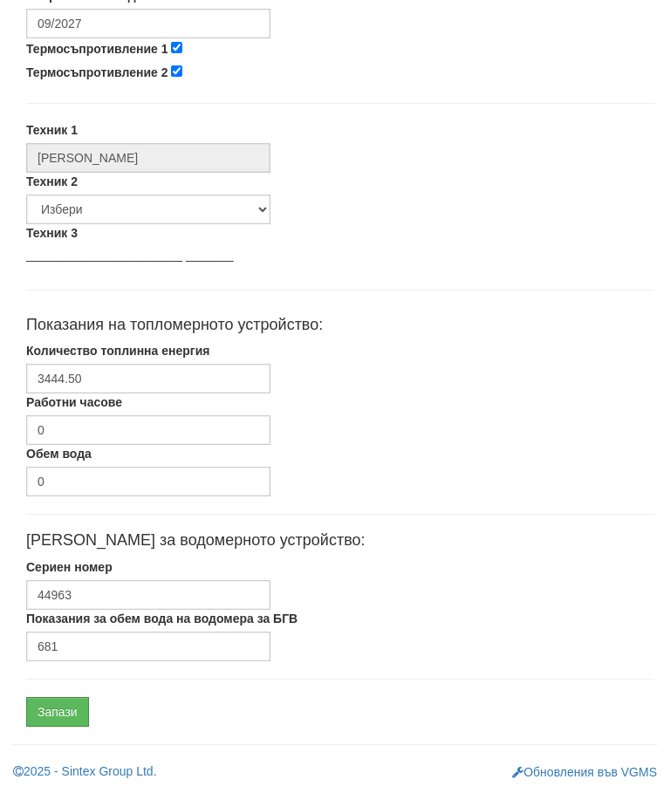
click at [65, 703] on input "Запази" at bounding box center [57, 712] width 63 height 30
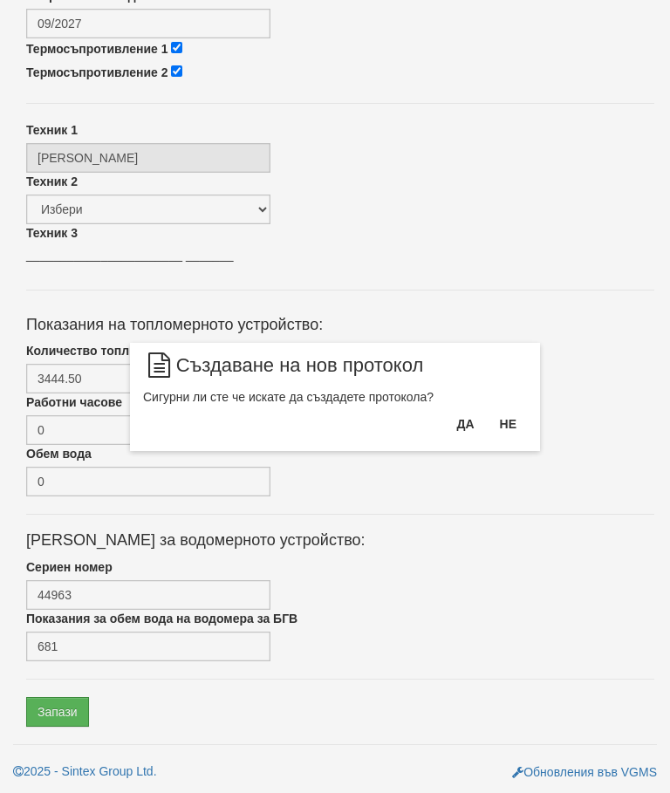
click at [458, 424] on button "Да" at bounding box center [465, 424] width 38 height 28
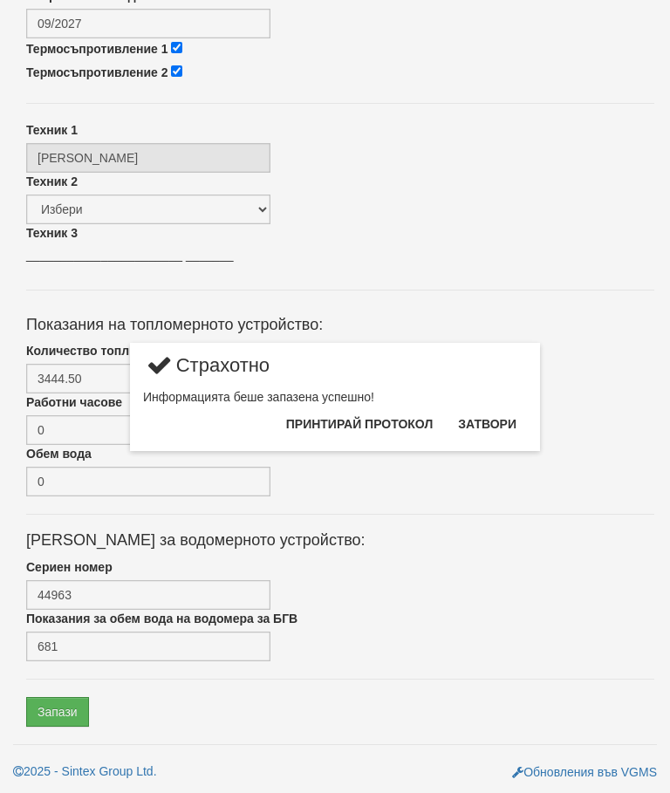
click at [490, 420] on button "Затвори" at bounding box center [486, 424] width 79 height 28
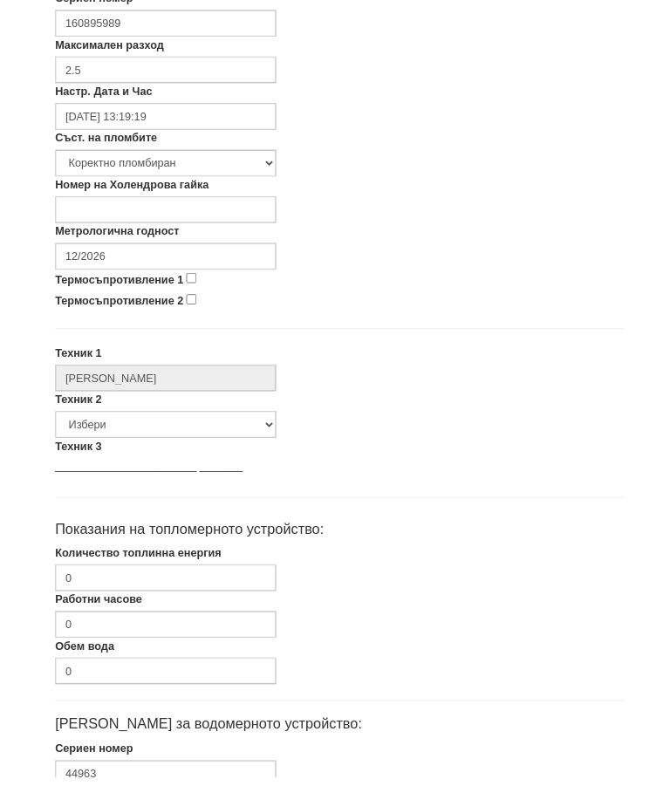
scroll to position [576, 0]
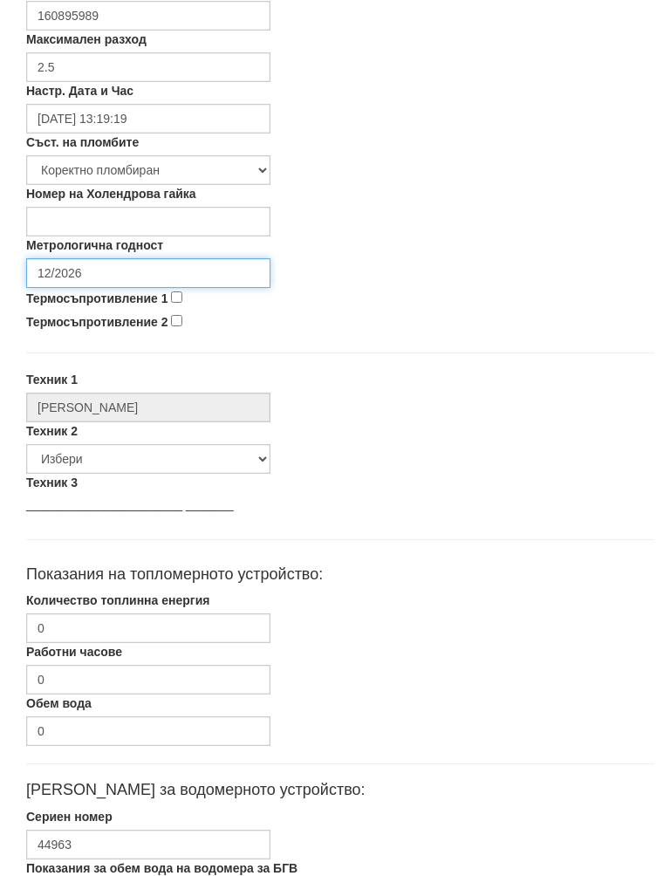
click at [147, 267] on input "12/2026" at bounding box center [148, 275] width 244 height 30
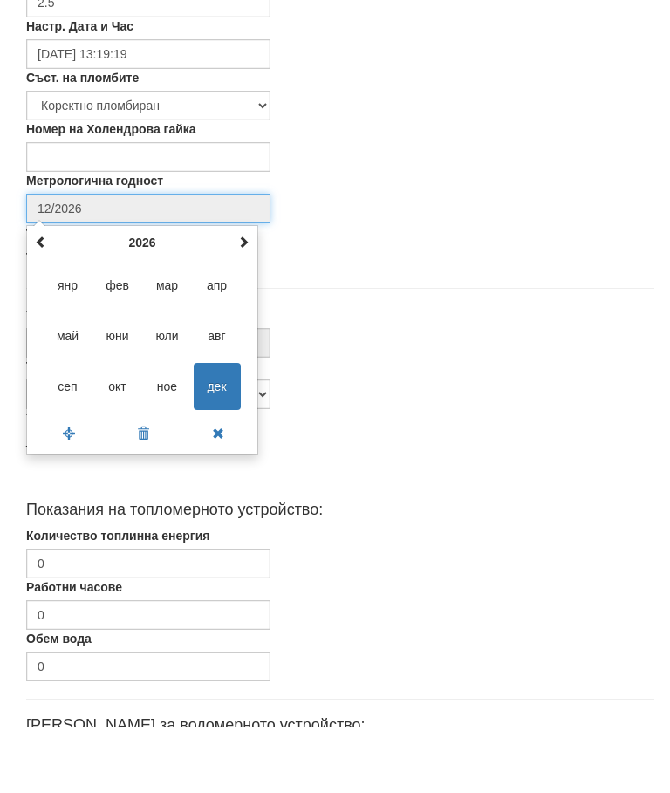
click at [245, 302] on span at bounding box center [243, 308] width 12 height 12
click at [252, 296] on th at bounding box center [243, 309] width 21 height 26
click at [250, 296] on th at bounding box center [243, 309] width 21 height 26
click at [249, 296] on th at bounding box center [243, 309] width 21 height 26
click at [74, 429] on span "сеп" at bounding box center [67, 452] width 47 height 47
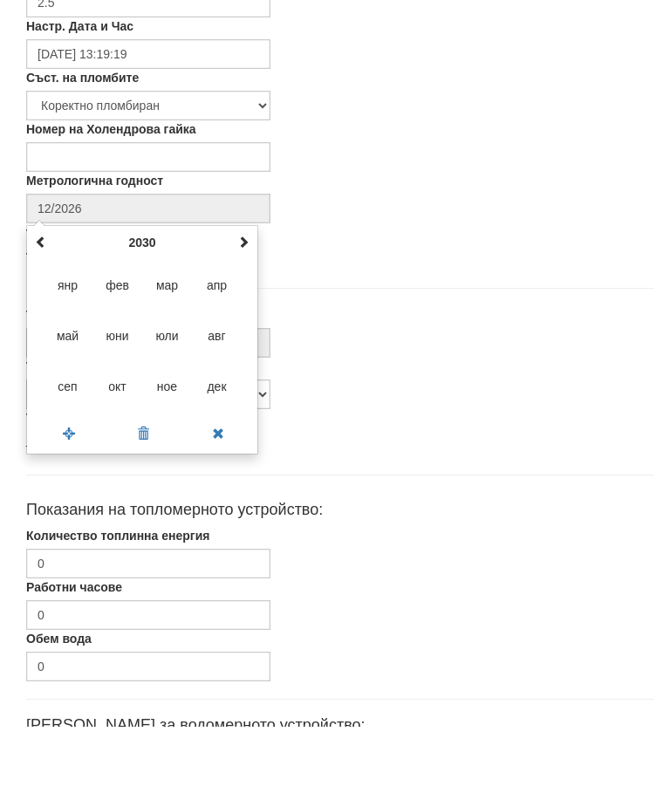
type input "09/2030"
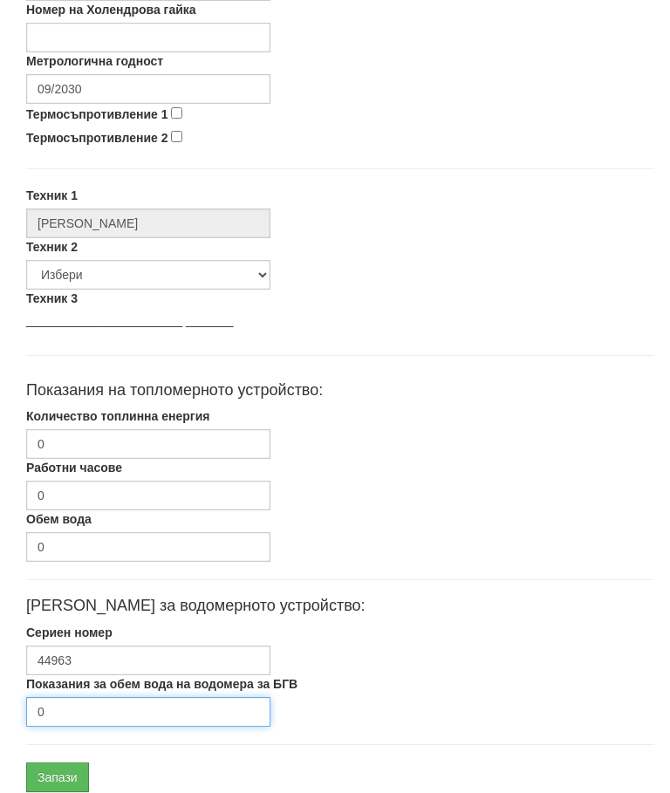
click at [82, 706] on input "0" at bounding box center [148, 712] width 244 height 30
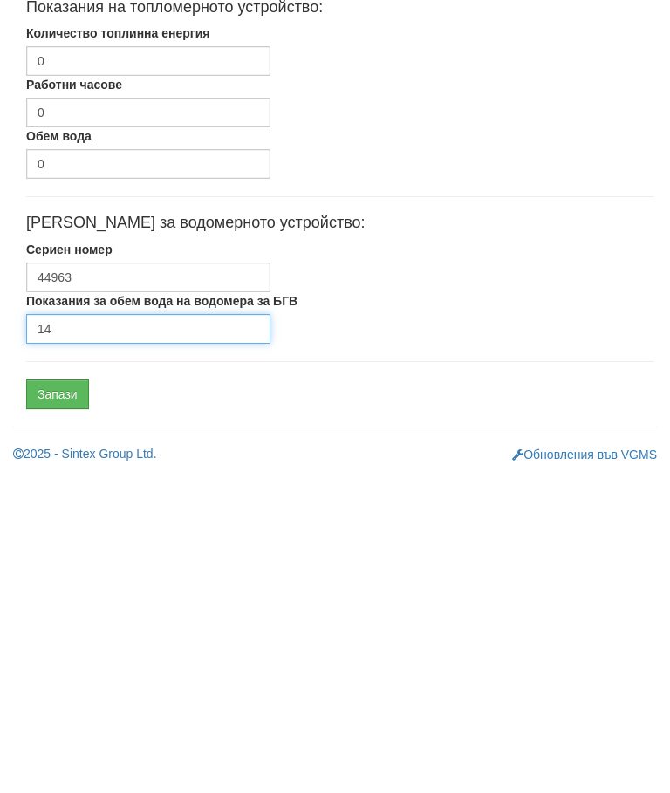
type input "14"
click at [55, 697] on input "Запази" at bounding box center [57, 712] width 63 height 30
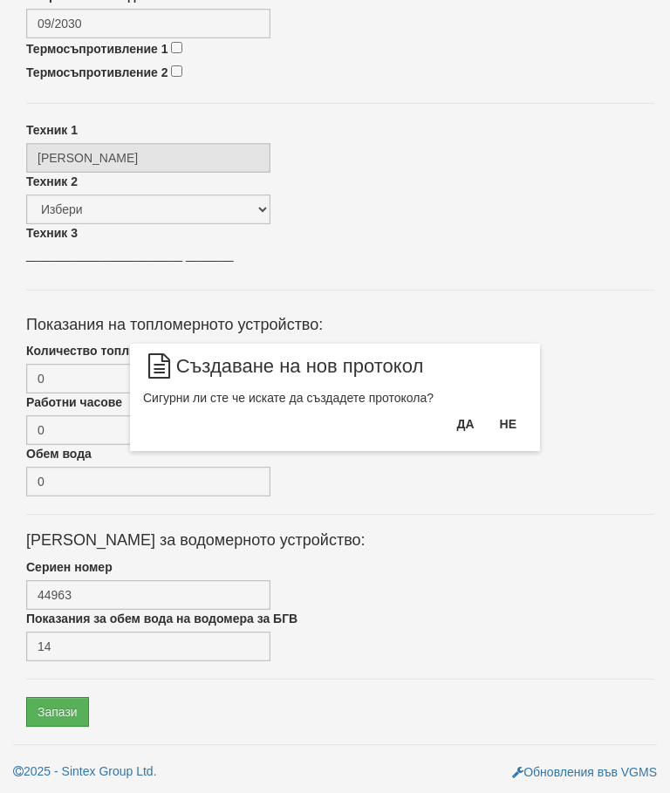
click at [462, 420] on button "Да" at bounding box center [465, 424] width 38 height 28
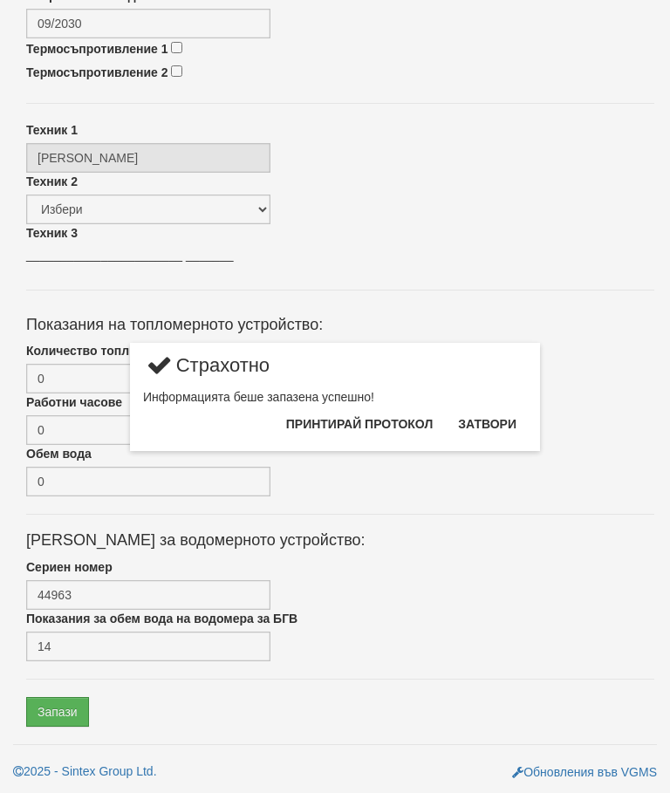
click at [485, 416] on button "Затвори" at bounding box center [486, 424] width 79 height 28
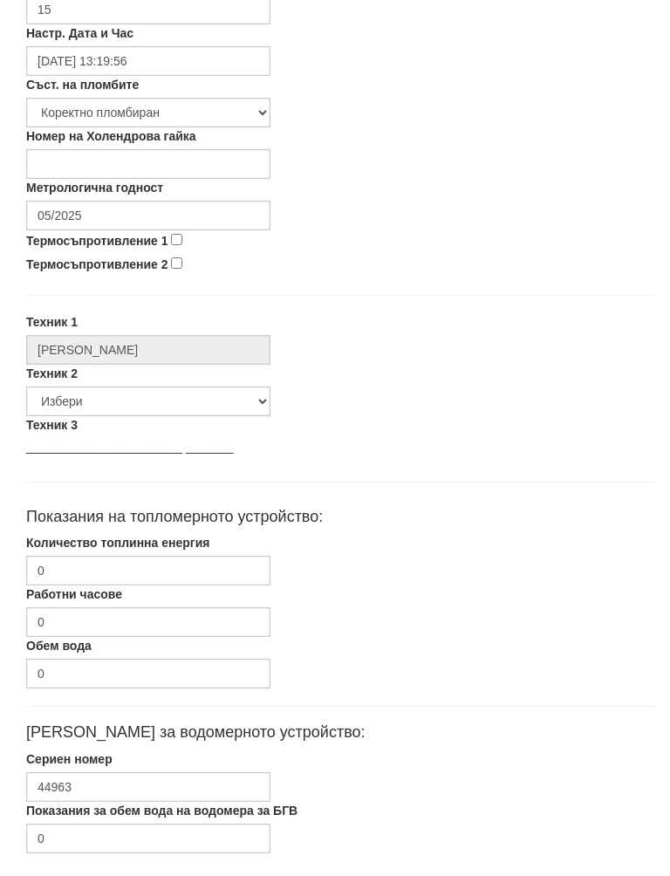
scroll to position [625, 0]
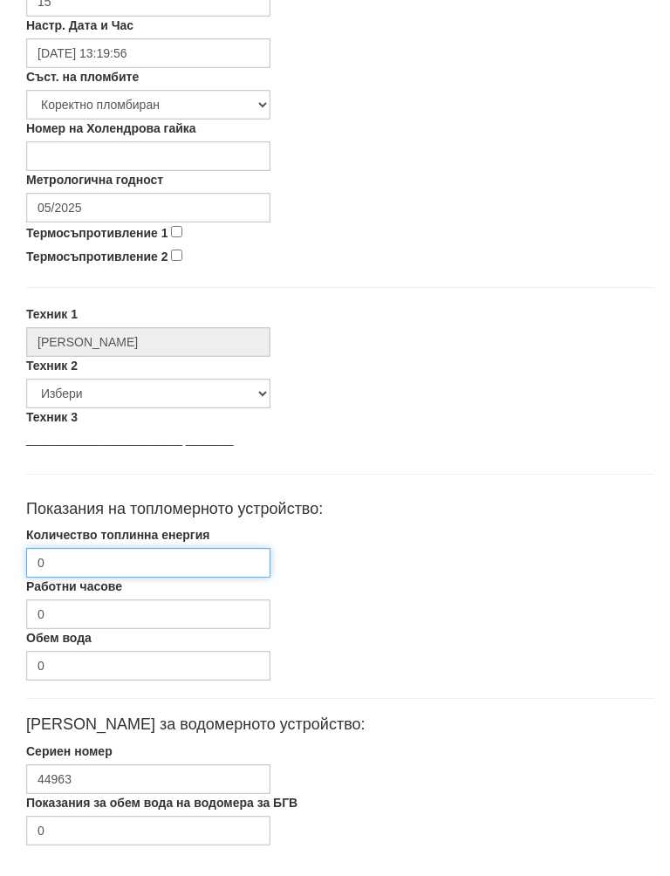
click at [148, 566] on input "0" at bounding box center [148, 581] width 244 height 30
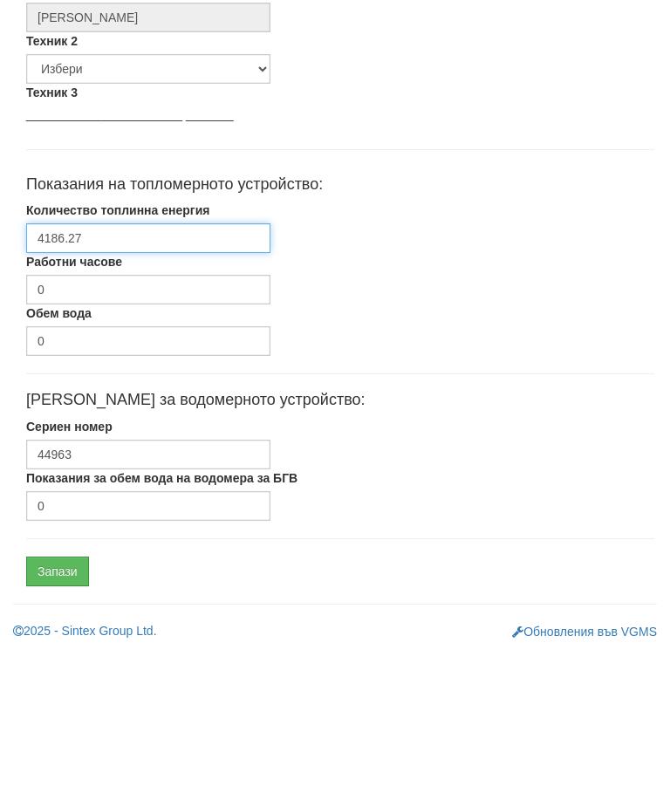
scroll to position [827, 0]
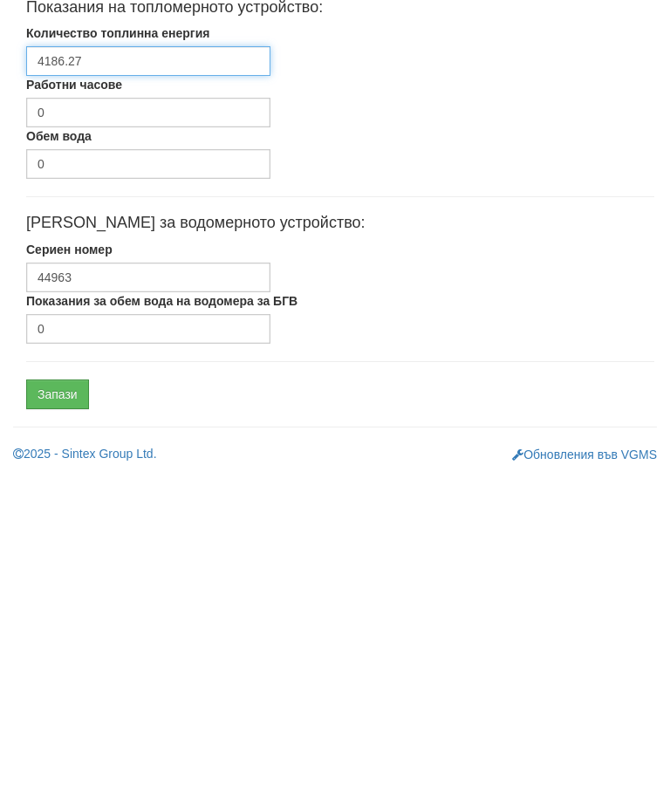
type input "4186.27"
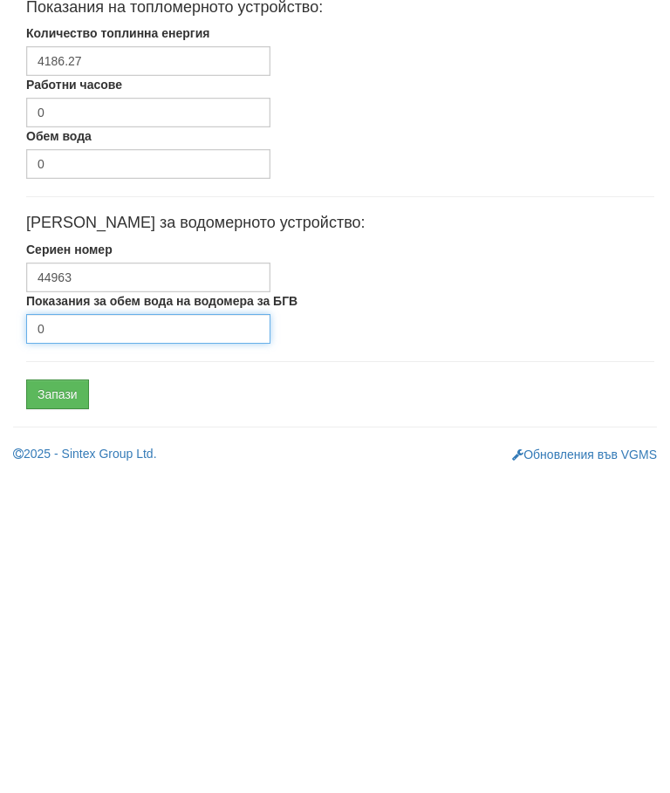
click at [104, 632] on input "0" at bounding box center [148, 647] width 244 height 30
type input "0"
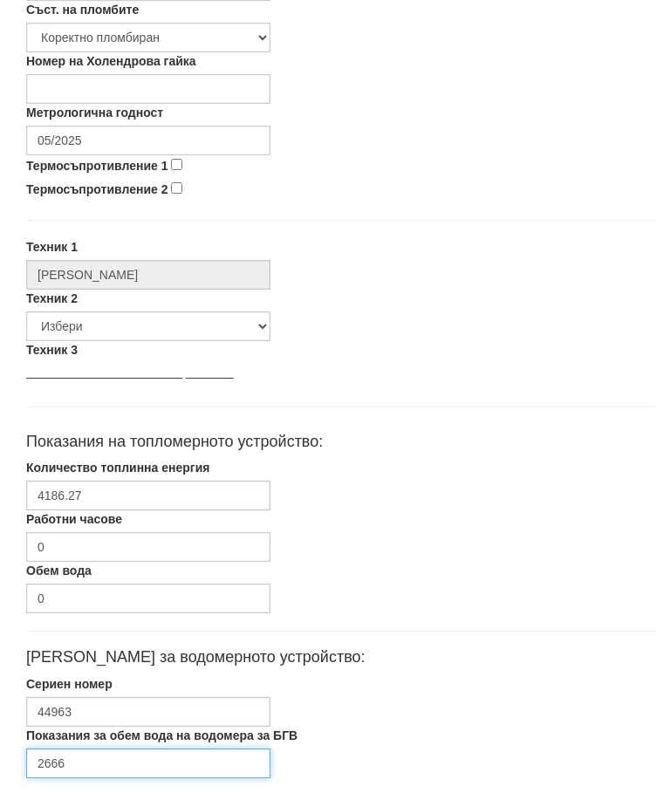
scroll to position [700, 0]
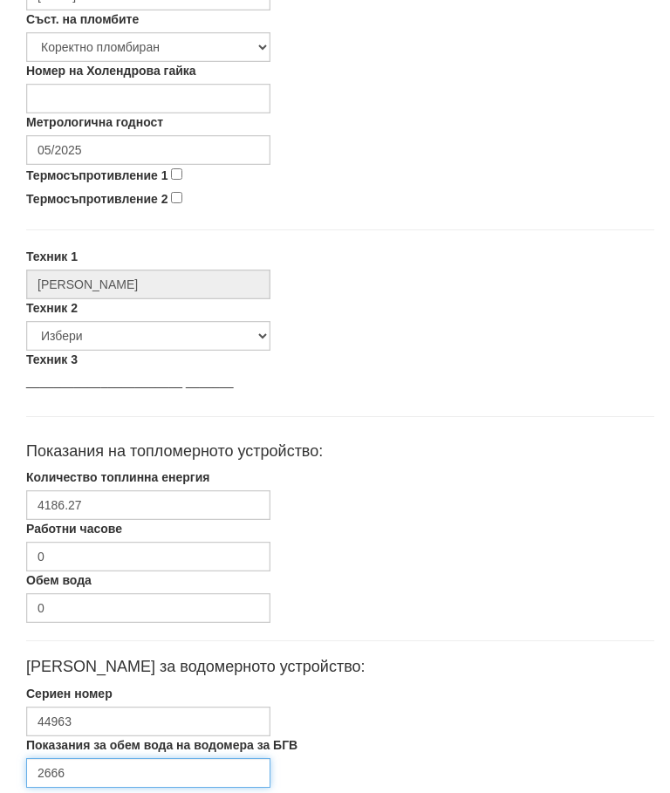
type input "2666"
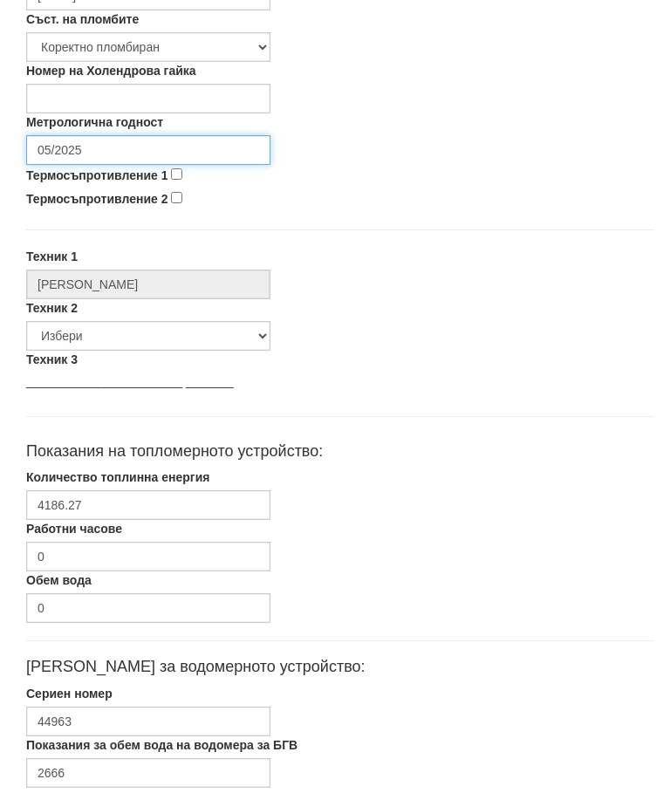
click at [135, 148] on input "05/2025" at bounding box center [148, 150] width 244 height 30
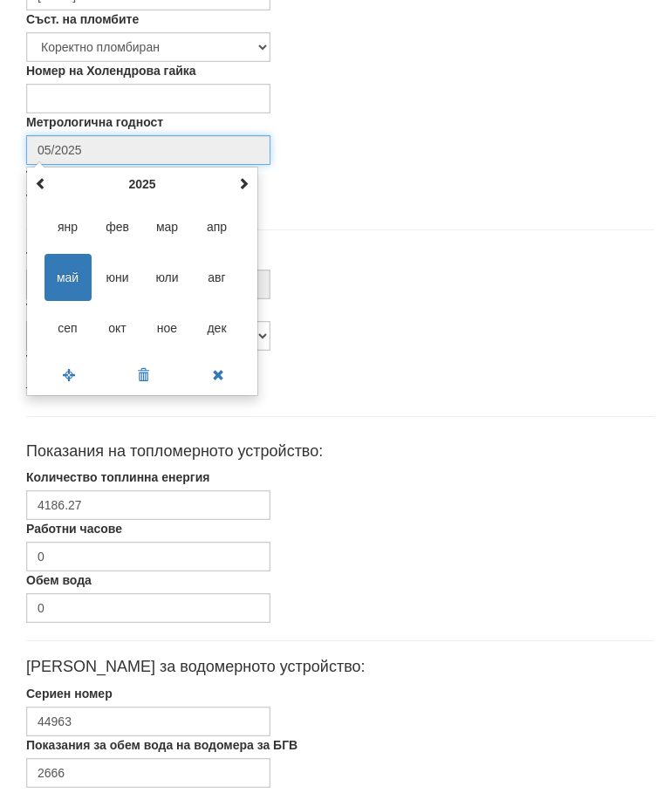
click at [248, 177] on span at bounding box center [243, 183] width 12 height 12
click at [251, 177] on th at bounding box center [243, 184] width 21 height 26
click at [71, 324] on span "сеп" at bounding box center [67, 327] width 47 height 47
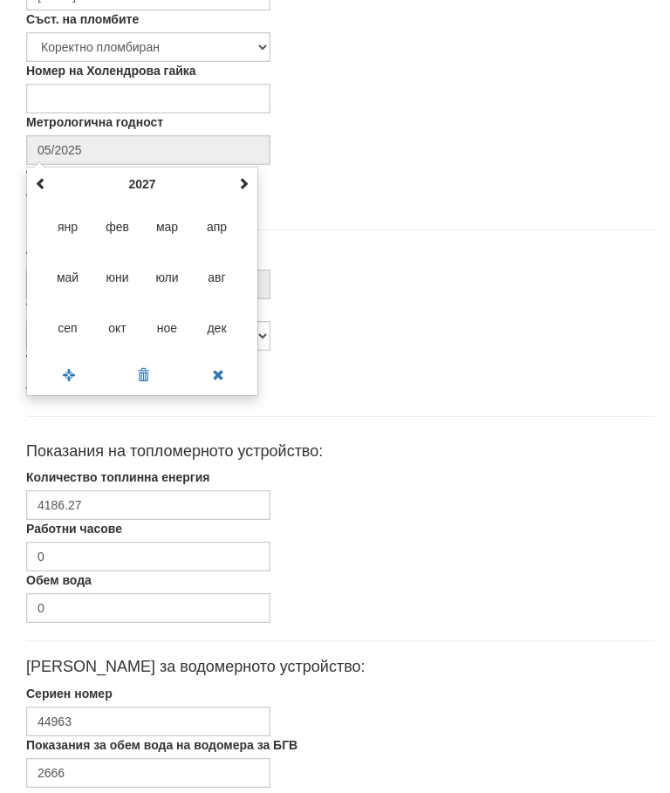
type input "09/2027"
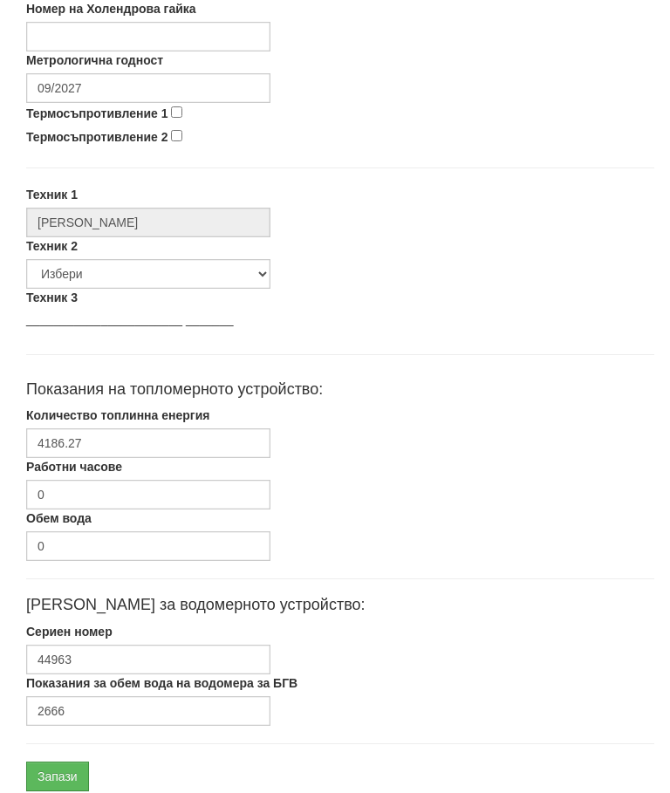
scroll to position [827, 0]
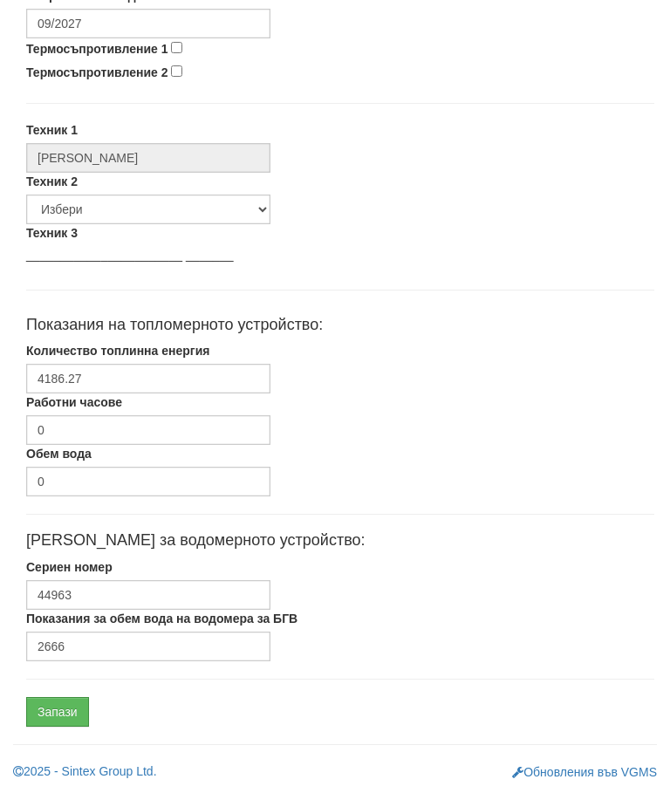
click at [59, 707] on input "Запази" at bounding box center [57, 712] width 63 height 30
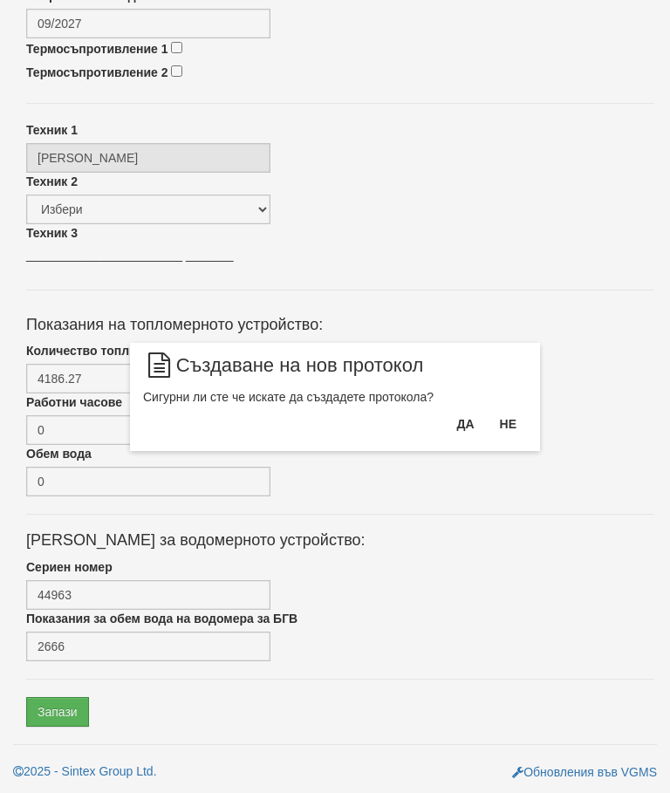
click at [453, 417] on button "Да" at bounding box center [465, 424] width 38 height 28
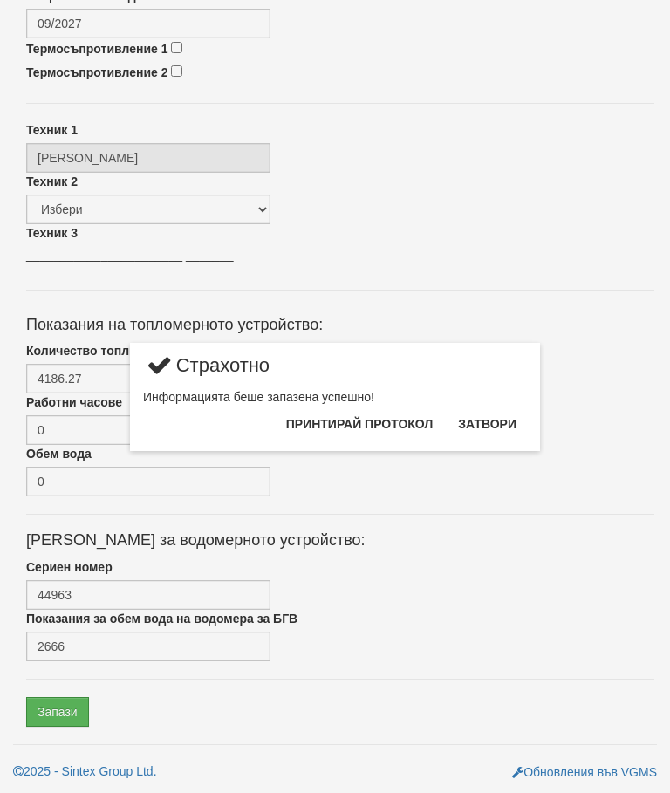
click at [494, 420] on button "Затвори" at bounding box center [486, 424] width 79 height 28
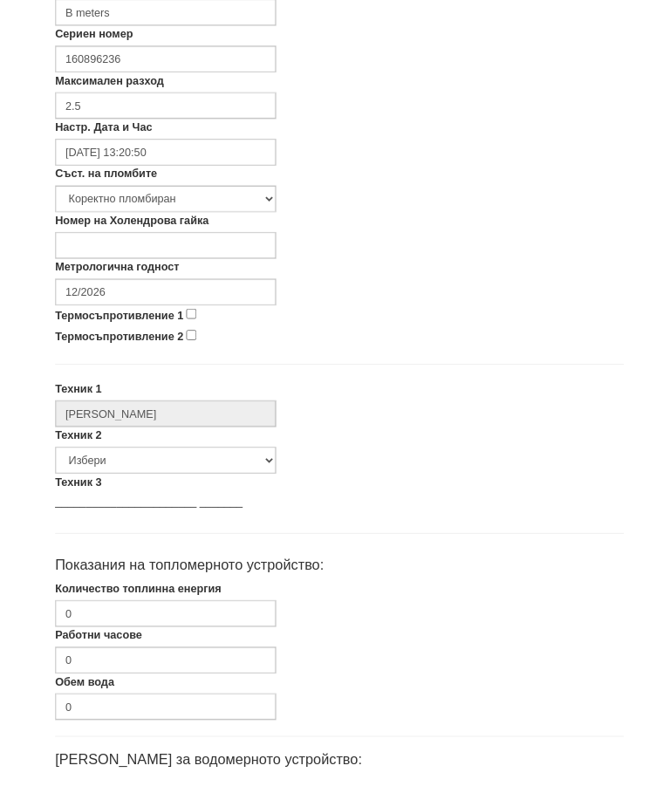
scroll to position [528, 0]
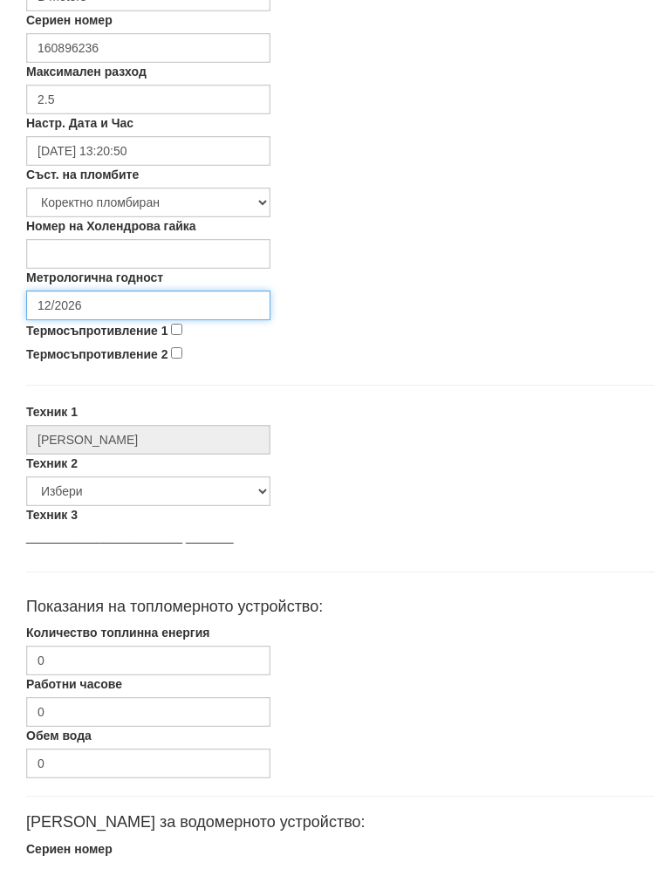
click at [122, 308] on input "12/2026" at bounding box center [148, 323] width 244 height 30
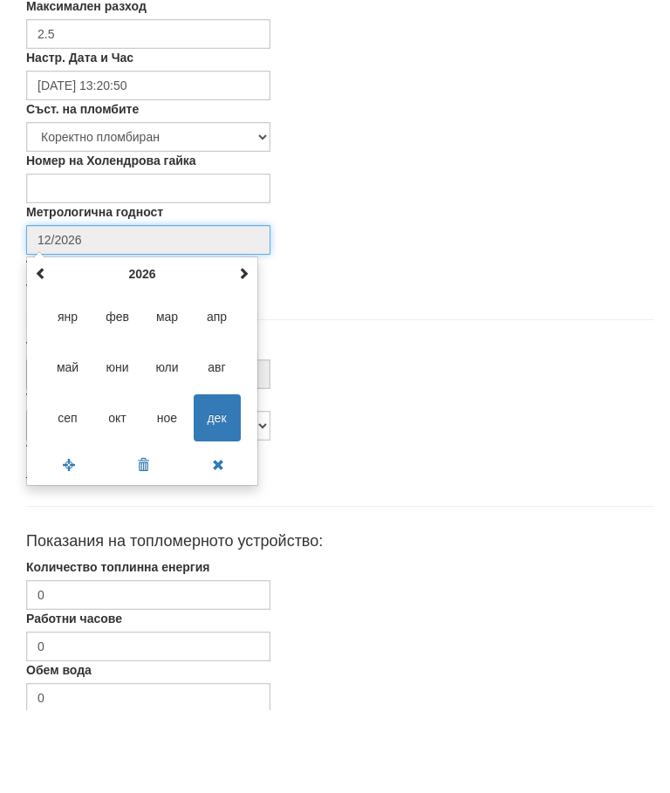
click at [237, 350] on span at bounding box center [243, 356] width 12 height 12
click at [242, 350] on span at bounding box center [243, 356] width 12 height 12
click at [72, 477] on span "сеп" at bounding box center [67, 500] width 47 height 47
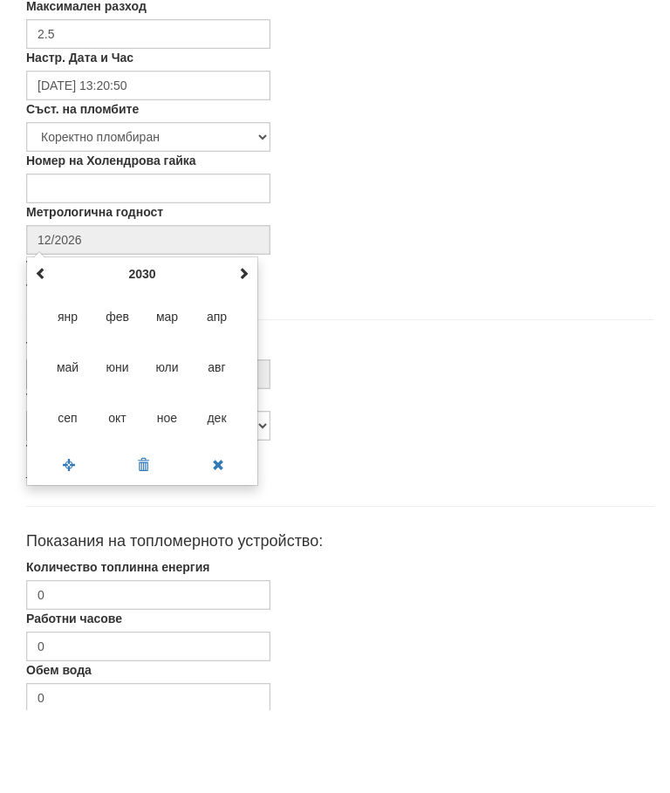
type input "09/2030"
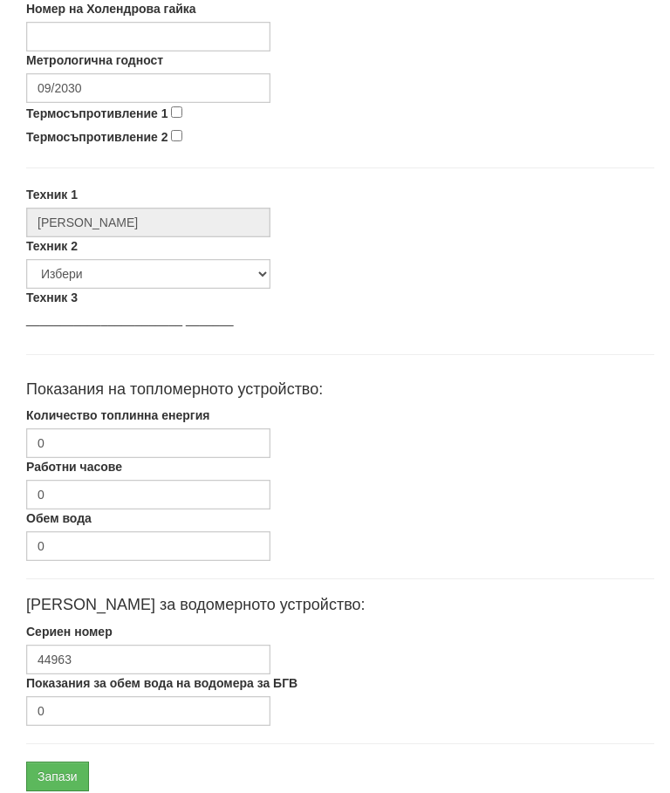
scroll to position [827, 0]
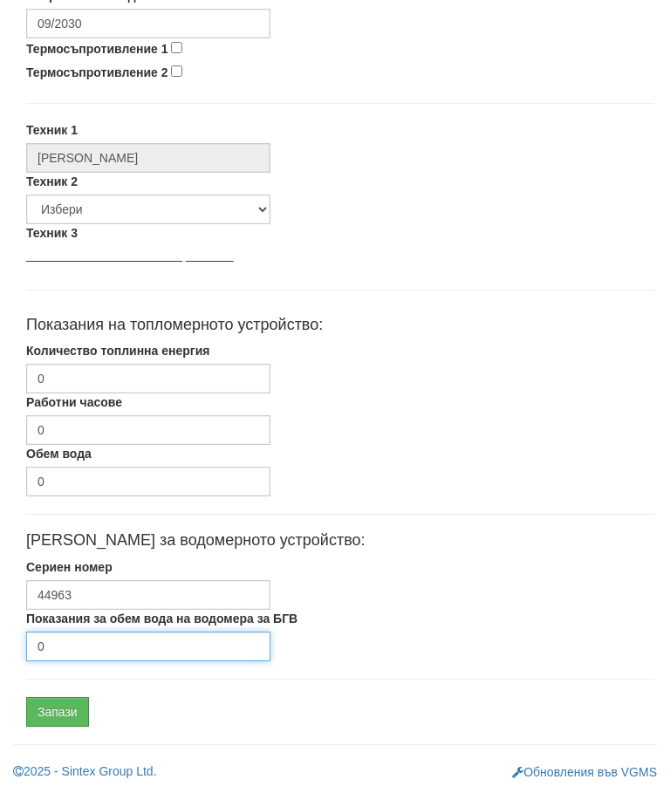
click at [104, 640] on input "0" at bounding box center [148, 647] width 244 height 30
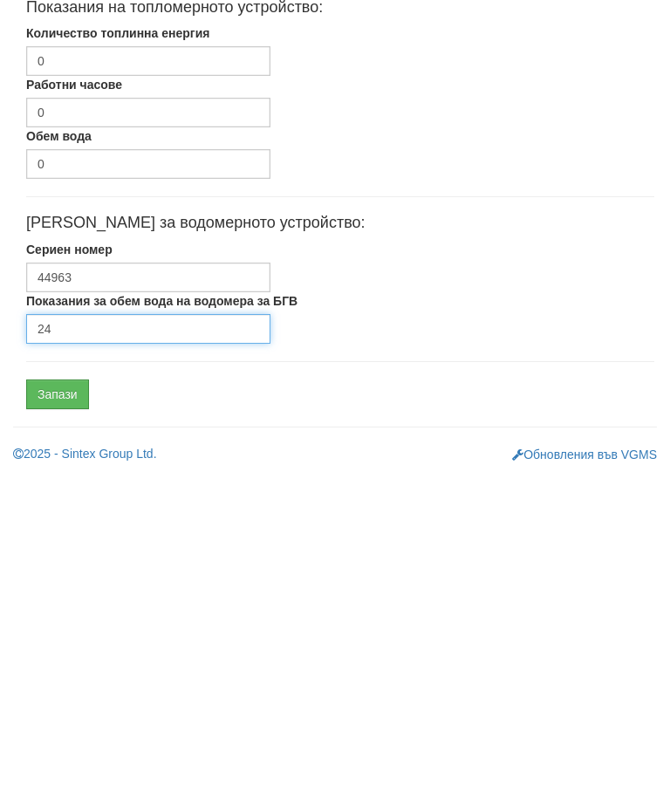
type input "24"
click at [67, 697] on input "Запази" at bounding box center [57, 712] width 63 height 30
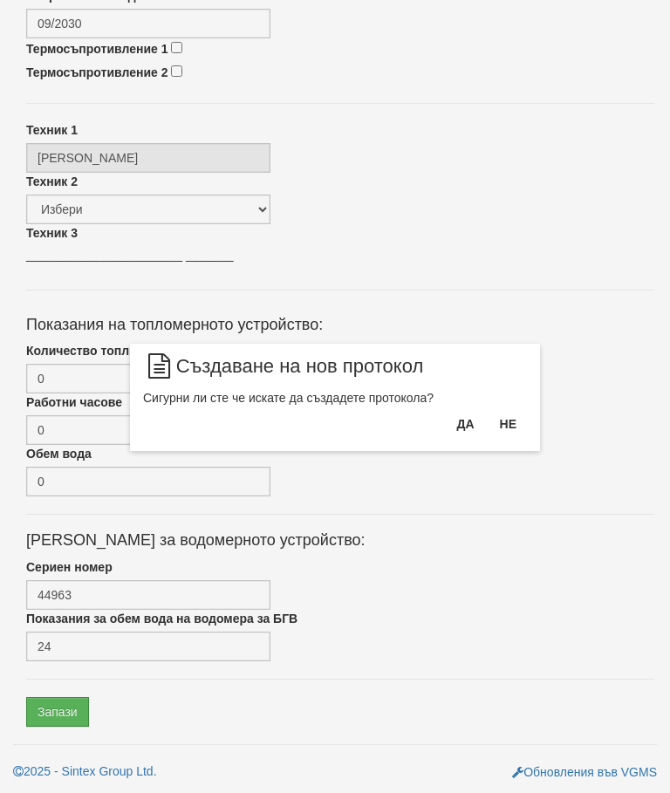
click at [462, 420] on button "Да" at bounding box center [465, 424] width 38 height 28
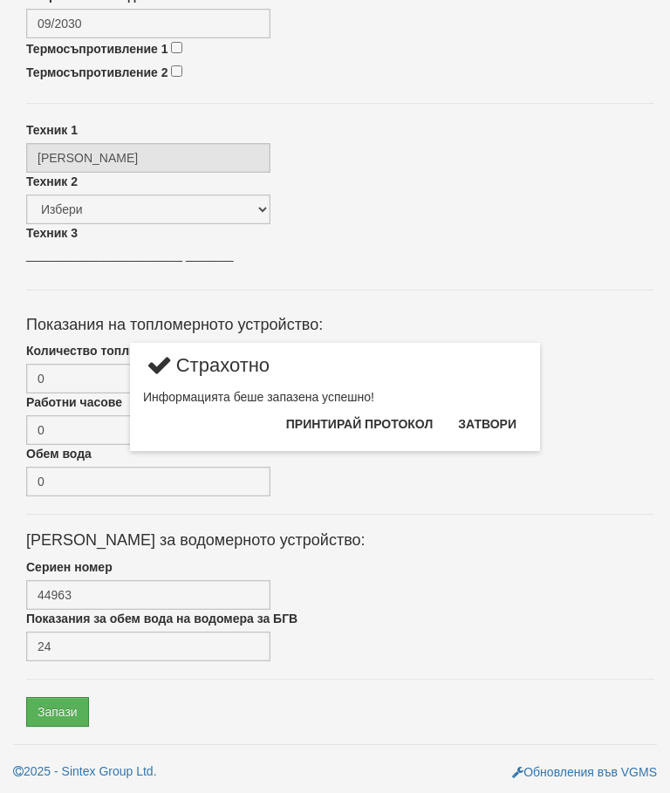
click at [493, 419] on button "Затвори" at bounding box center [486, 424] width 79 height 28
